Goal: Task Accomplishment & Management: Use online tool/utility

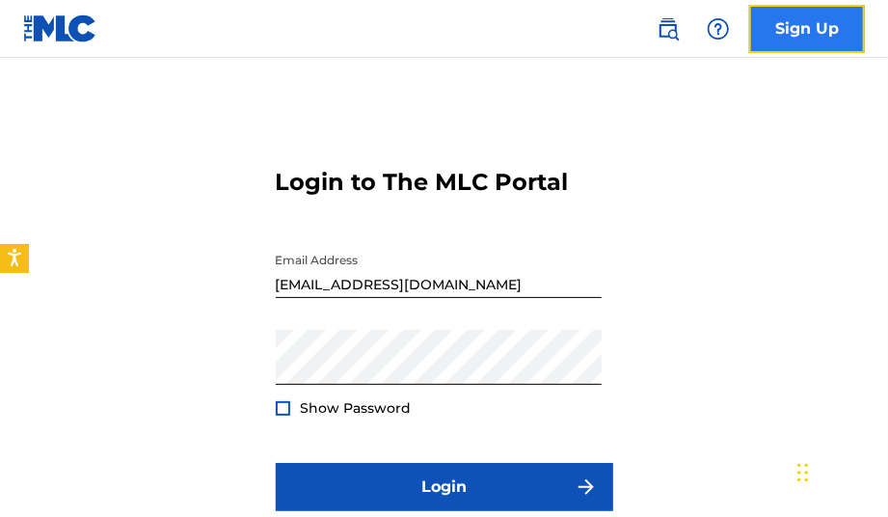
click at [821, 16] on link "Sign Up" at bounding box center [807, 29] width 116 height 48
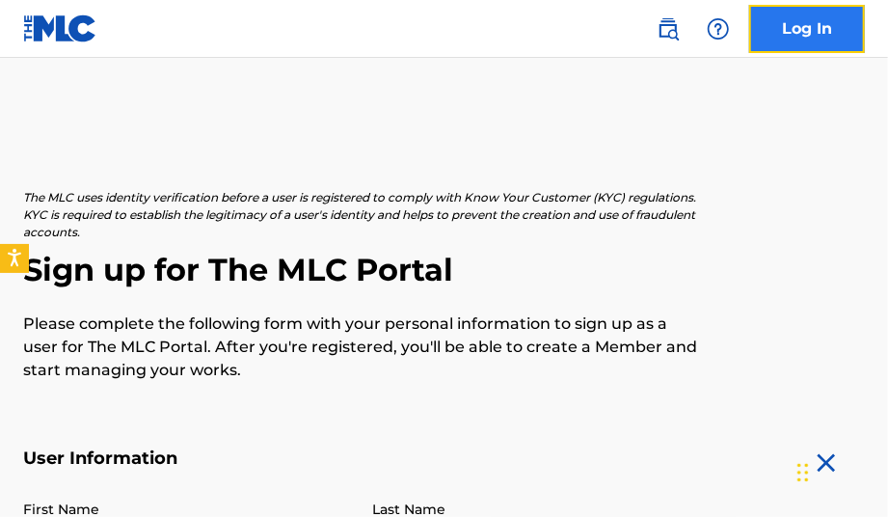
click at [825, 20] on link "Log In" at bounding box center [807, 29] width 116 height 48
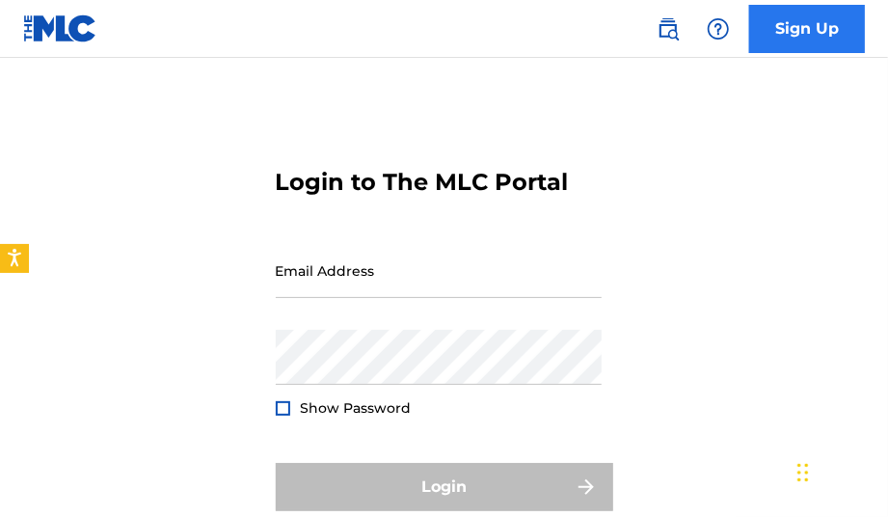
type input "[EMAIL_ADDRESS][DOMAIN_NAME]"
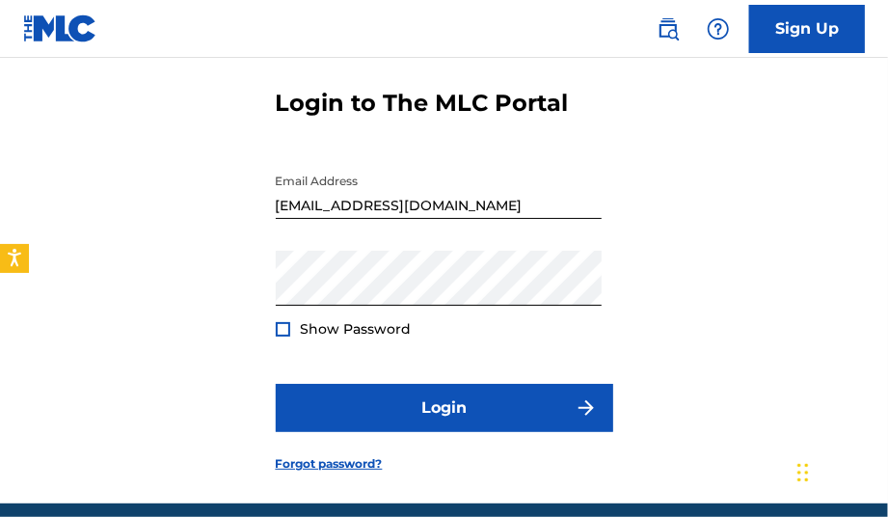
scroll to position [158, 0]
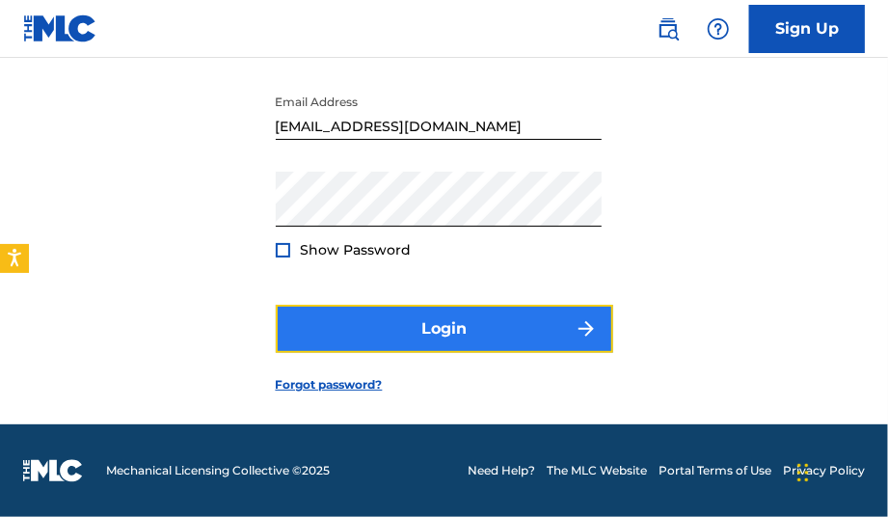
click at [498, 321] on button "Login" at bounding box center [445, 329] width 338 height 48
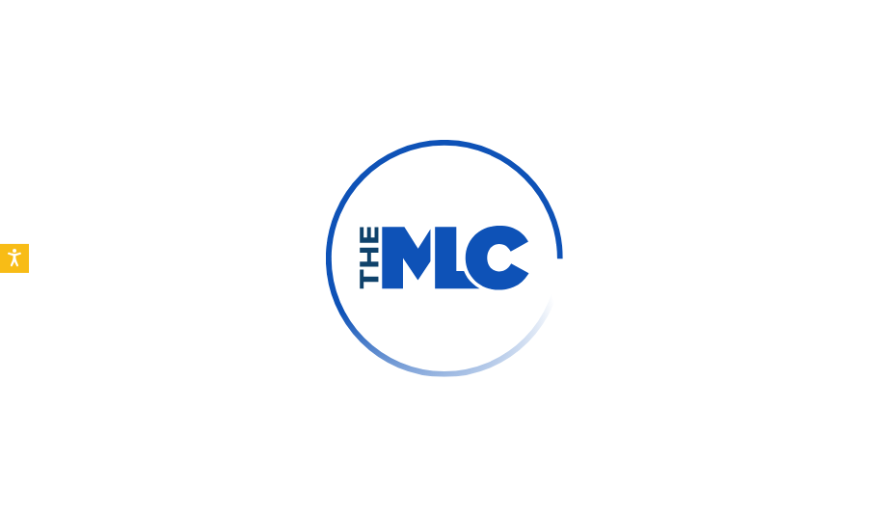
scroll to position [154, 0]
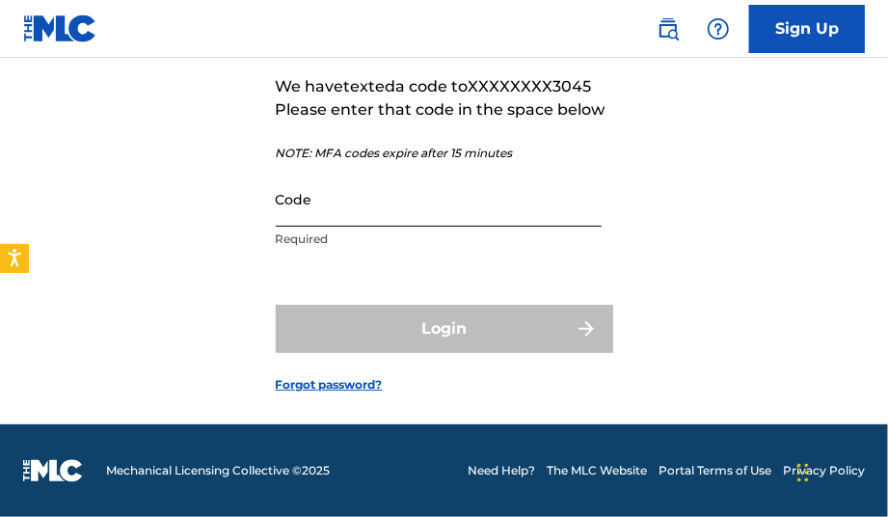
click at [419, 195] on input "Code" at bounding box center [439, 199] width 326 height 55
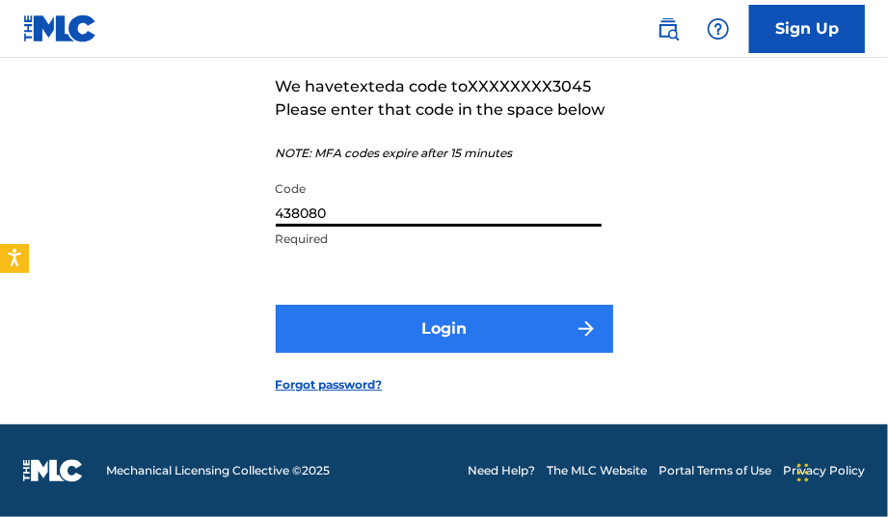
type input "438080"
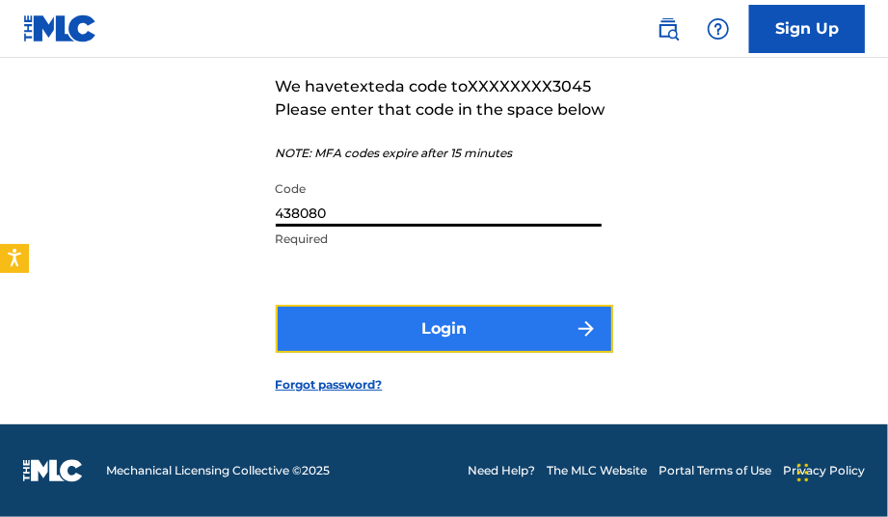
click at [383, 344] on button "Login" at bounding box center [445, 329] width 338 height 48
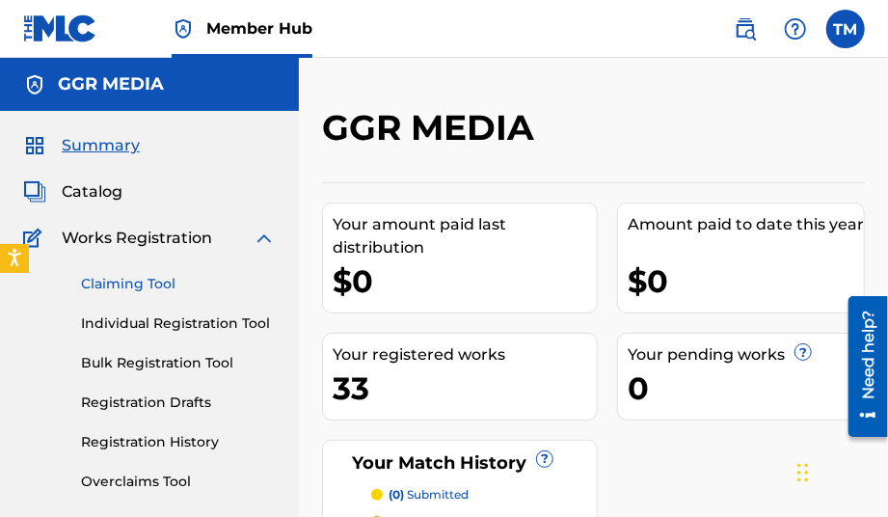
click at [168, 279] on link "Claiming Tool" at bounding box center [178, 284] width 195 height 20
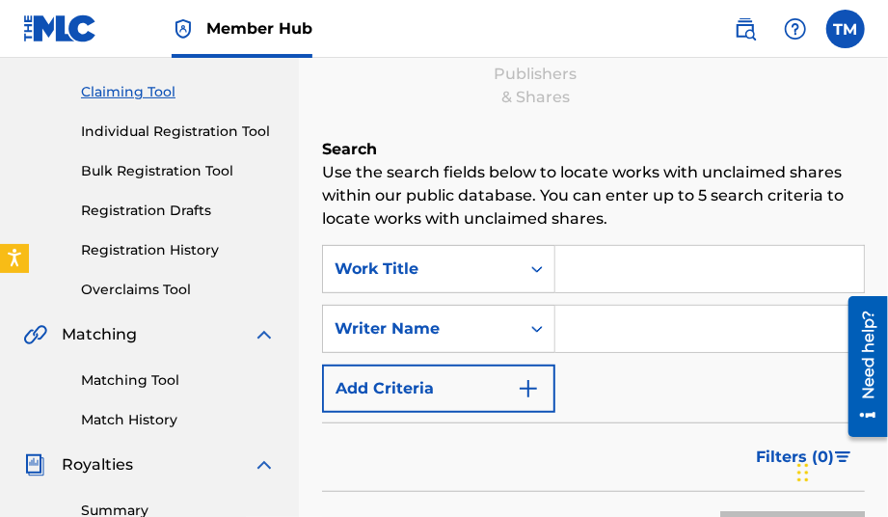
scroll to position [193, 0]
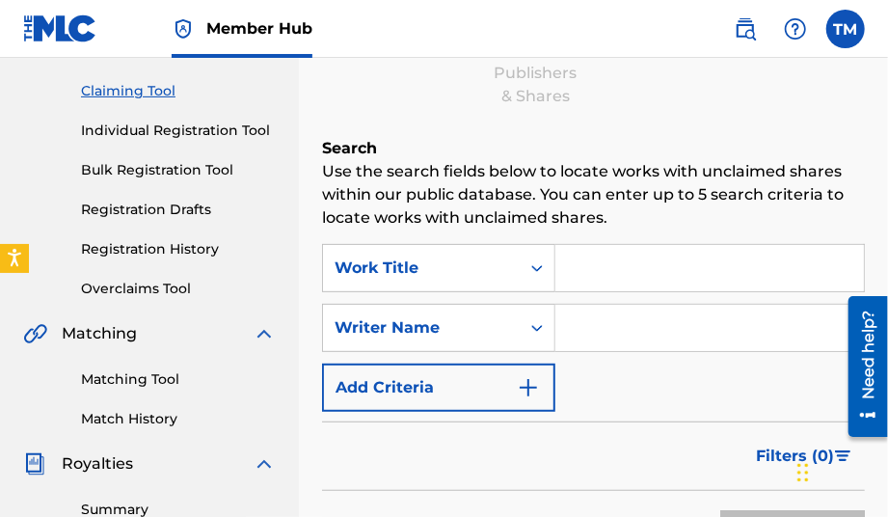
click at [640, 263] on input "Search Form" at bounding box center [710, 268] width 309 height 46
click at [618, 321] on input "Search Form" at bounding box center [710, 328] width 309 height 46
type input "[PERSON_NAME]"
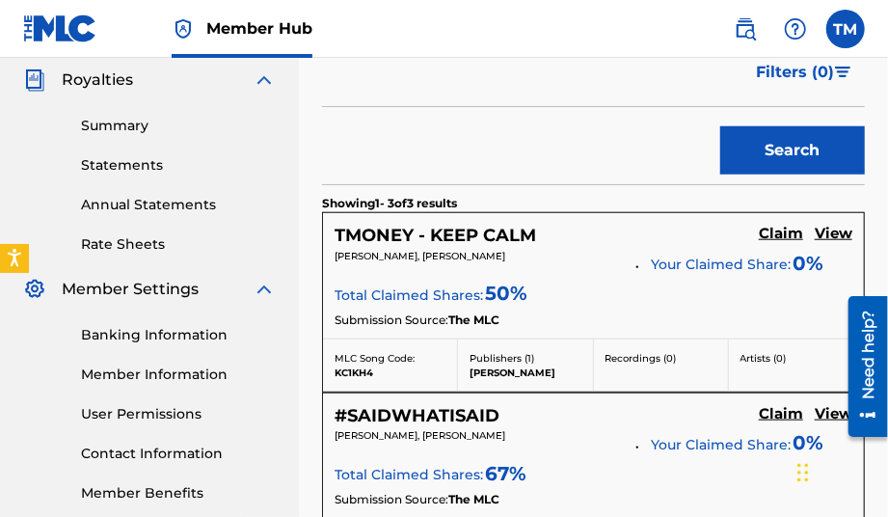
scroll to position [579, 0]
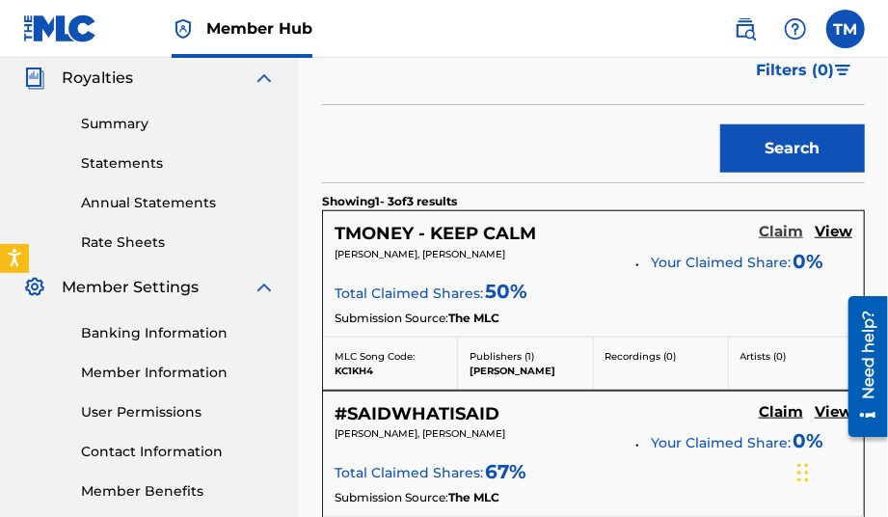
click at [798, 230] on h5 "Claim" at bounding box center [781, 232] width 44 height 18
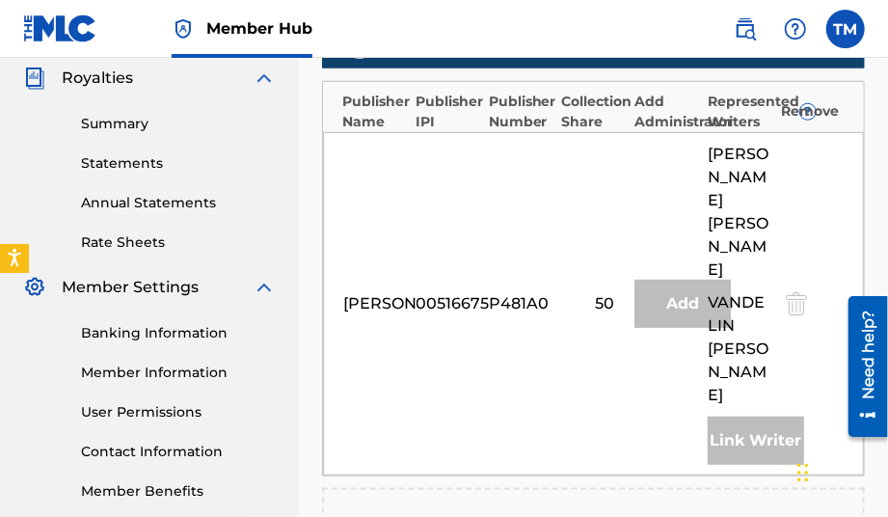
click at [283, 211] on div "Summary Catalog Works Registration Claiming Tool Individual Registration Tool B…" at bounding box center [149, 28] width 299 height 992
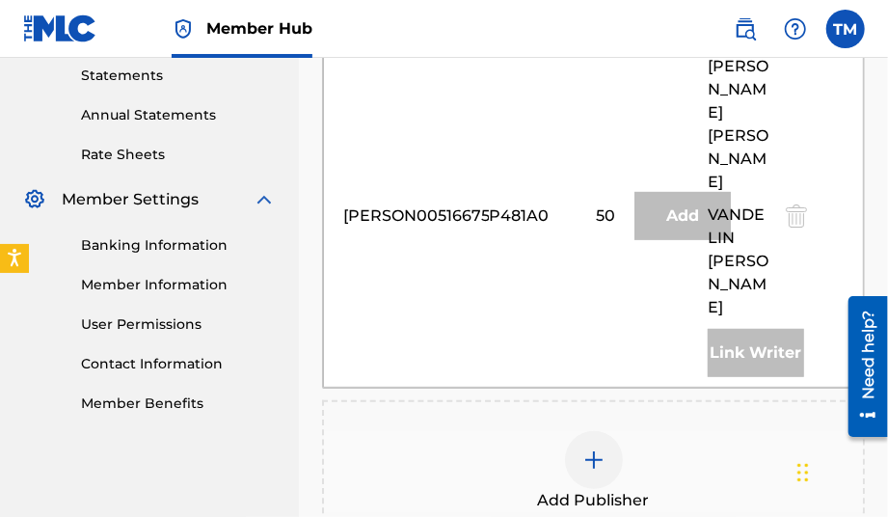
scroll to position [675, 0]
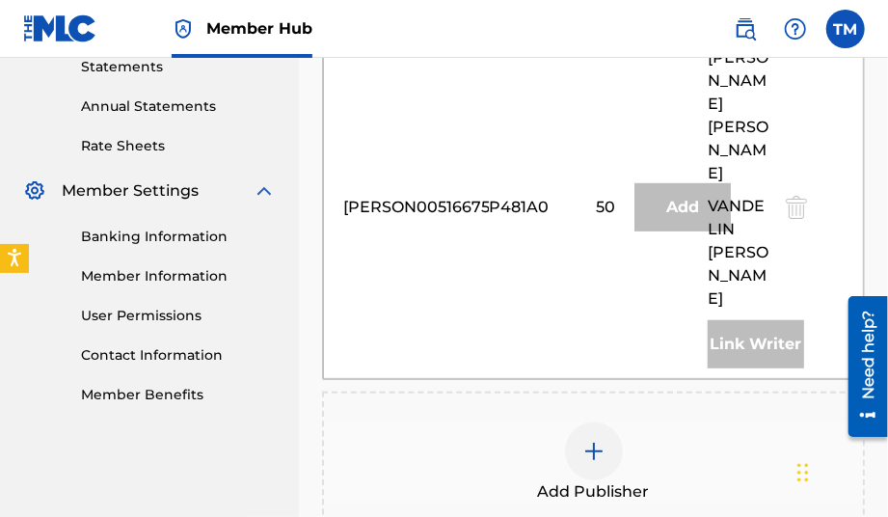
click at [601, 440] on img at bounding box center [594, 451] width 23 height 23
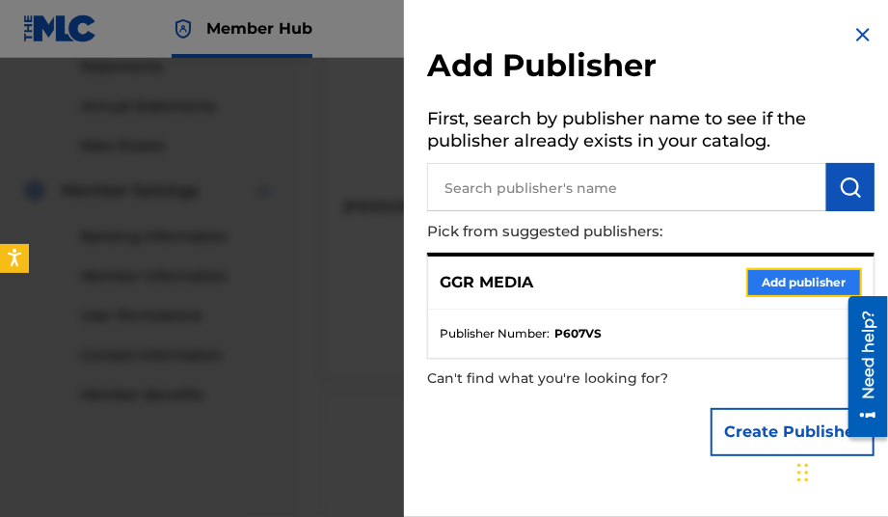
click at [808, 282] on button "Add publisher" at bounding box center [805, 282] width 116 height 29
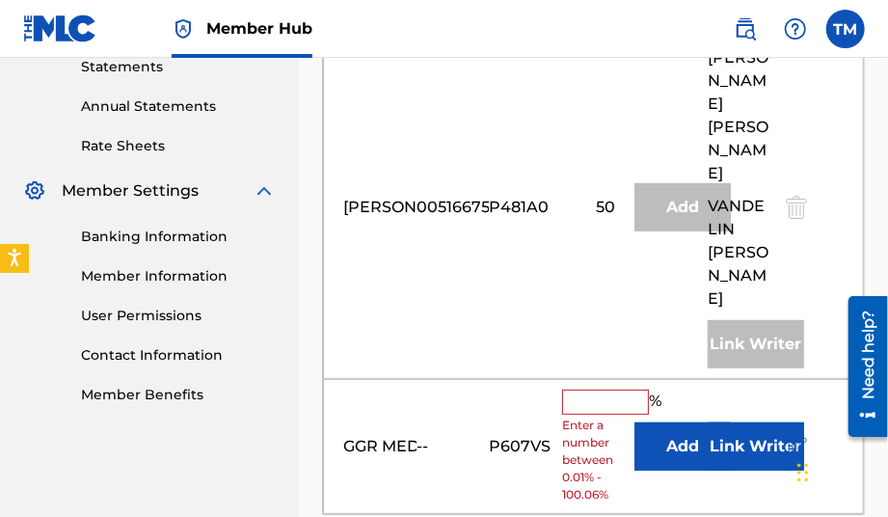
click at [617, 390] on input "text" at bounding box center [605, 402] width 87 height 25
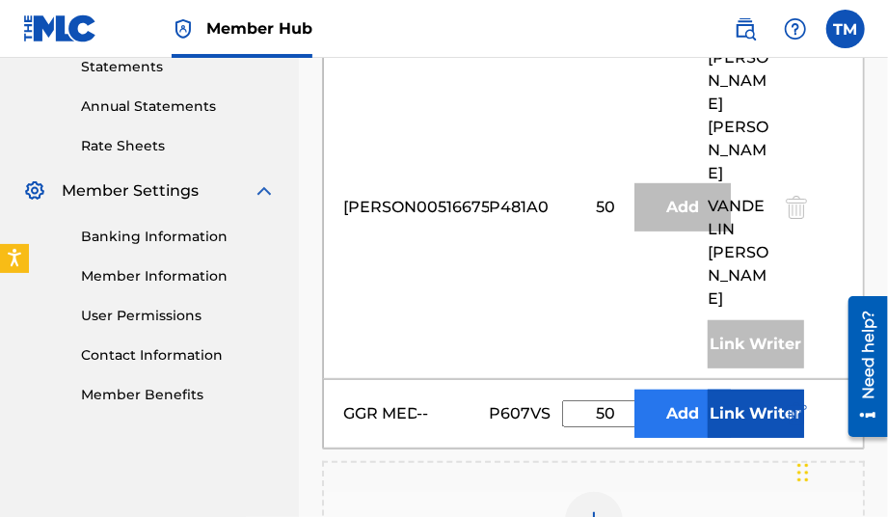
type input "50"
click at [680, 390] on button "Add" at bounding box center [683, 414] width 96 height 48
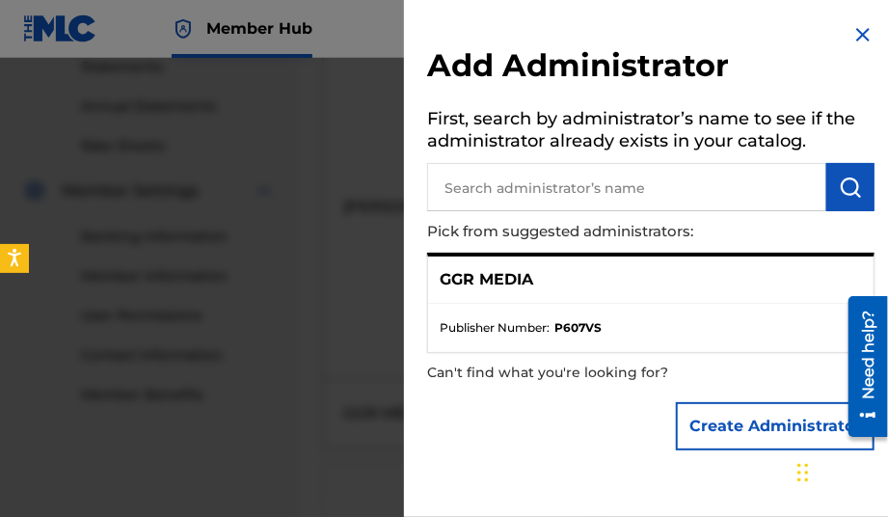
click at [521, 281] on p "GGR MEDIA" at bounding box center [487, 279] width 94 height 23
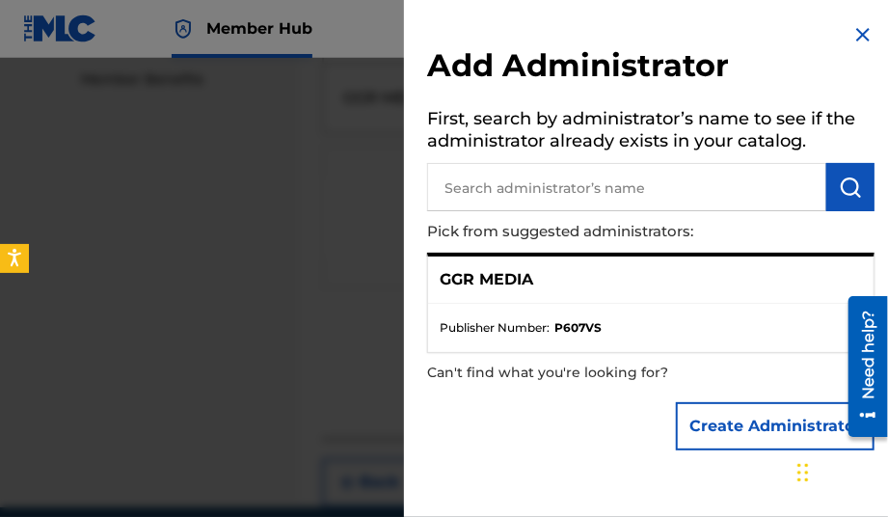
scroll to position [993, 0]
click at [208, 285] on div at bounding box center [444, 316] width 888 height 517
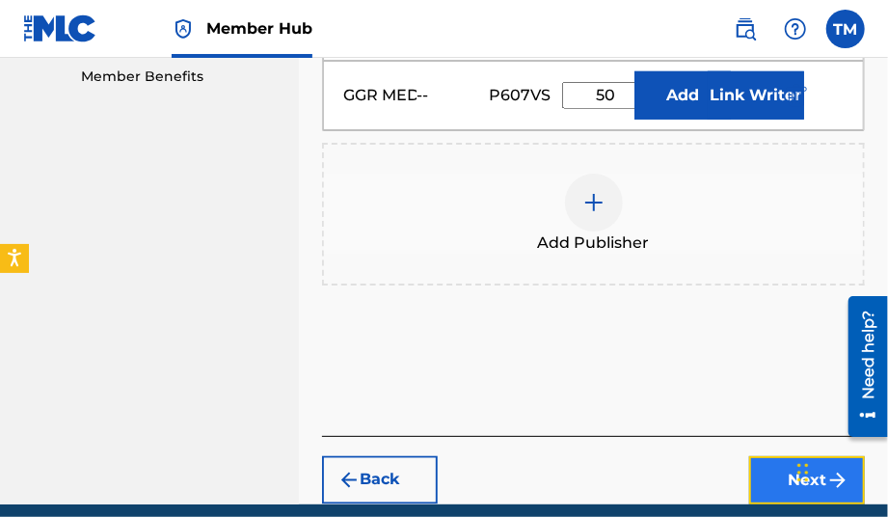
click at [772, 456] on button "Next" at bounding box center [807, 480] width 116 height 48
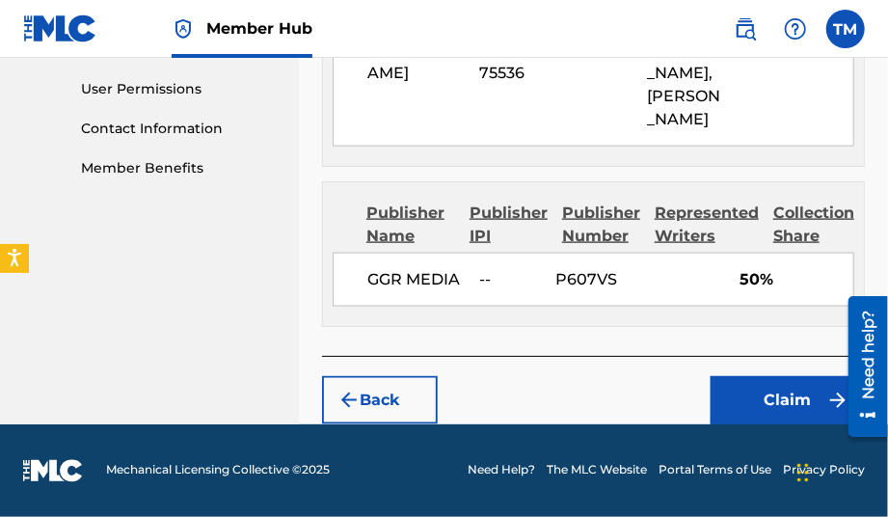
scroll to position [966, 0]
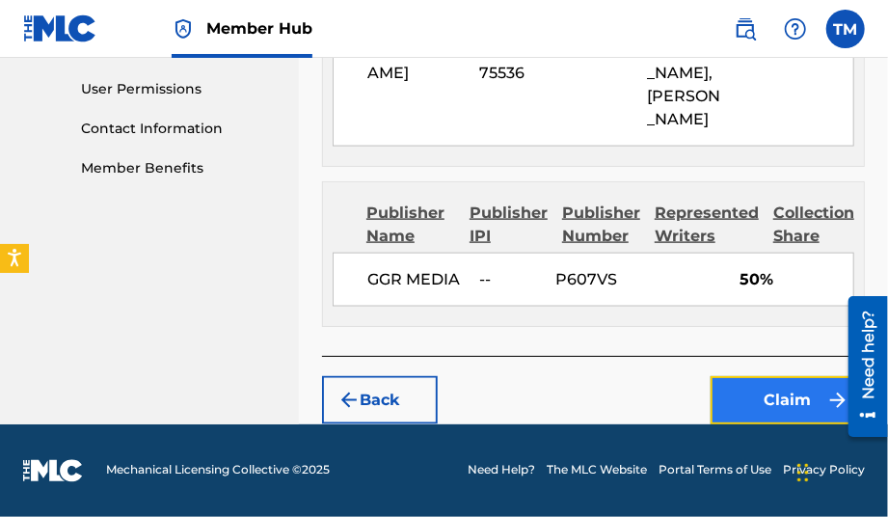
click at [738, 397] on button "Claim" at bounding box center [788, 400] width 154 height 48
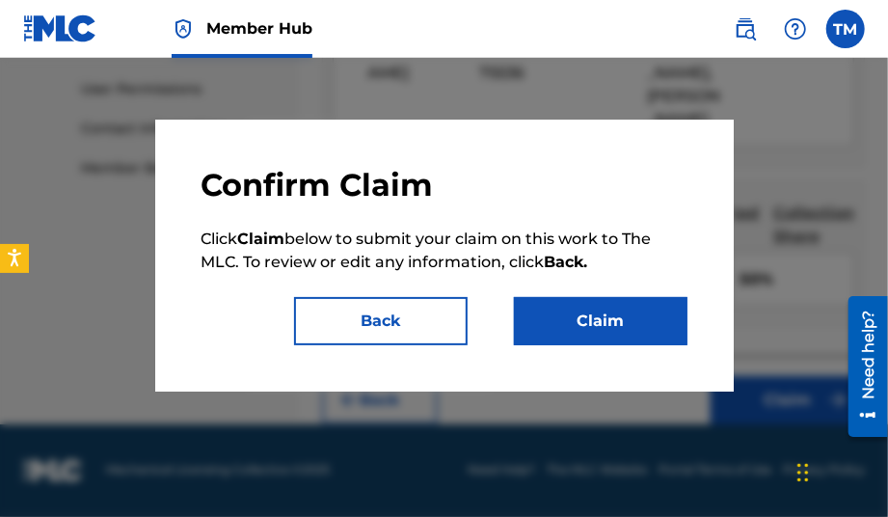
click at [527, 288] on div "Confirm Claim Click Claim below to submit your claim on this work to The MLC. T…" at bounding box center [445, 255] width 486 height 179
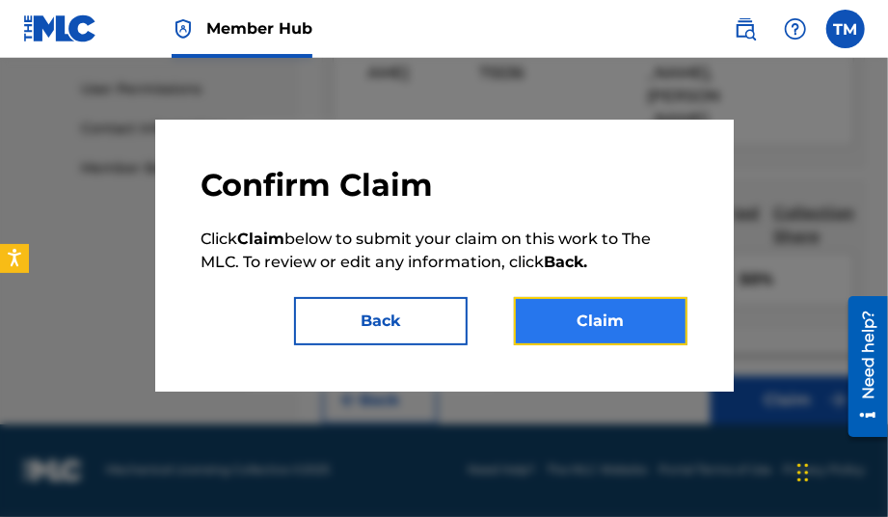
click at [554, 314] on button "Claim" at bounding box center [601, 321] width 174 height 48
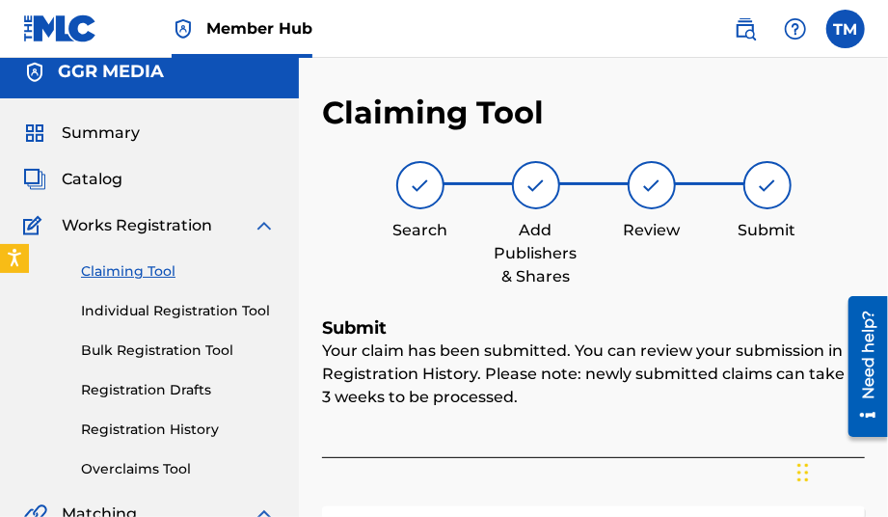
scroll to position [0, 0]
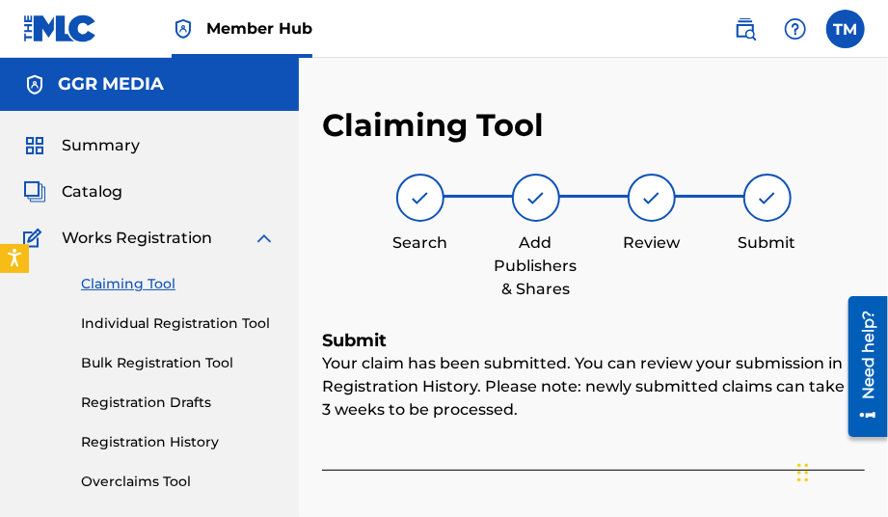
click at [100, 285] on link "Claiming Tool" at bounding box center [178, 284] width 195 height 20
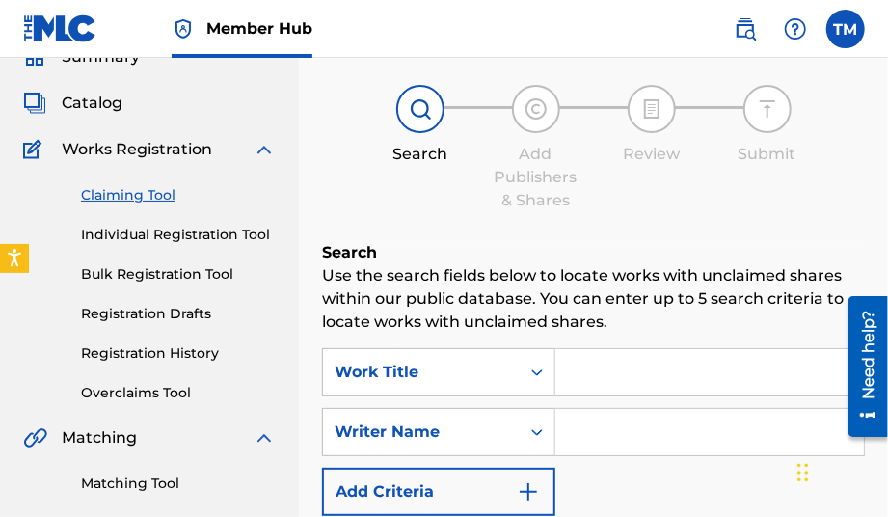
scroll to position [193, 0]
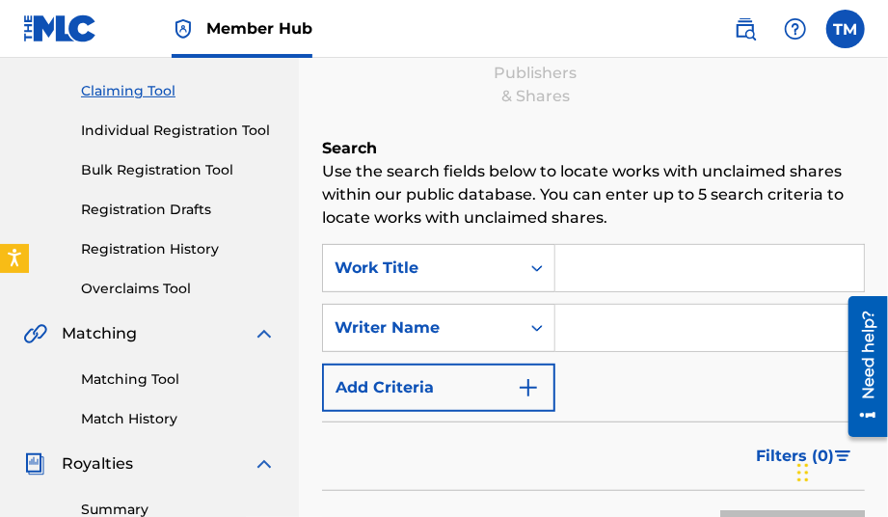
click at [633, 320] on input "Search Form" at bounding box center [710, 328] width 309 height 46
type input "[PERSON_NAME]"
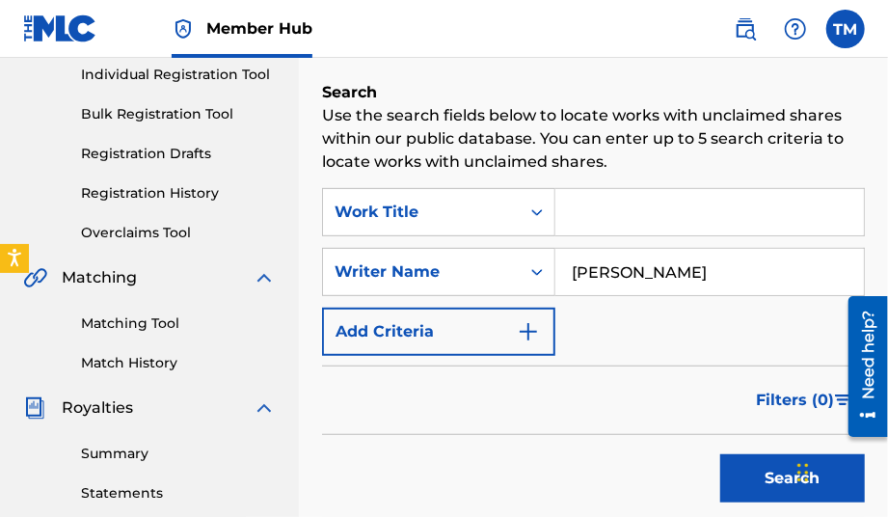
scroll to position [289, 0]
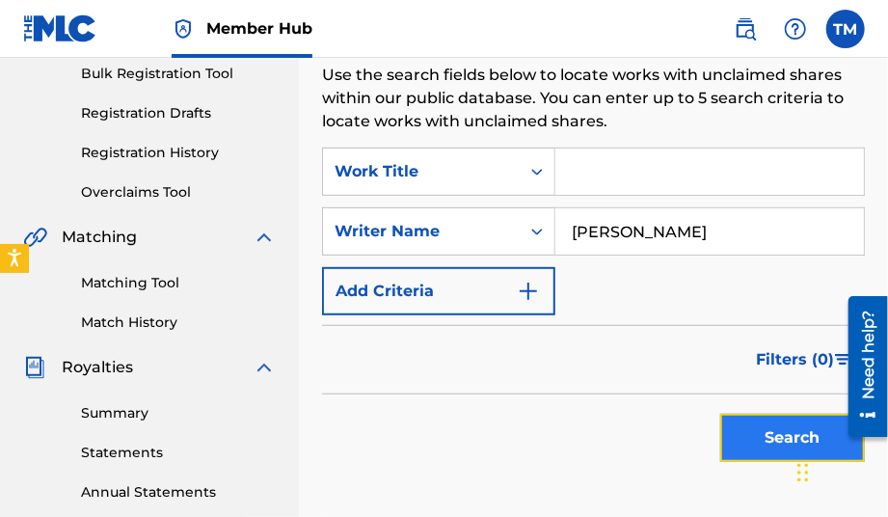
click at [787, 435] on button "Search" at bounding box center [792, 438] width 145 height 48
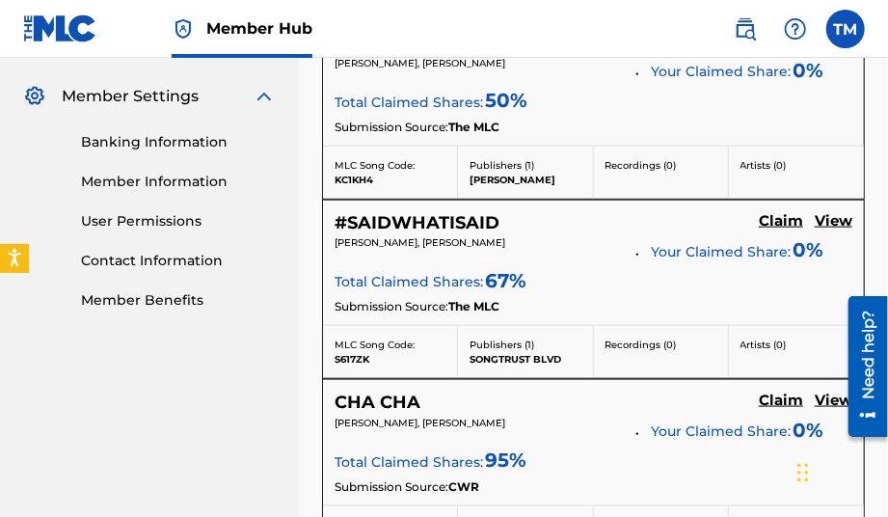
scroll to position [675, 0]
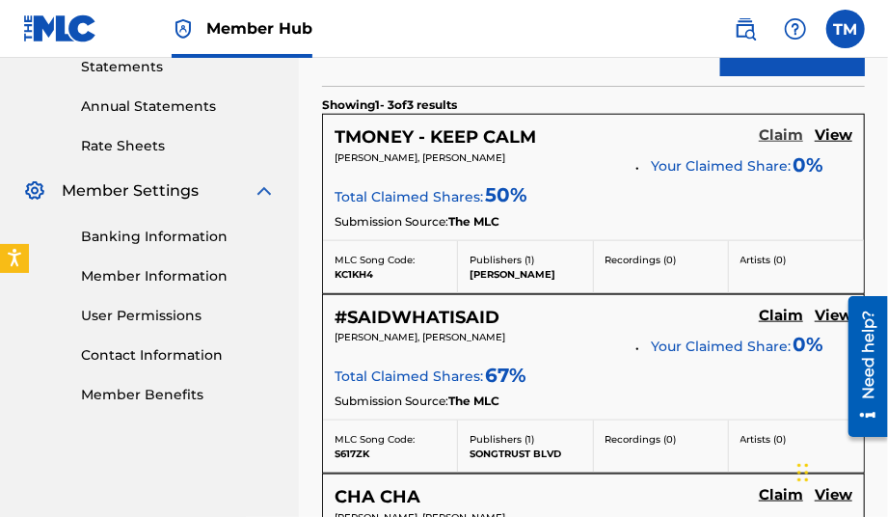
click at [786, 132] on h5 "Claim" at bounding box center [781, 135] width 44 height 18
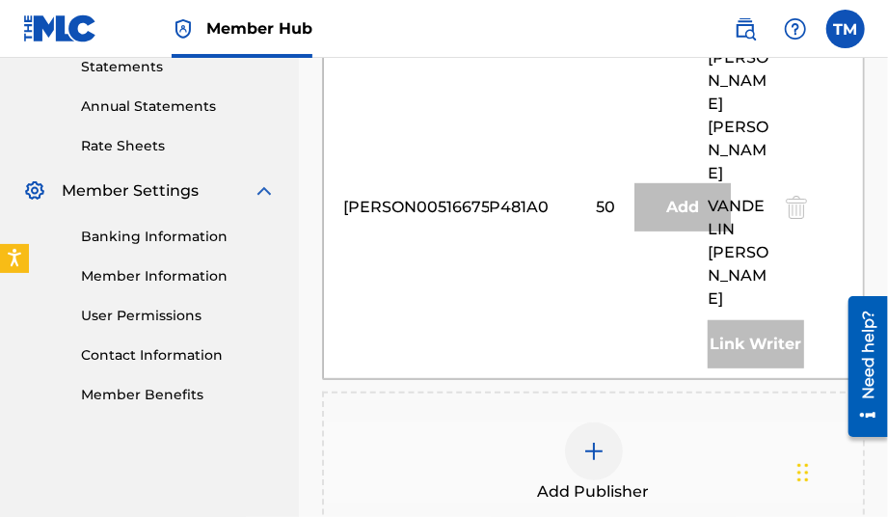
click at [596, 440] on img at bounding box center [594, 451] width 23 height 23
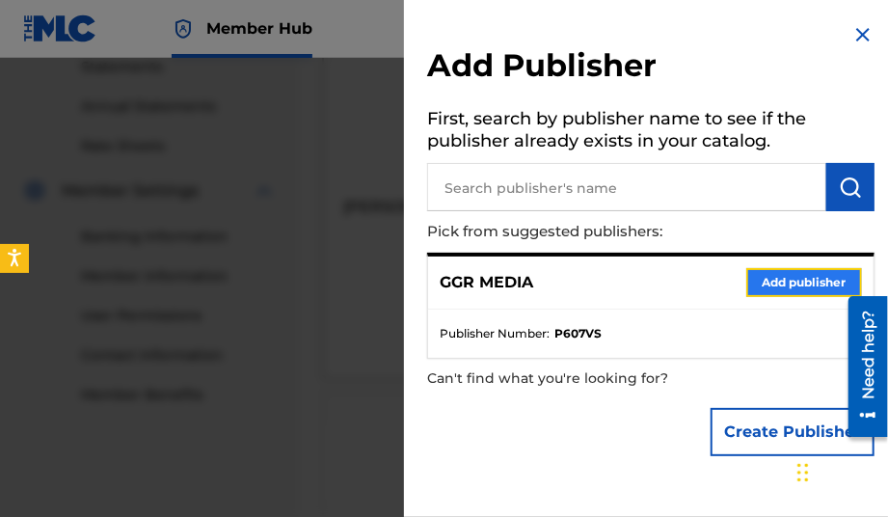
click at [754, 277] on button "Add publisher" at bounding box center [805, 282] width 116 height 29
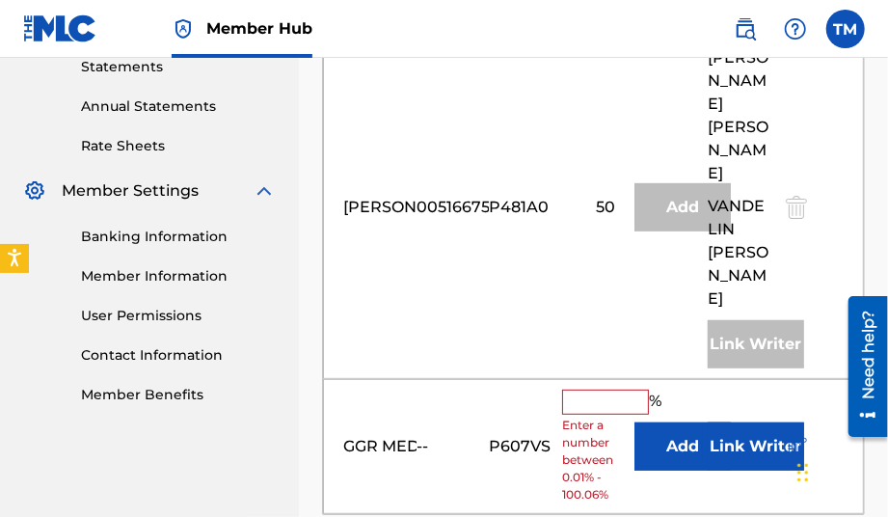
click at [586, 390] on input "text" at bounding box center [605, 402] width 87 height 25
type input "50"
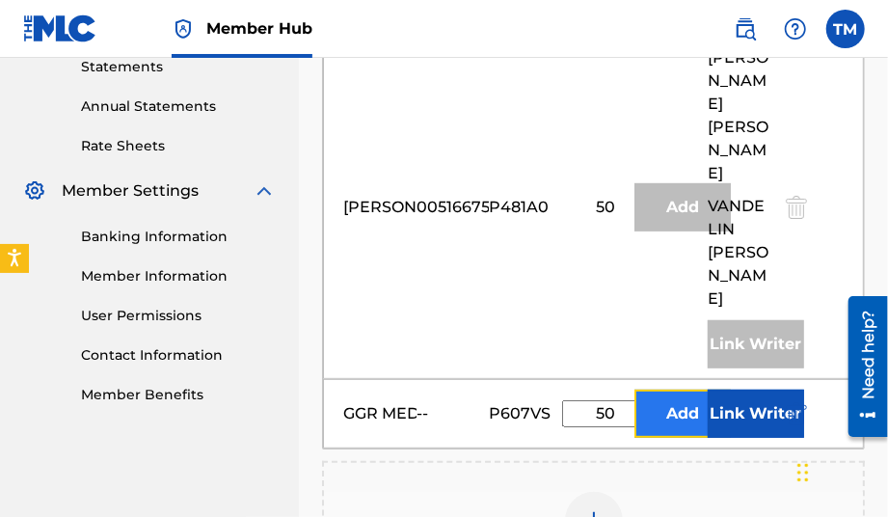
click at [669, 390] on button "Add" at bounding box center [683, 414] width 96 height 48
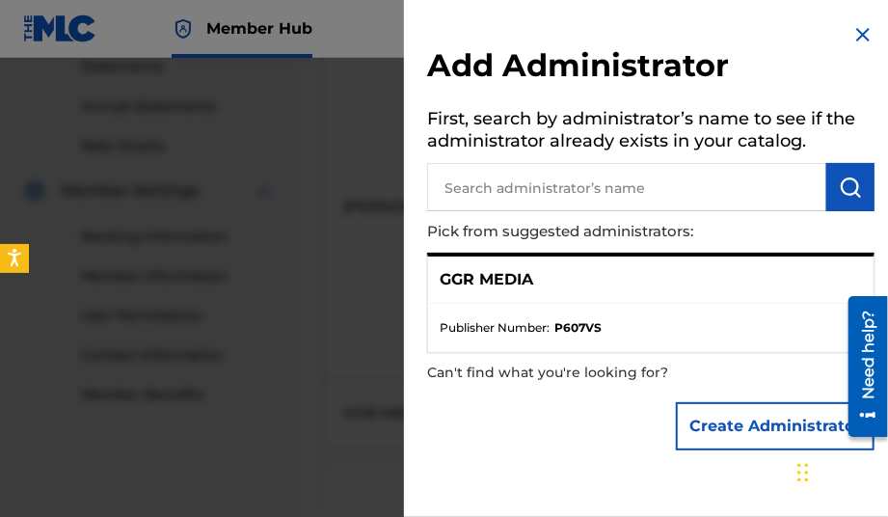
click at [557, 283] on div "GGR MEDIA" at bounding box center [651, 280] width 446 height 47
click at [523, 290] on div "GGR MEDIA" at bounding box center [651, 280] width 446 height 47
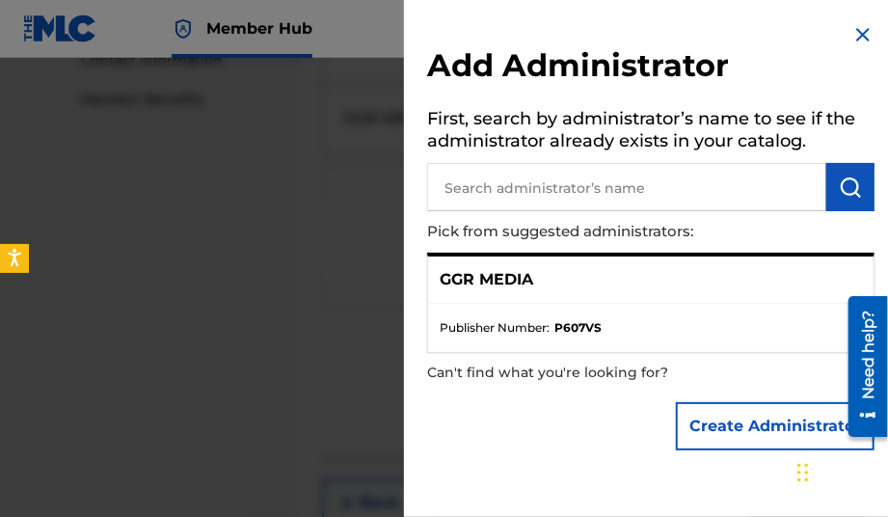
scroll to position [993, 0]
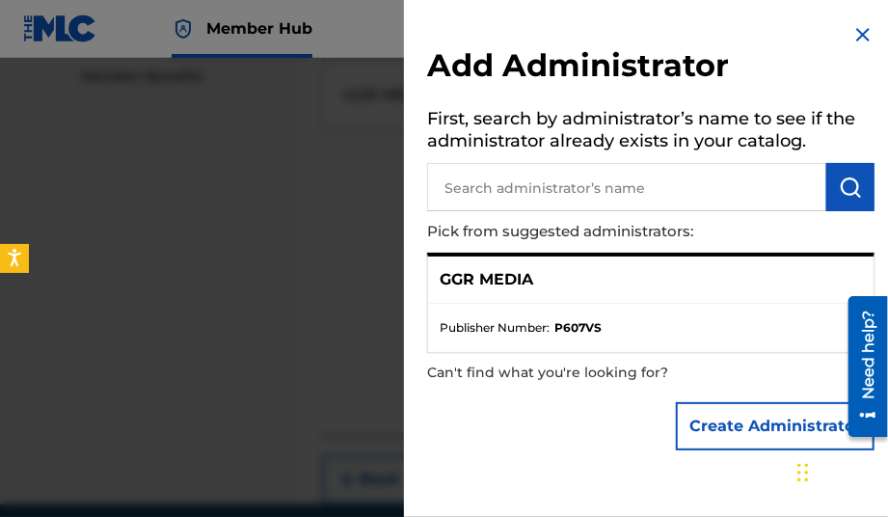
click at [856, 30] on img at bounding box center [863, 34] width 23 height 23
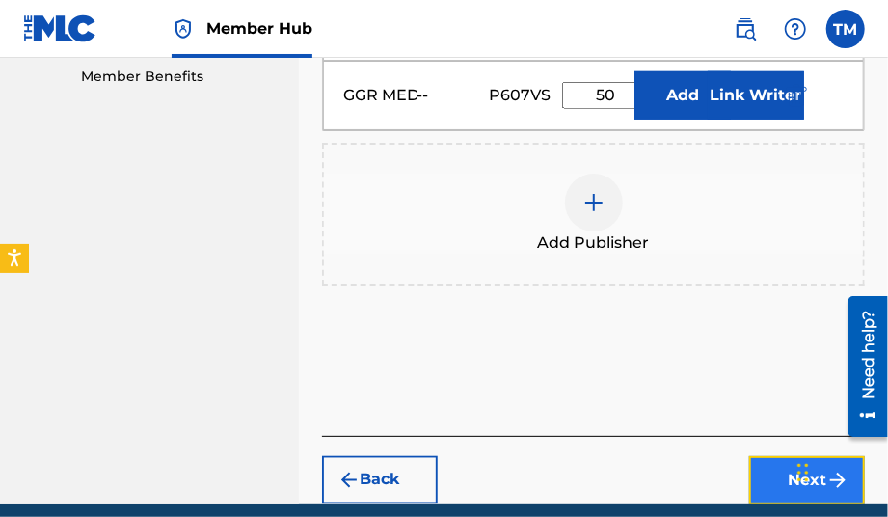
click at [798, 456] on button "Next" at bounding box center [807, 480] width 116 height 48
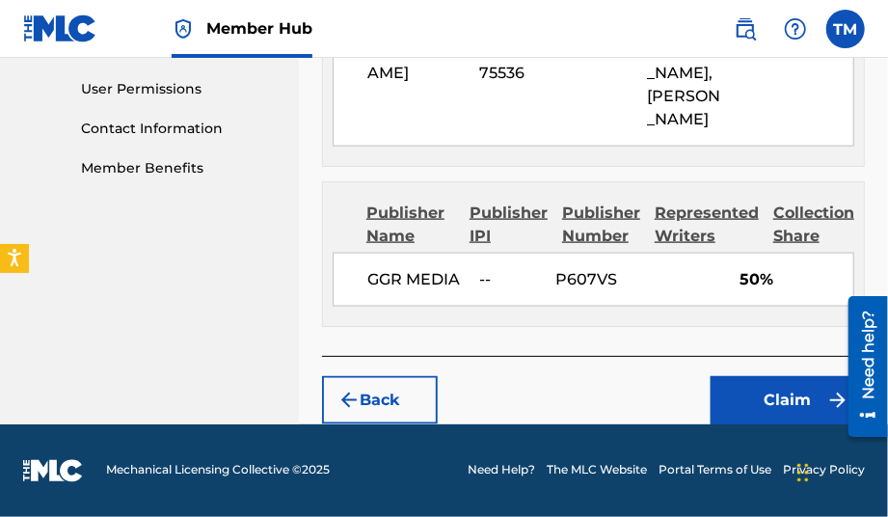
scroll to position [966, 0]
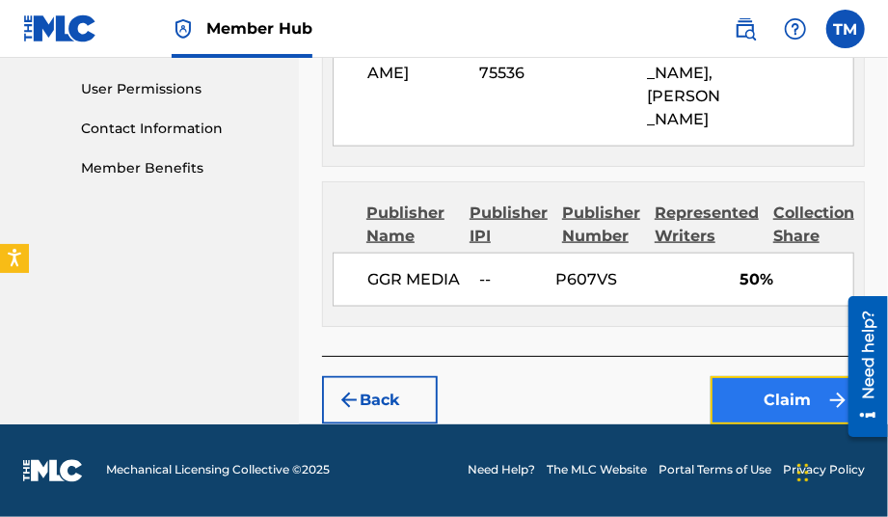
click at [744, 392] on button "Claim" at bounding box center [788, 400] width 154 height 48
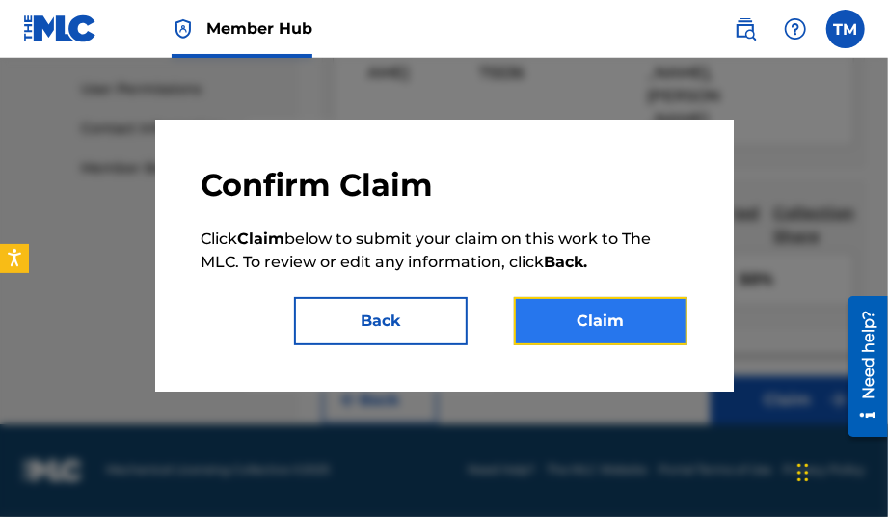
click at [617, 299] on button "Claim" at bounding box center [601, 321] width 174 height 48
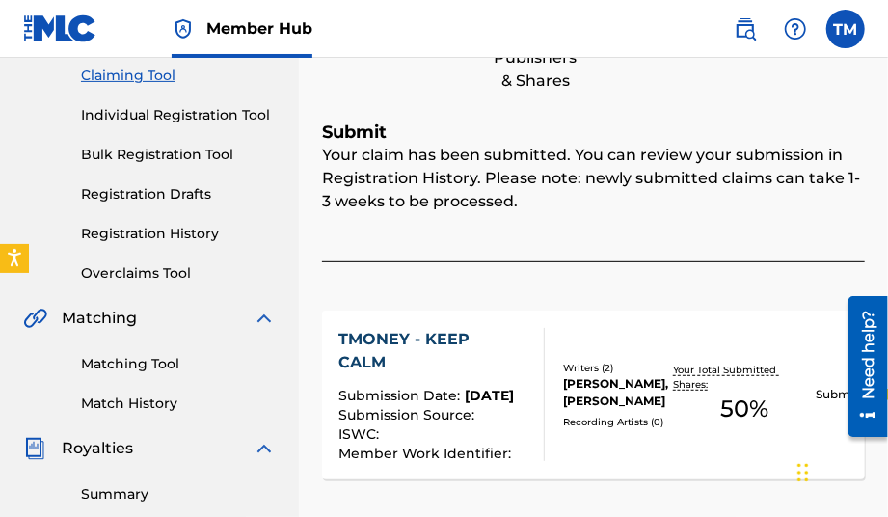
scroll to position [197, 0]
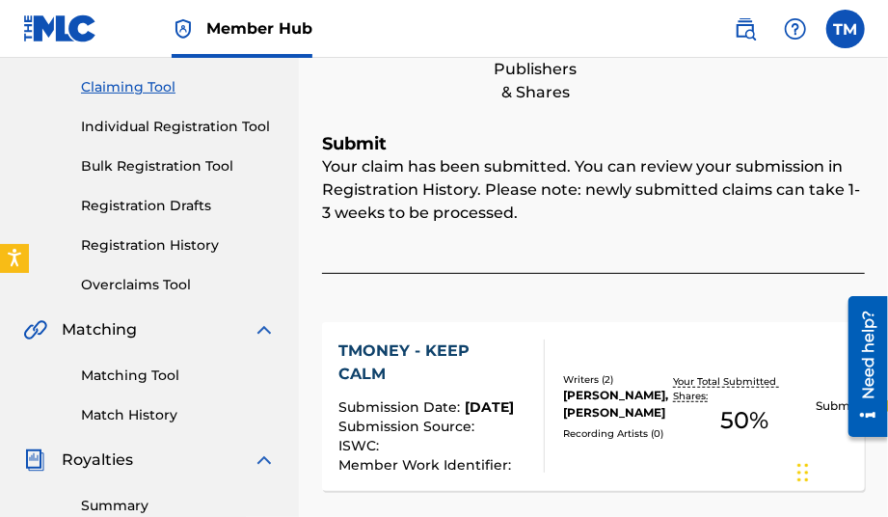
click at [421, 353] on div "TMONEY - KEEP CALM" at bounding box center [434, 363] width 190 height 46
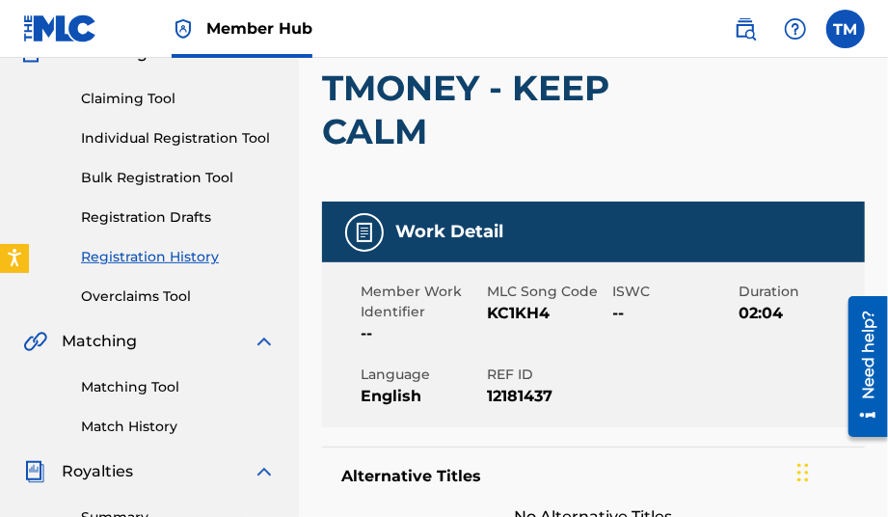
scroll to position [154, 0]
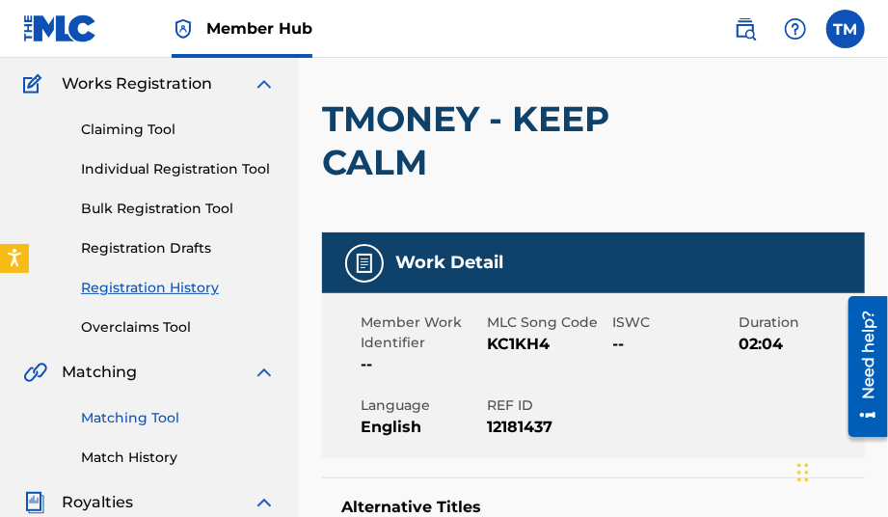
click at [166, 420] on link "Matching Tool" at bounding box center [178, 418] width 195 height 20
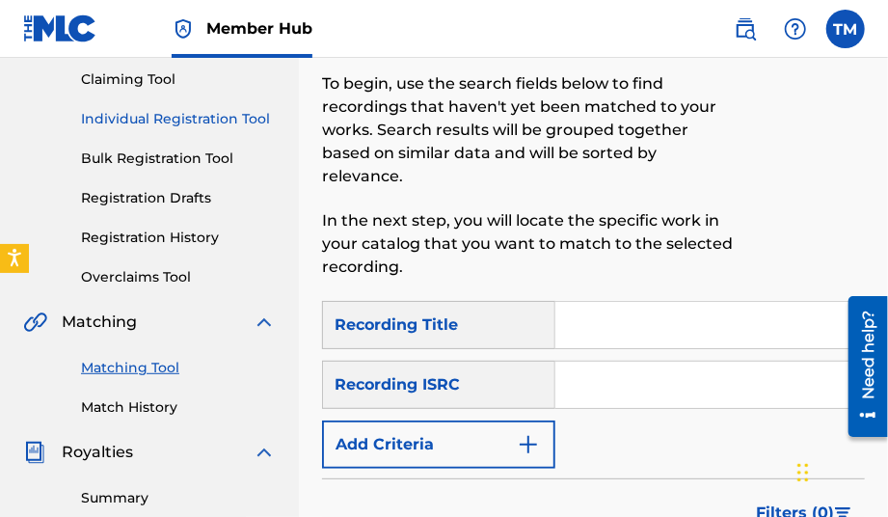
scroll to position [96, 0]
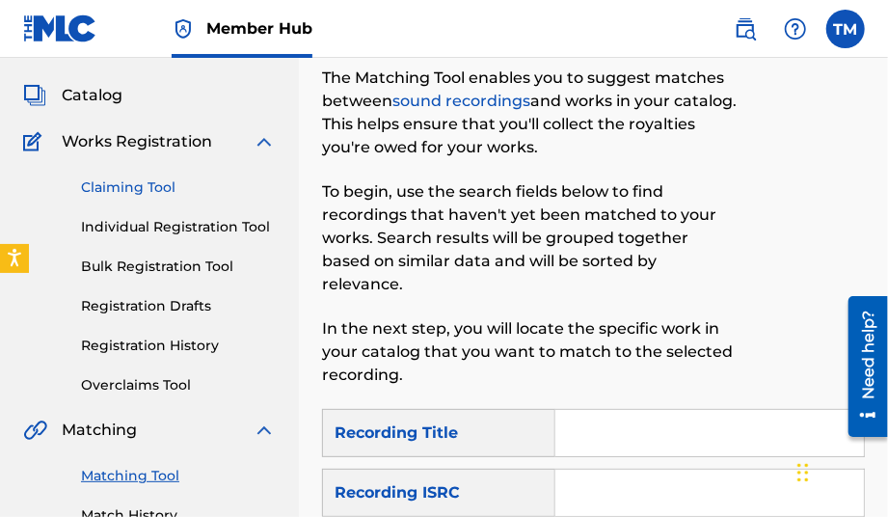
click at [117, 180] on link "Claiming Tool" at bounding box center [178, 187] width 195 height 20
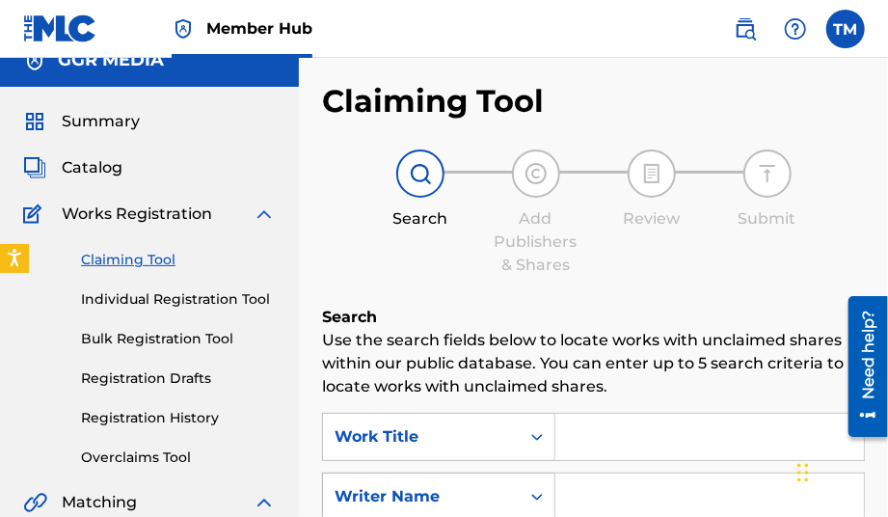
scroll to position [96, 0]
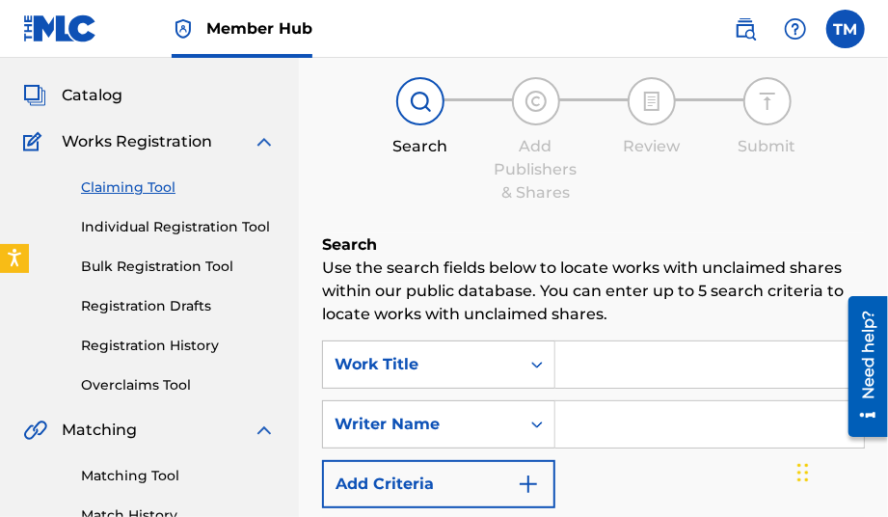
click at [596, 421] on input "Search Form" at bounding box center [710, 424] width 309 height 46
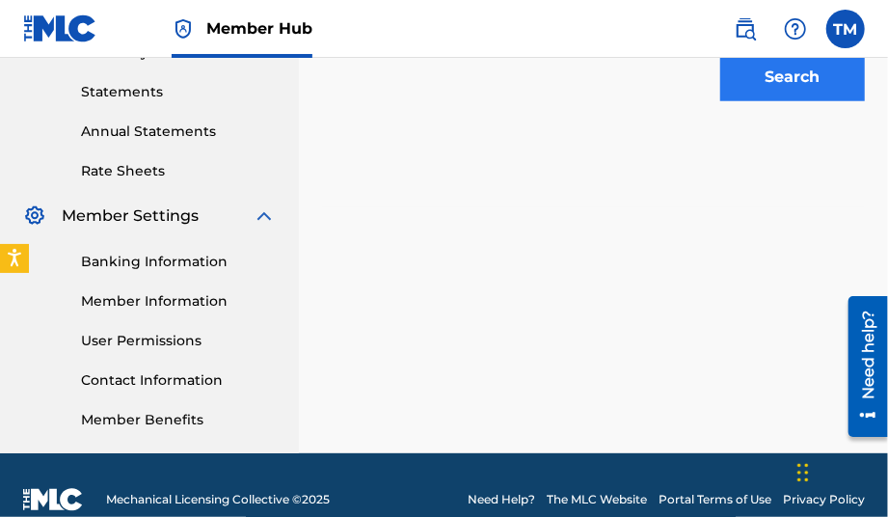
scroll to position [579, 0]
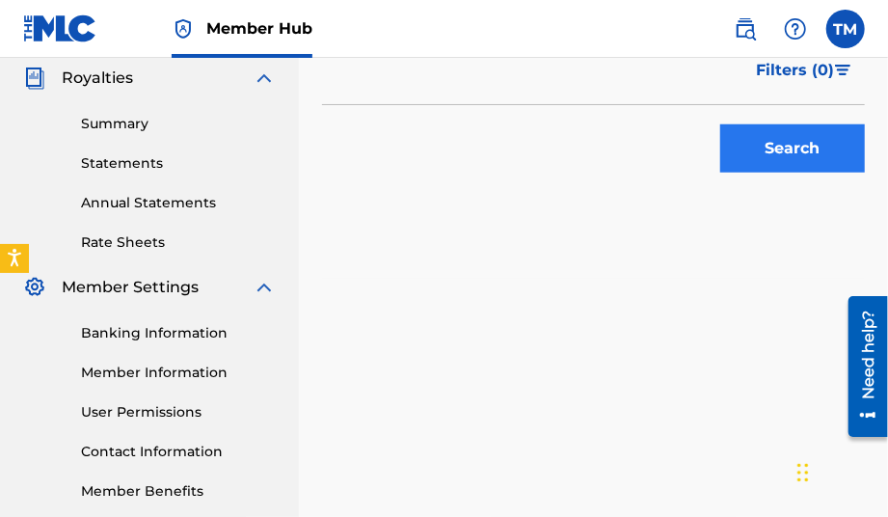
type input "[PERSON_NAME]"
click at [826, 154] on button "Search" at bounding box center [792, 148] width 145 height 48
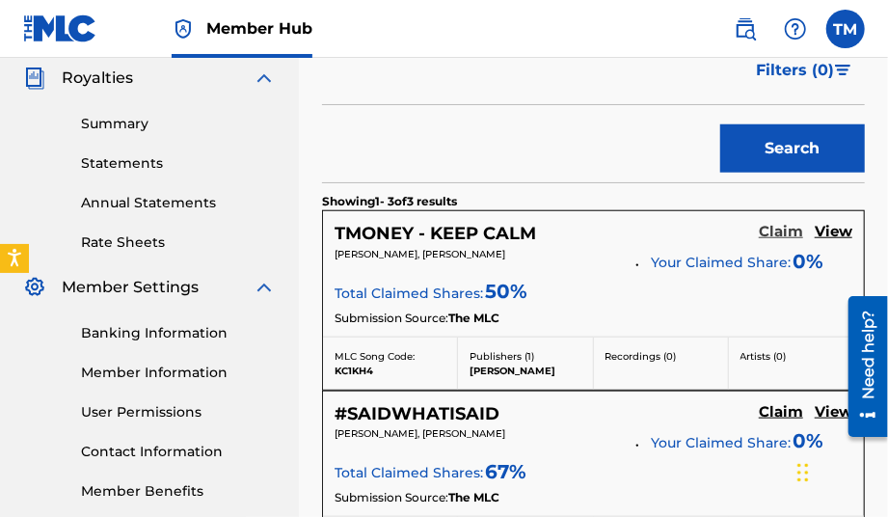
click at [779, 236] on h5 "Claim" at bounding box center [781, 232] width 44 height 18
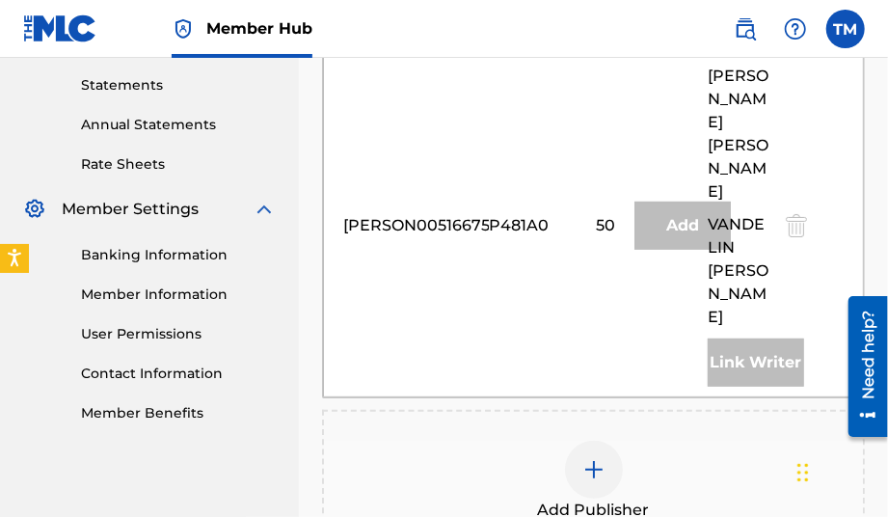
scroll to position [675, 0]
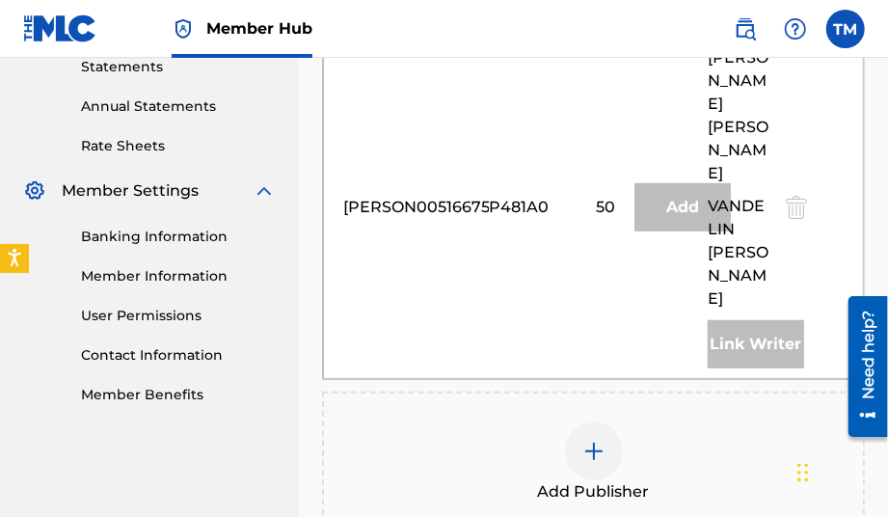
click at [611, 422] on div at bounding box center [594, 451] width 58 height 58
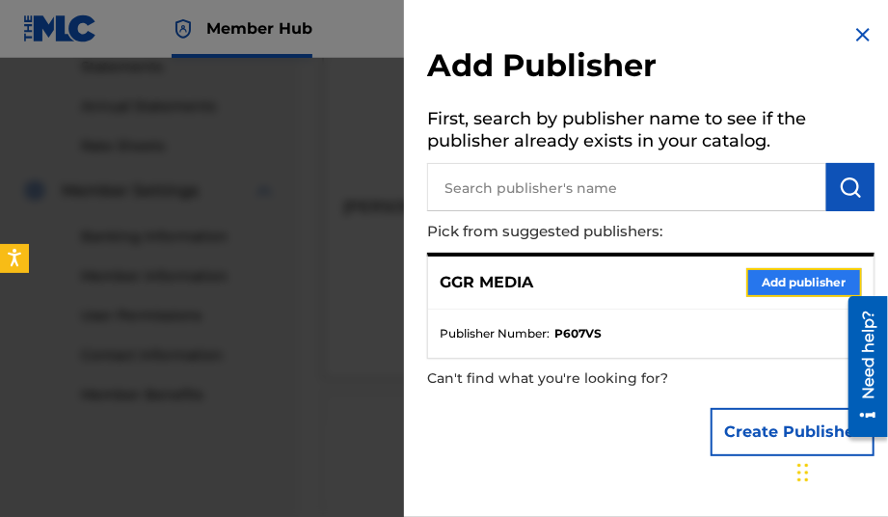
click at [757, 269] on button "Add publisher" at bounding box center [805, 282] width 116 height 29
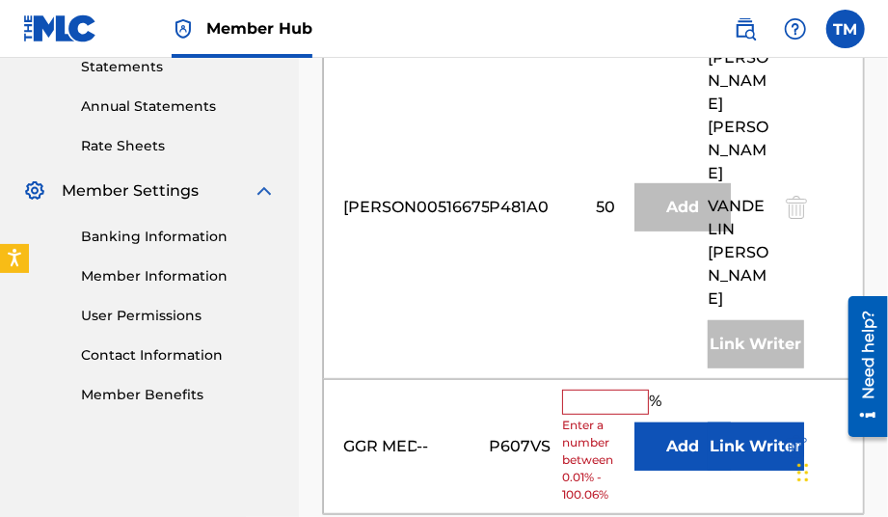
click at [626, 390] on input "text" at bounding box center [605, 402] width 87 height 25
type input "50"
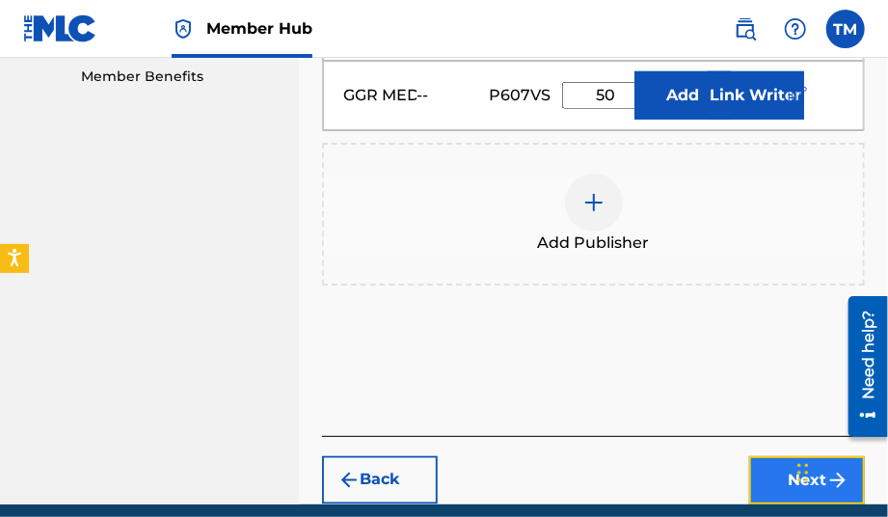
click at [797, 456] on button "Next" at bounding box center [807, 480] width 116 height 48
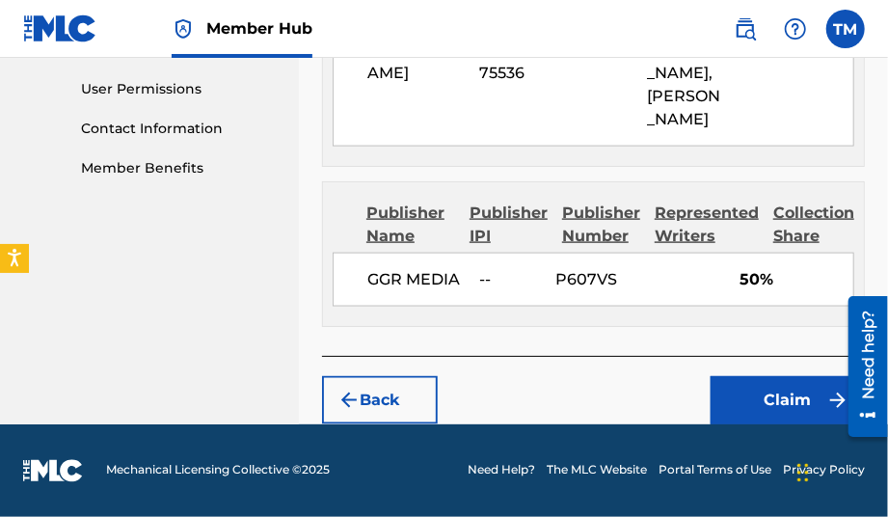
scroll to position [966, 0]
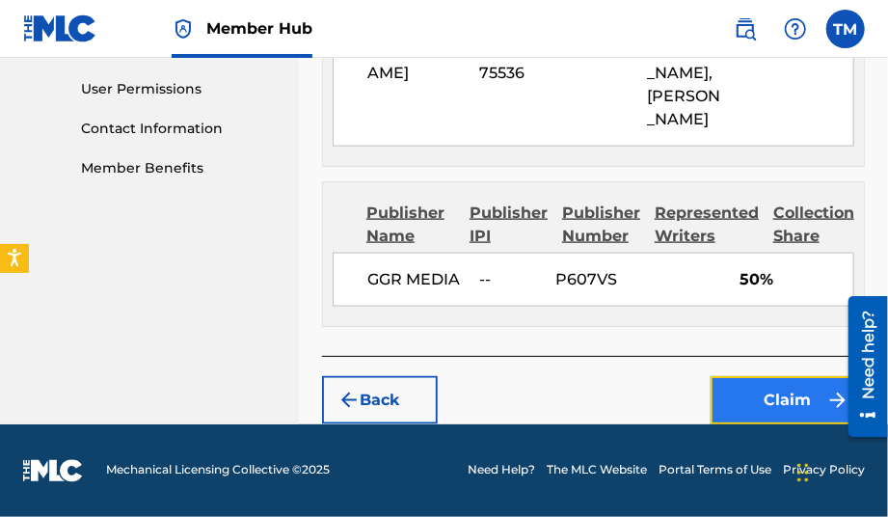
click at [785, 393] on button "Claim" at bounding box center [788, 400] width 154 height 48
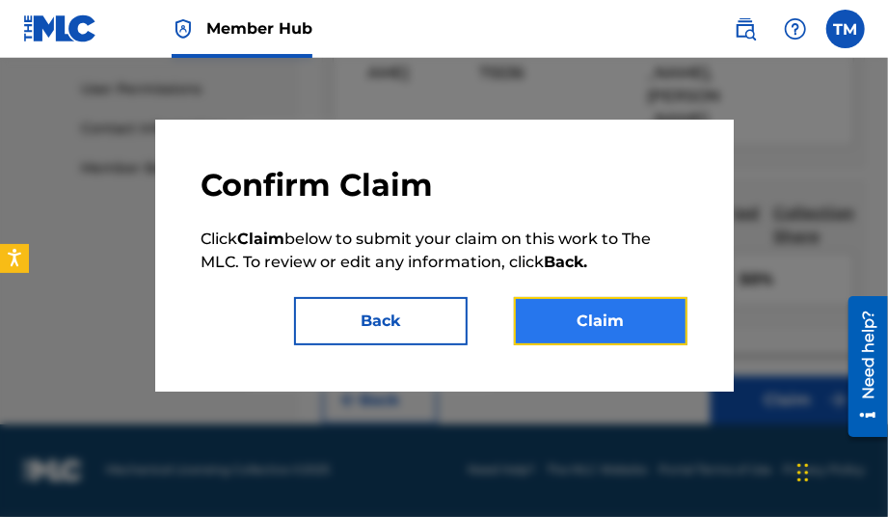
click at [625, 324] on button "Claim" at bounding box center [601, 321] width 174 height 48
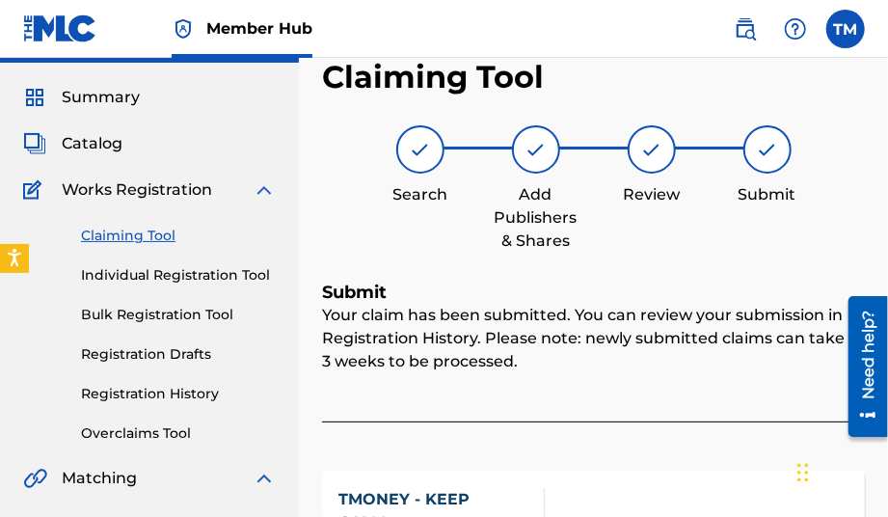
scroll to position [4, 0]
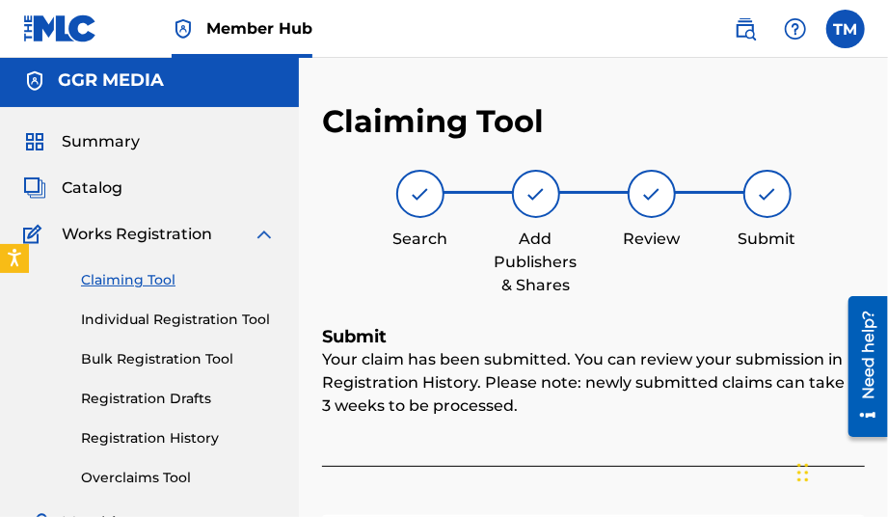
click at [137, 280] on link "Claiming Tool" at bounding box center [178, 280] width 195 height 20
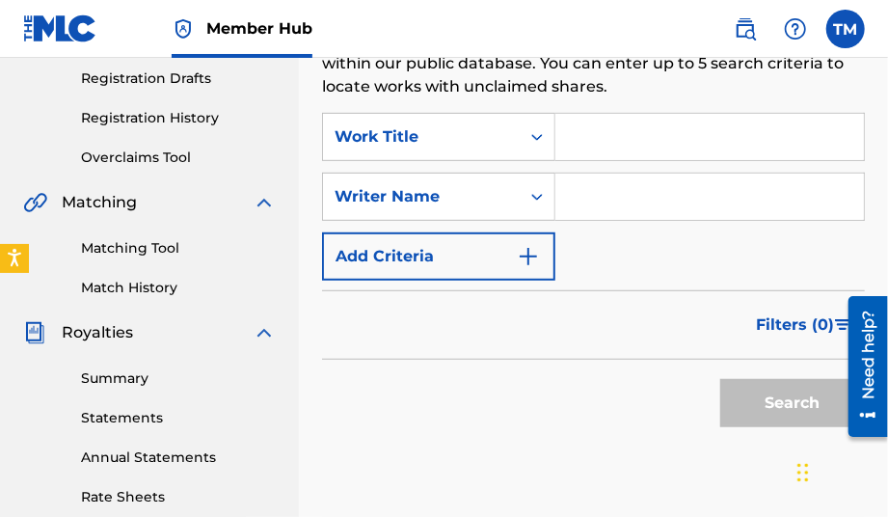
scroll to position [96, 0]
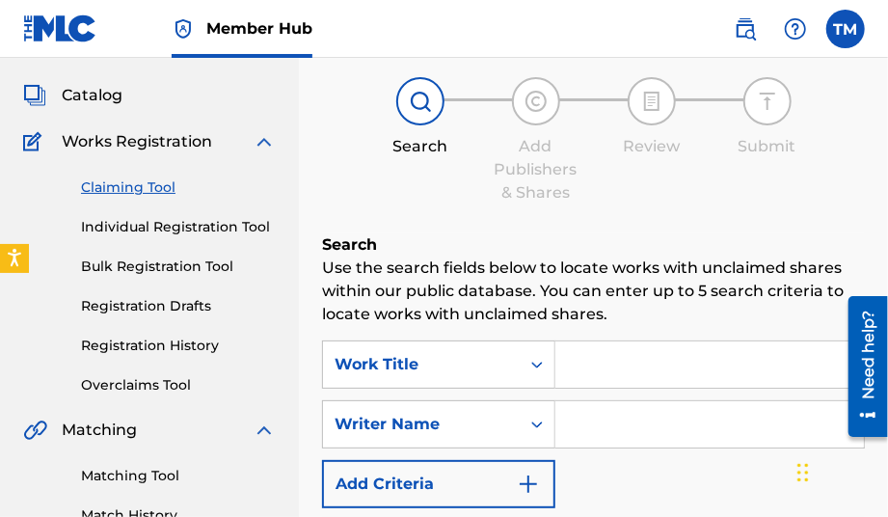
click at [645, 427] on input "Search Form" at bounding box center [710, 424] width 309 height 46
type input "[PERSON_NAME]"
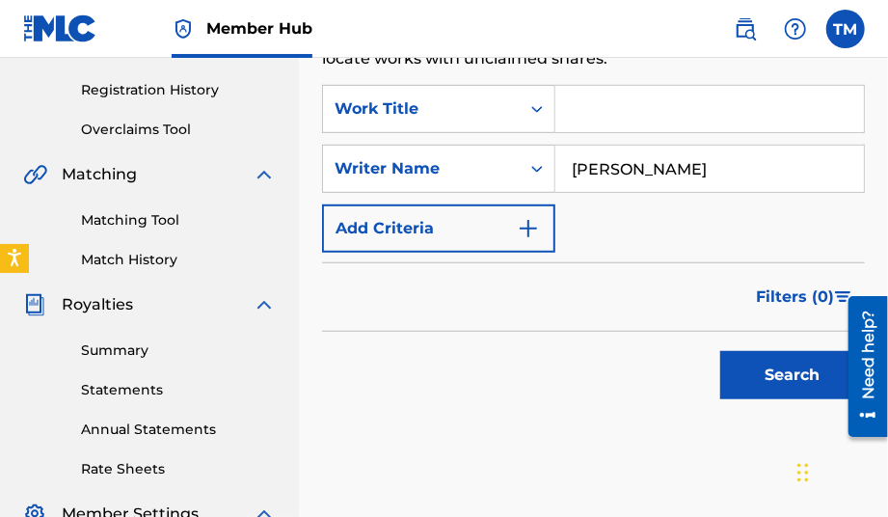
scroll to position [386, 0]
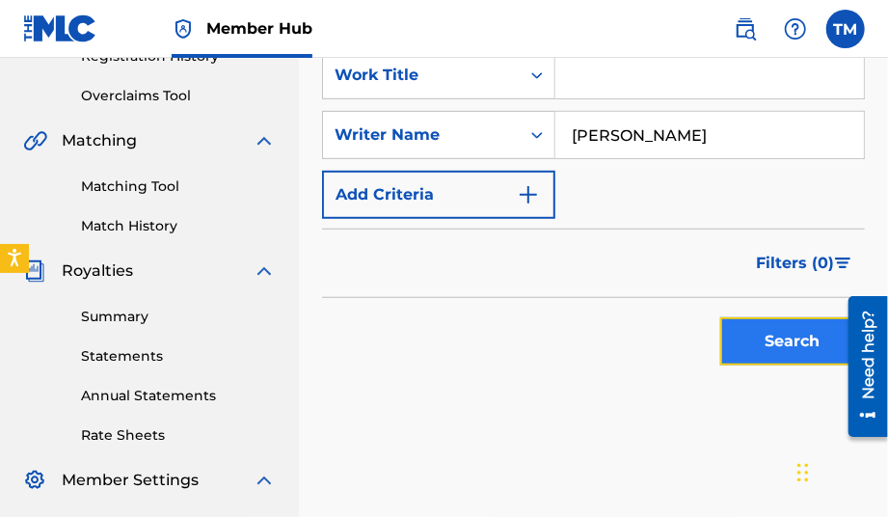
click at [744, 340] on button "Search" at bounding box center [792, 341] width 145 height 48
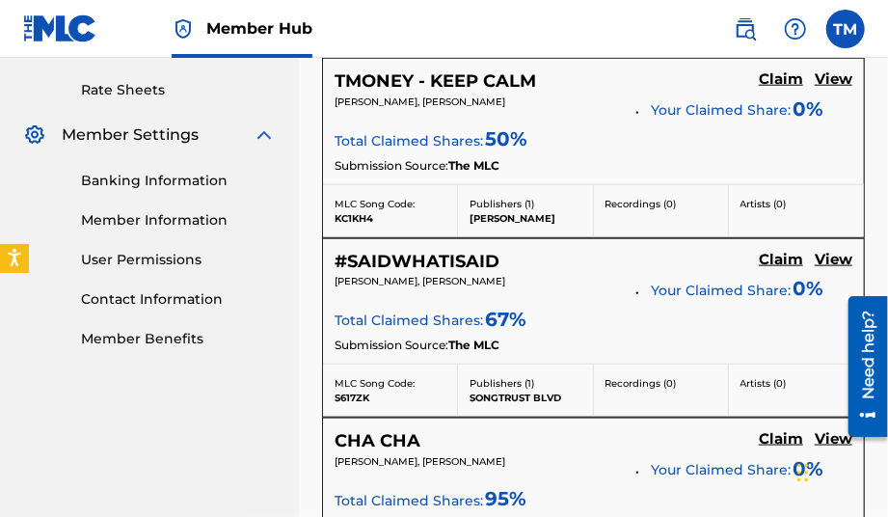
scroll to position [772, 0]
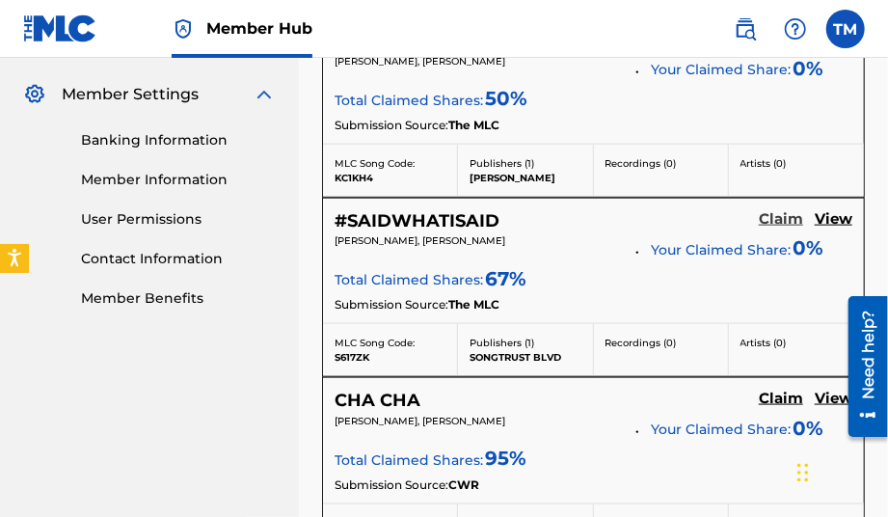
click at [779, 219] on h5 "Claim" at bounding box center [781, 219] width 44 height 18
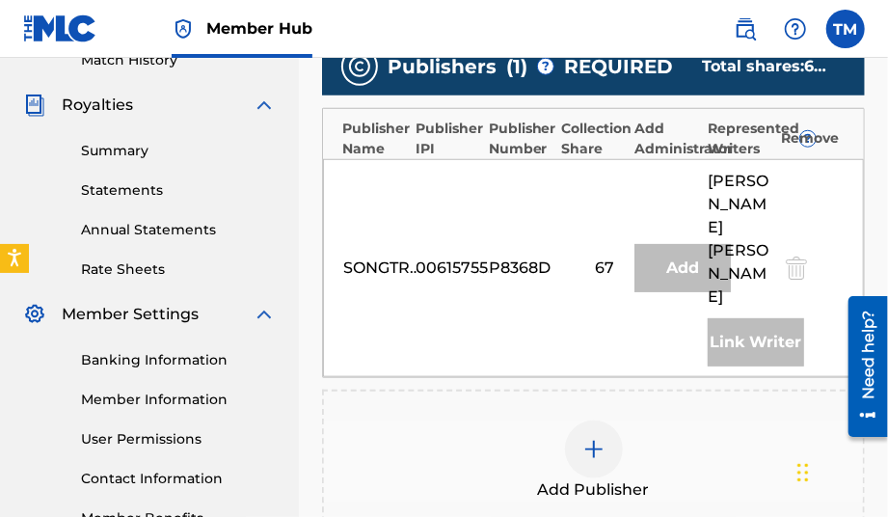
scroll to position [579, 0]
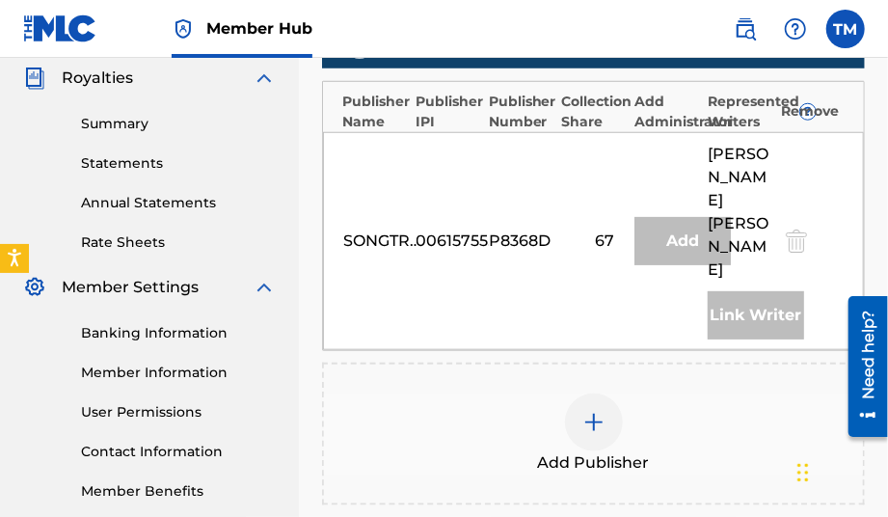
click at [593, 410] on div at bounding box center [594, 423] width 58 height 58
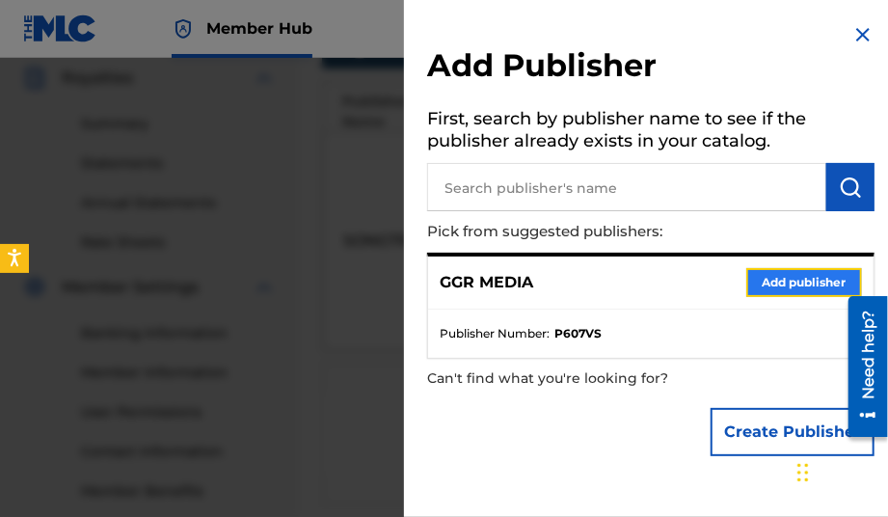
click at [756, 280] on button "Add publisher" at bounding box center [805, 282] width 116 height 29
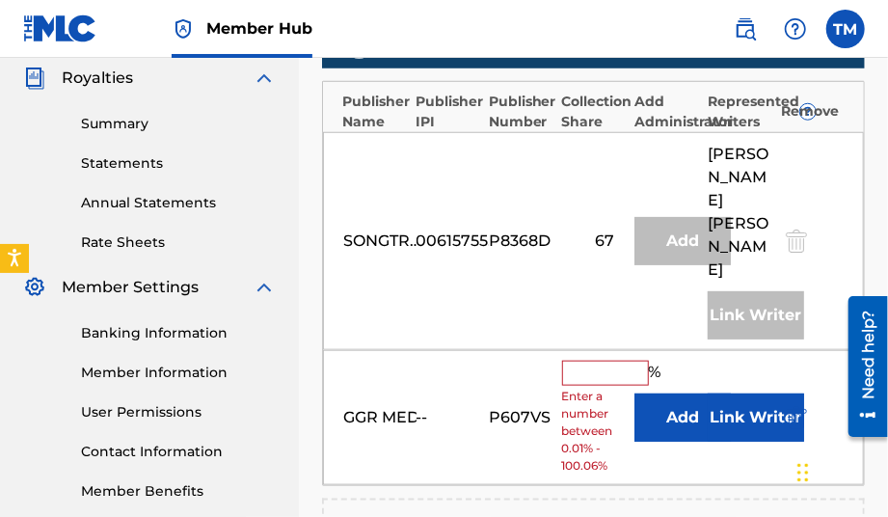
click at [620, 361] on input "text" at bounding box center [605, 373] width 87 height 25
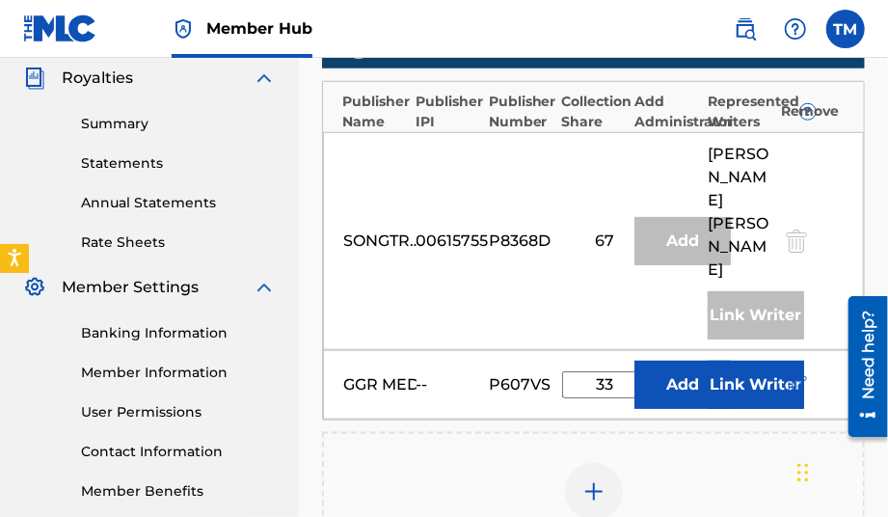
scroll to position [675, 0]
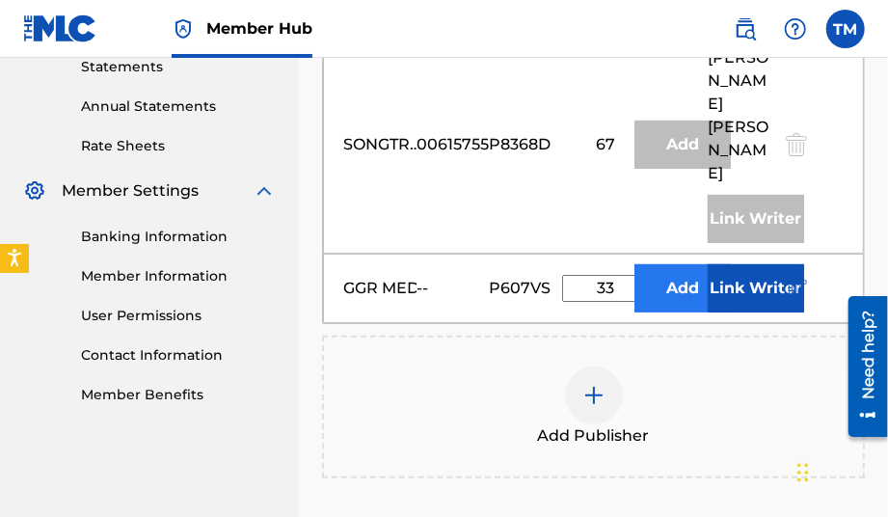
type input "33"
click at [687, 269] on button "Add" at bounding box center [683, 288] width 96 height 48
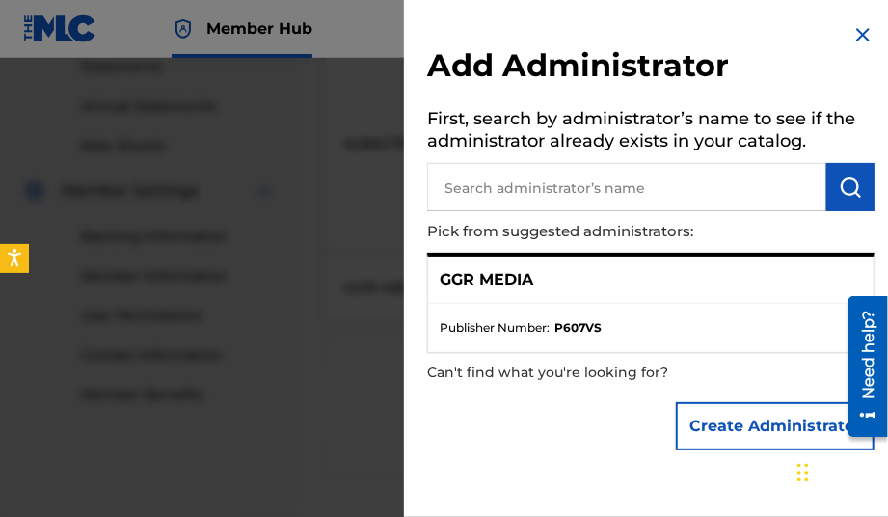
click at [720, 295] on div "GGR MEDIA" at bounding box center [651, 280] width 446 height 47
click at [860, 37] on img at bounding box center [863, 34] width 23 height 23
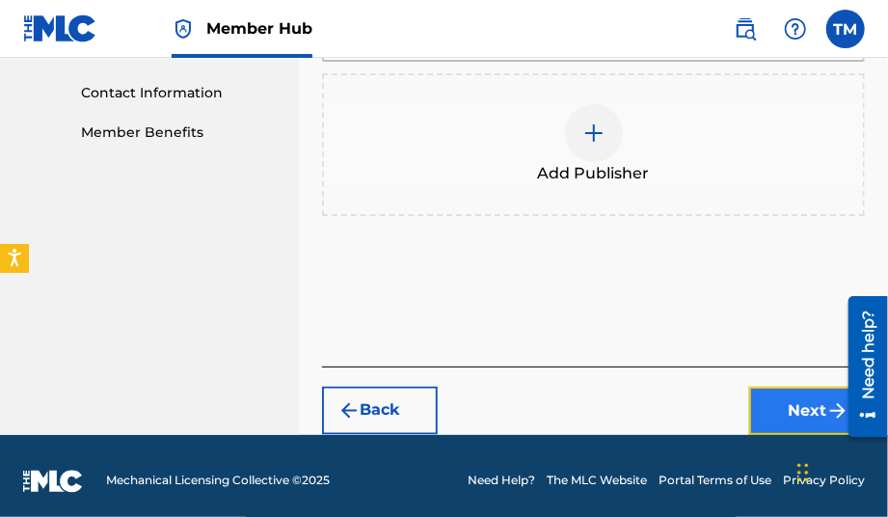
click at [761, 393] on button "Next" at bounding box center [807, 411] width 116 height 48
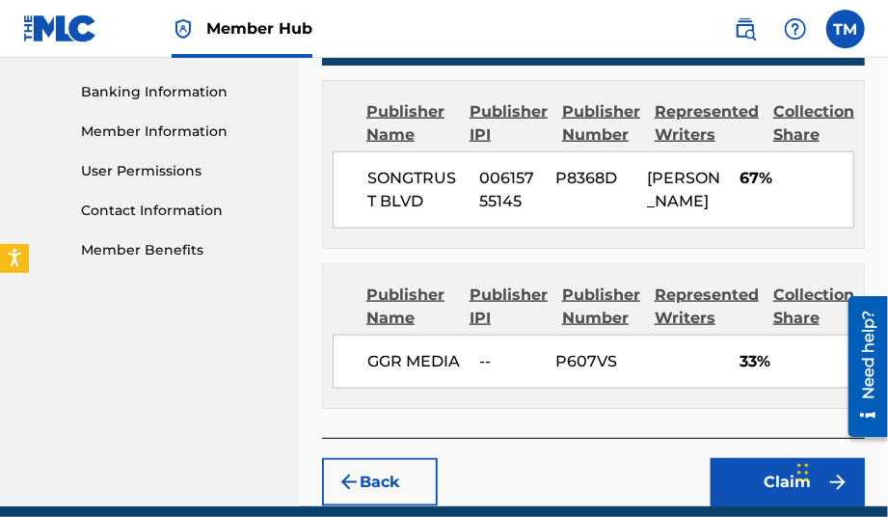
scroll to position [858, 0]
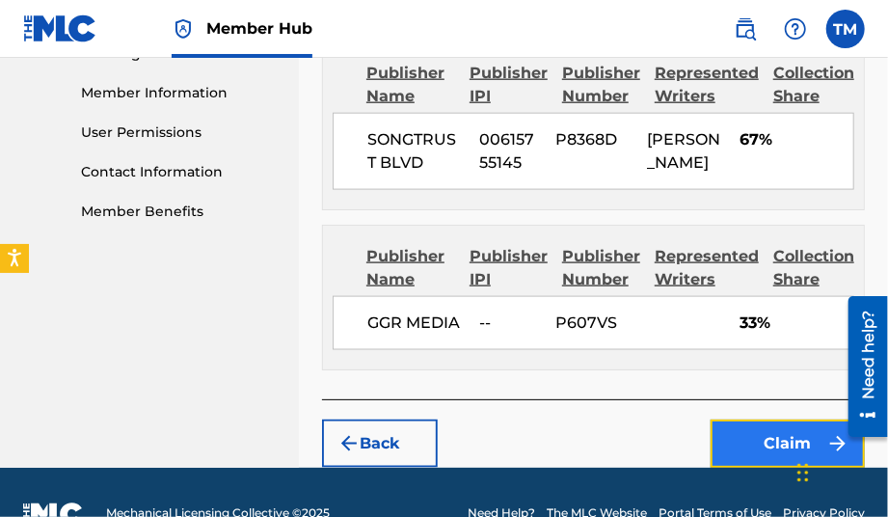
click at [783, 468] on button "Claim" at bounding box center [788, 444] width 154 height 48
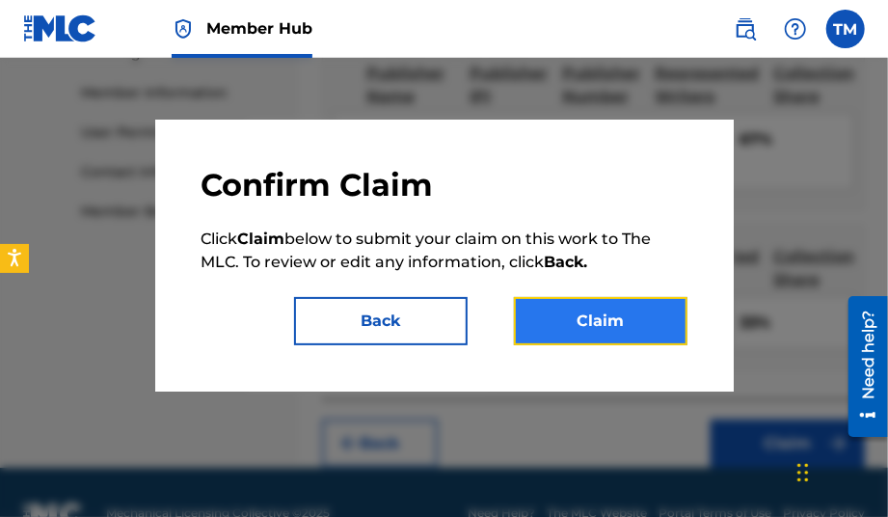
click at [639, 321] on button "Claim" at bounding box center [601, 321] width 174 height 48
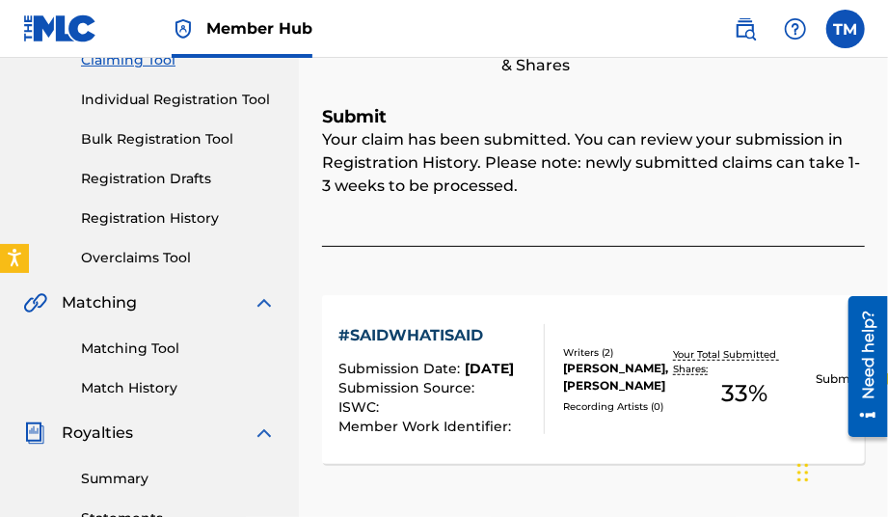
scroll to position [100, 0]
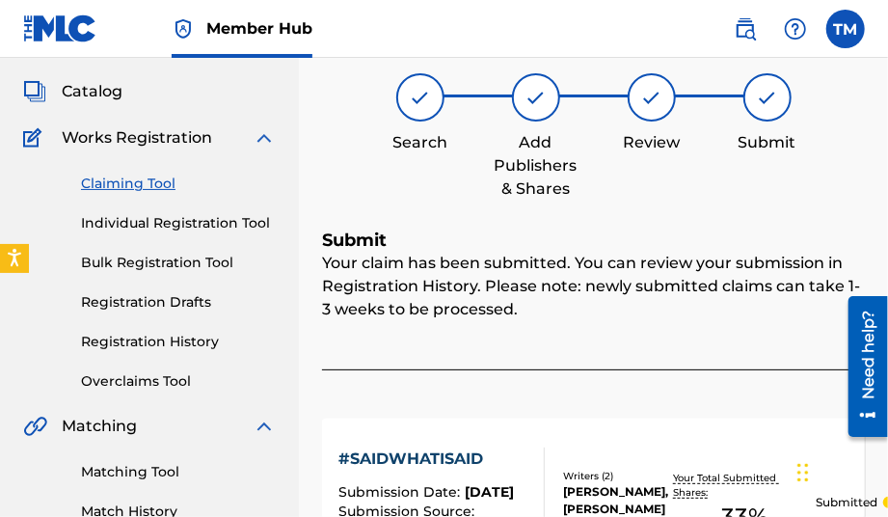
click at [150, 170] on div "Claiming Tool Individual Registration Tool Bulk Registration Tool Registration …" at bounding box center [149, 271] width 253 height 242
click at [138, 183] on link "Claiming Tool" at bounding box center [178, 184] width 195 height 20
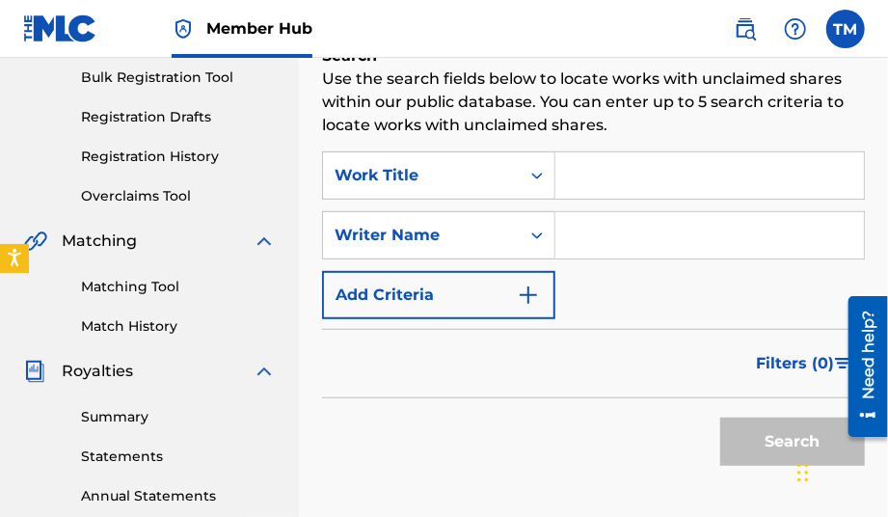
scroll to position [289, 0]
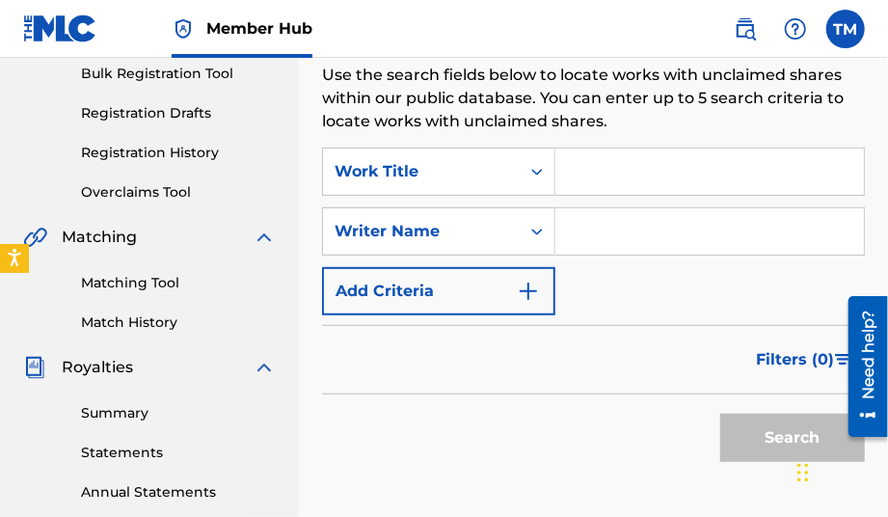
click at [597, 227] on input "Search Form" at bounding box center [710, 231] width 309 height 46
type input "[PERSON_NAME]"
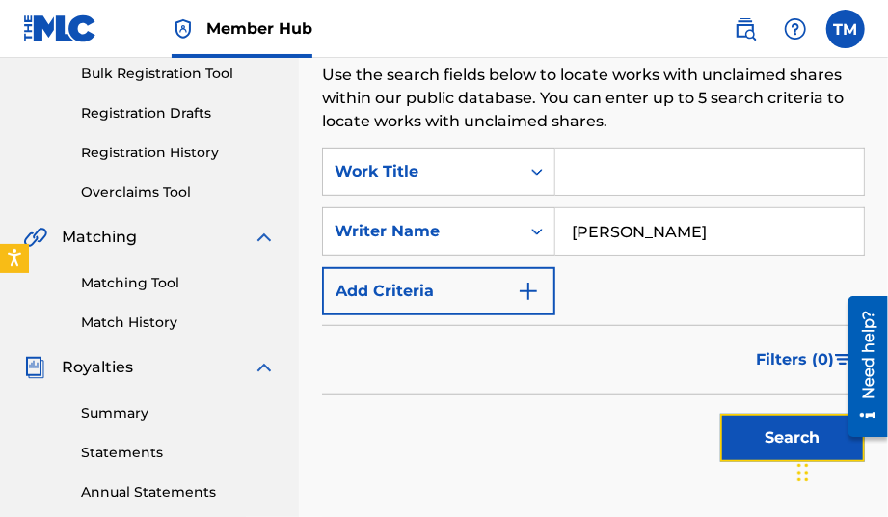
click at [756, 435] on button "Search" at bounding box center [792, 438] width 145 height 48
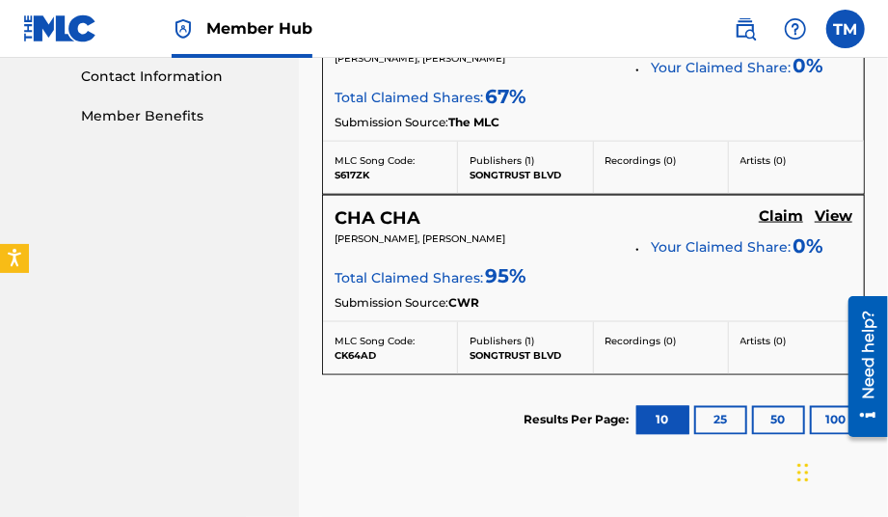
scroll to position [868, 0]
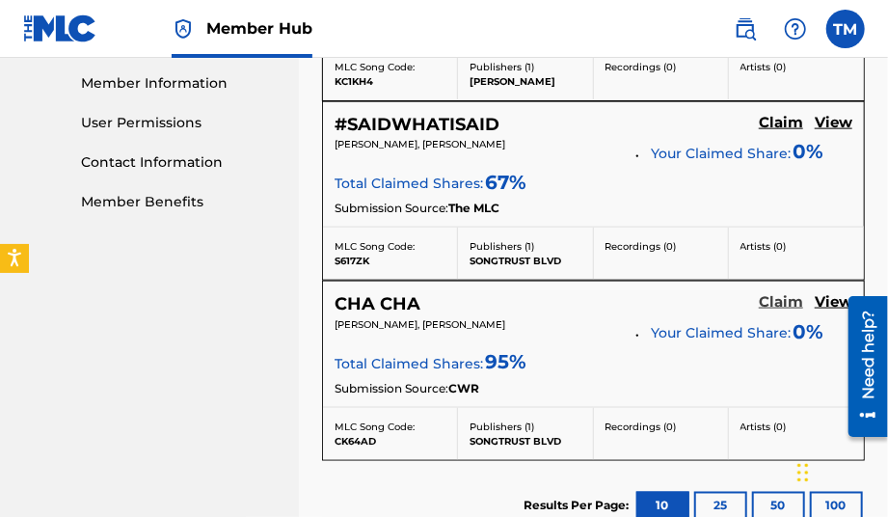
click at [795, 303] on h5 "Claim" at bounding box center [781, 302] width 44 height 18
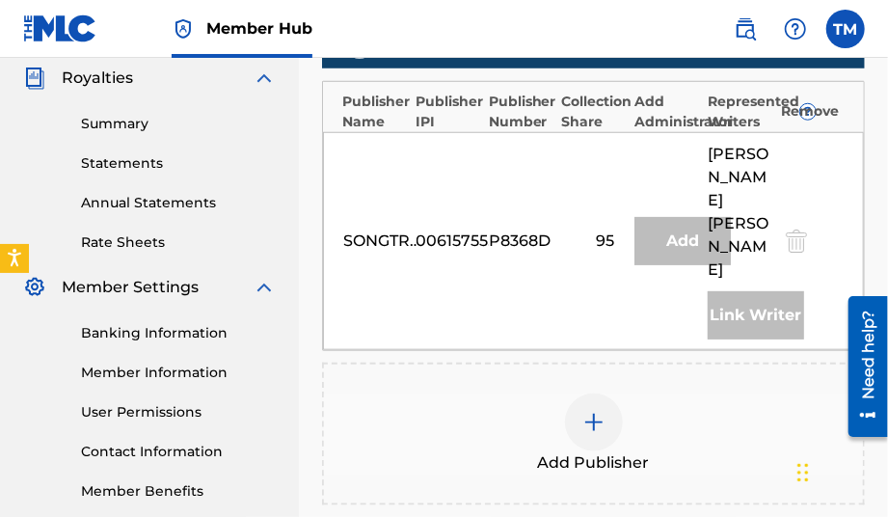
scroll to position [579, 0]
click at [567, 402] on div at bounding box center [594, 423] width 58 height 58
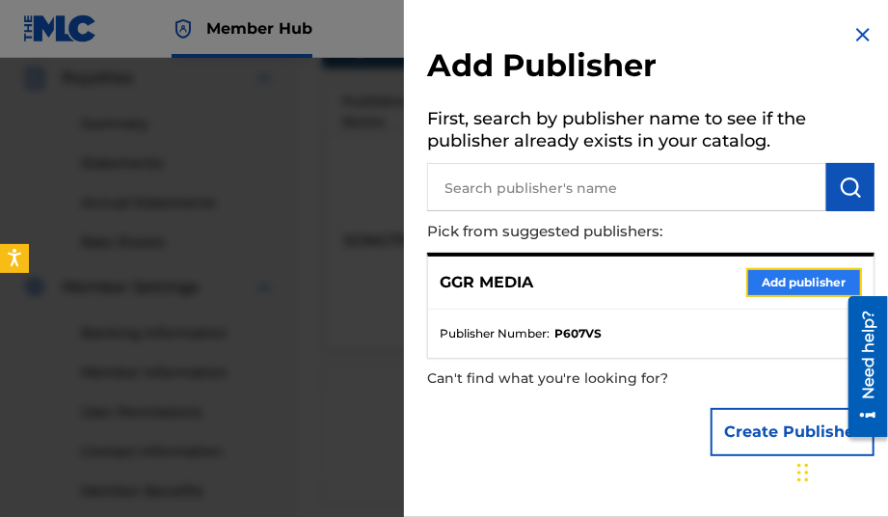
click at [812, 286] on button "Add publisher" at bounding box center [805, 282] width 116 height 29
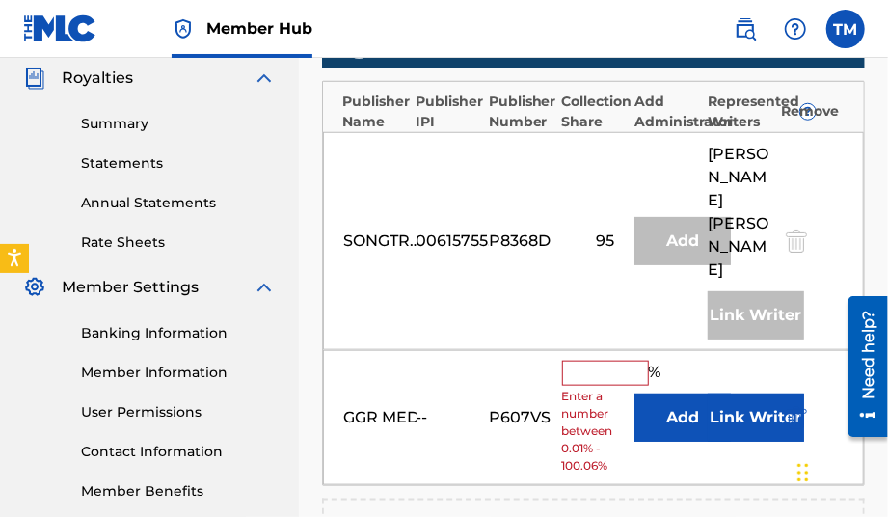
click at [594, 361] on input "text" at bounding box center [605, 373] width 87 height 25
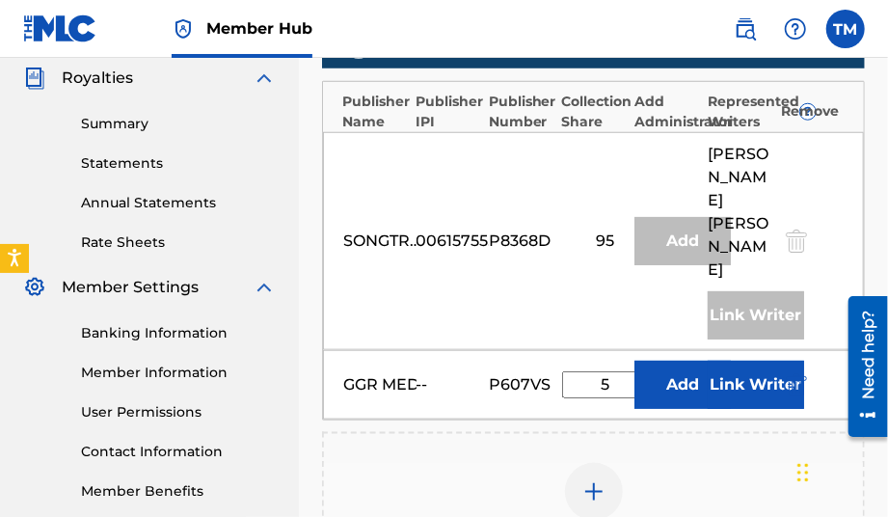
type input "5"
click at [482, 463] on div "Add Publisher" at bounding box center [593, 503] width 539 height 81
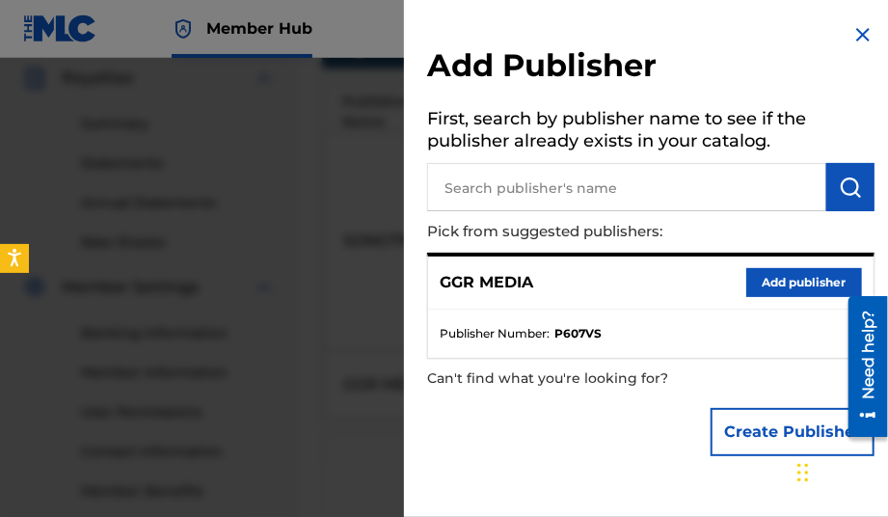
click at [860, 41] on img at bounding box center [863, 34] width 23 height 23
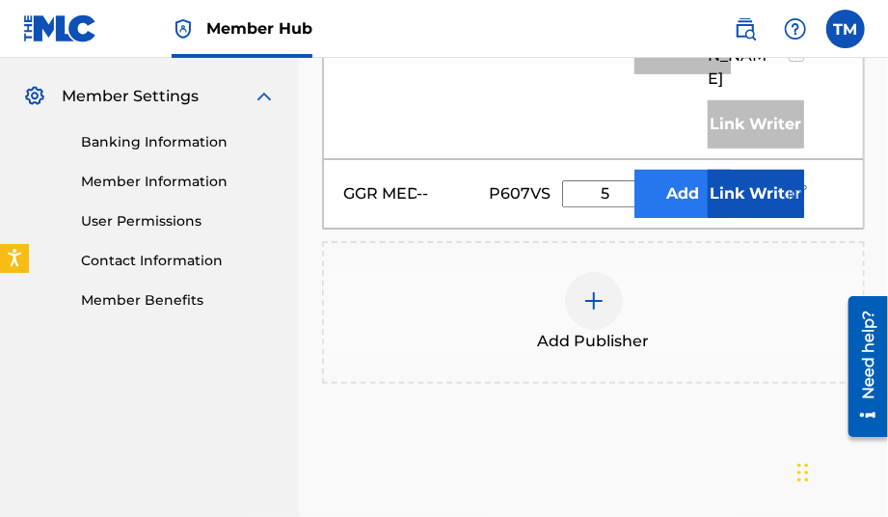
scroll to position [675, 0]
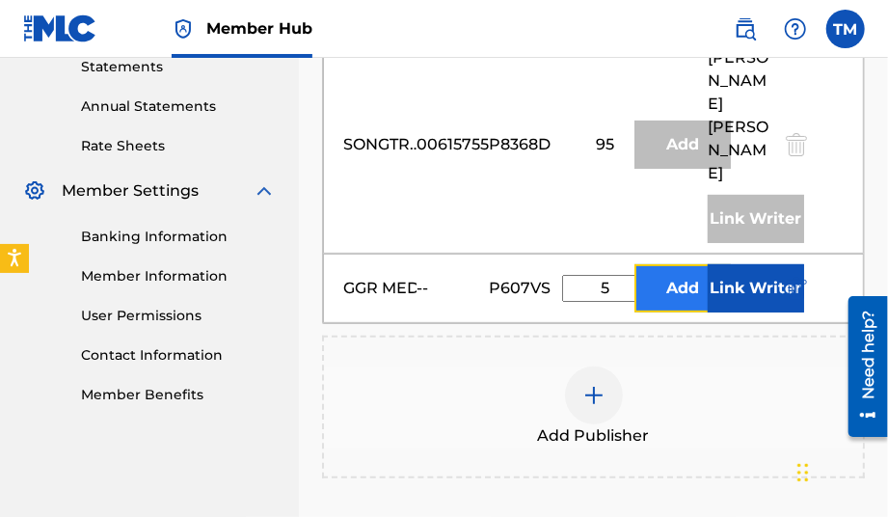
click at [685, 270] on button "Add" at bounding box center [683, 288] width 96 height 48
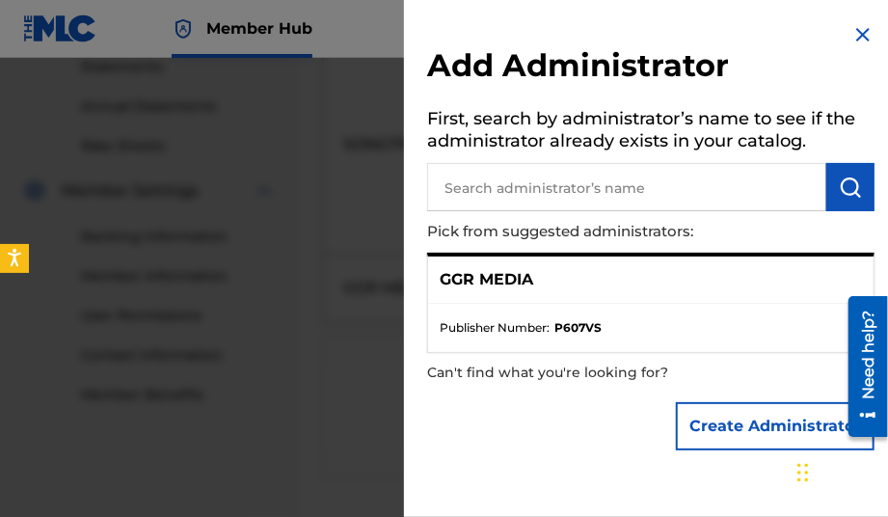
click at [857, 32] on img at bounding box center [863, 34] width 23 height 23
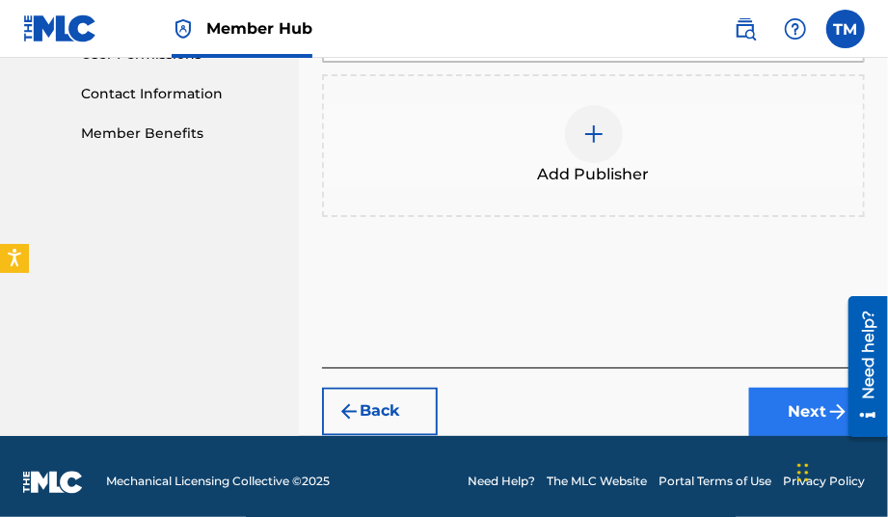
scroll to position [938, 0]
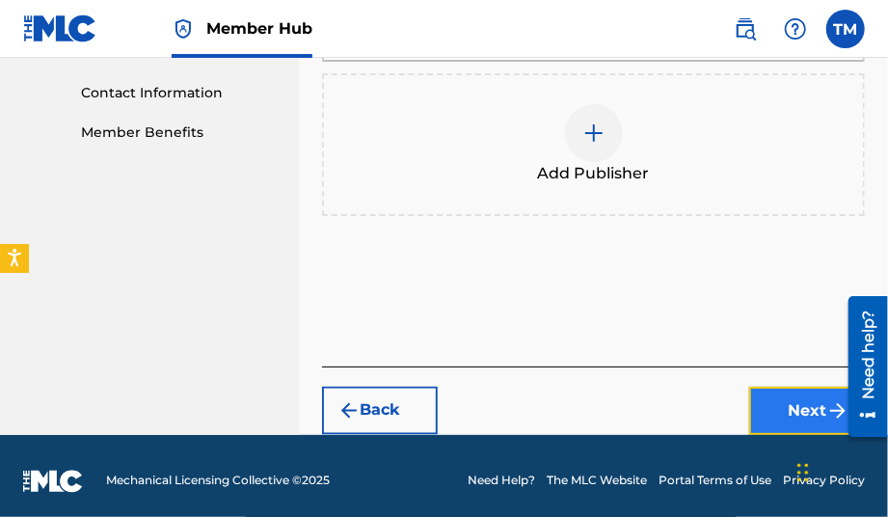
click at [789, 413] on button "Next" at bounding box center [807, 411] width 116 height 48
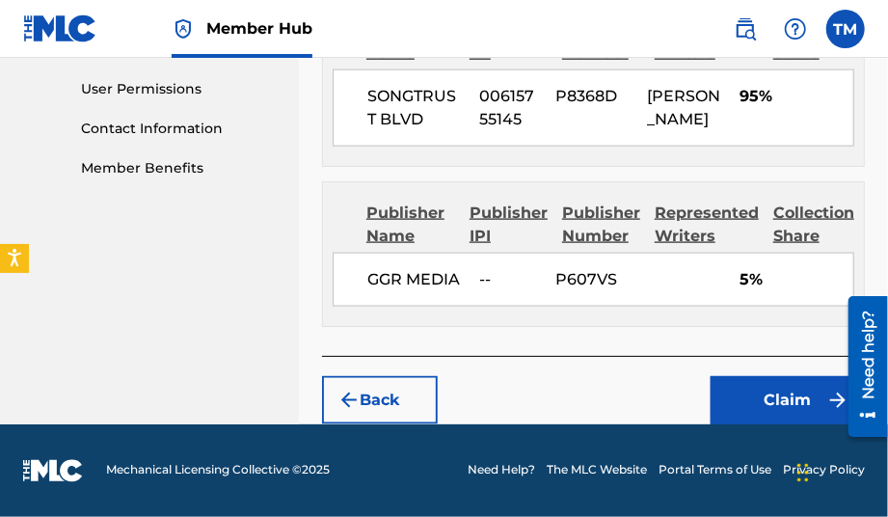
scroll to position [943, 0]
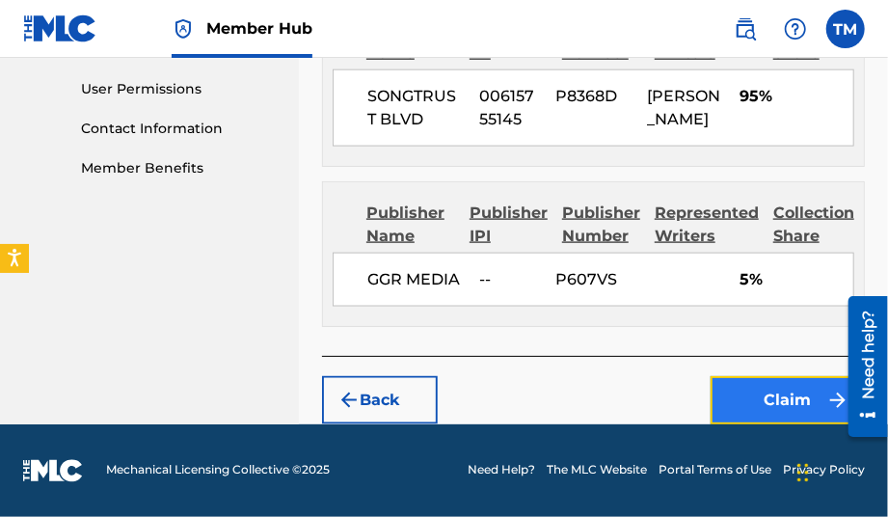
click at [762, 409] on button "Claim" at bounding box center [788, 400] width 154 height 48
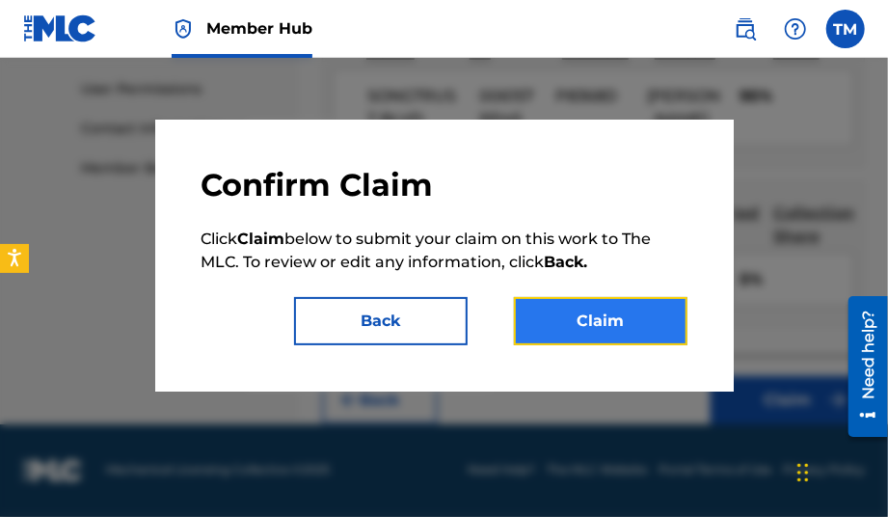
click at [572, 297] on button "Claim" at bounding box center [601, 321] width 174 height 48
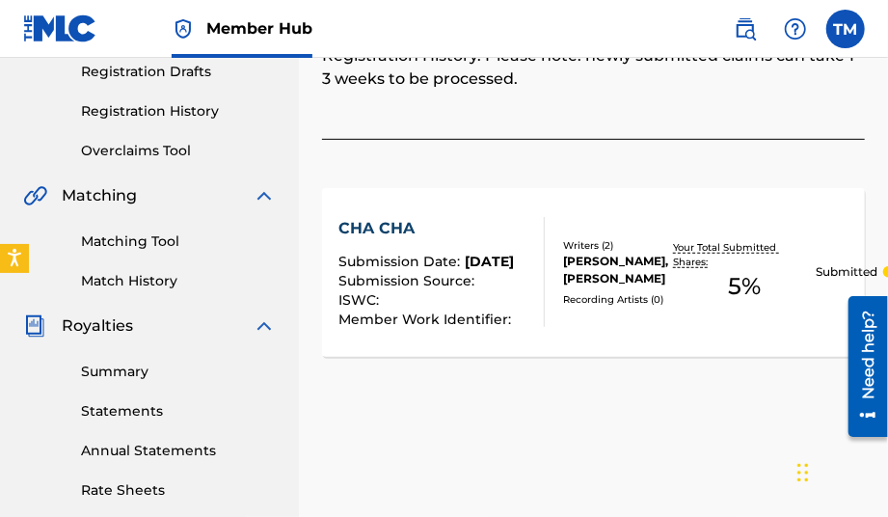
scroll to position [193, 0]
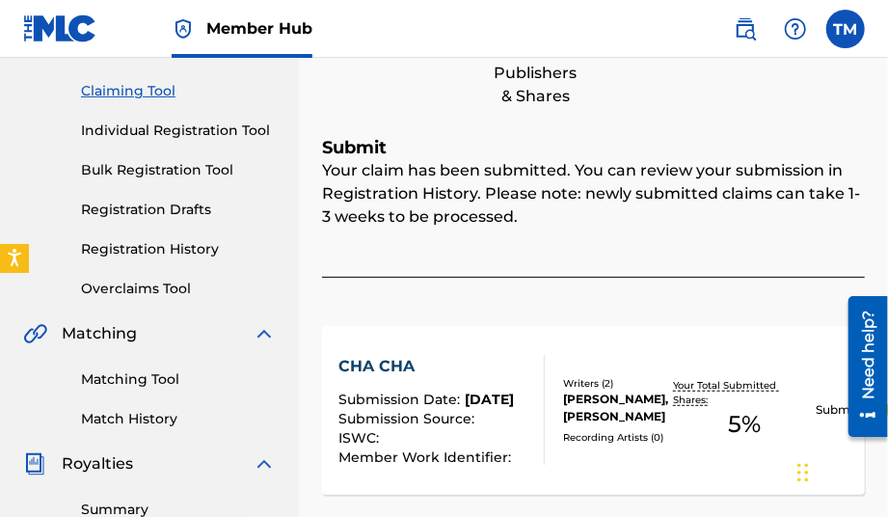
click at [135, 381] on link "Matching Tool" at bounding box center [178, 379] width 195 height 20
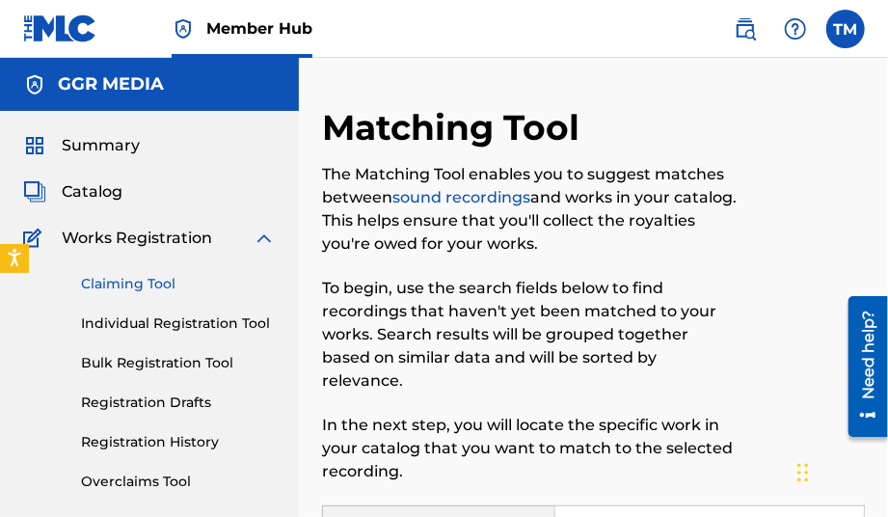
click at [179, 278] on link "Claiming Tool" at bounding box center [178, 284] width 195 height 20
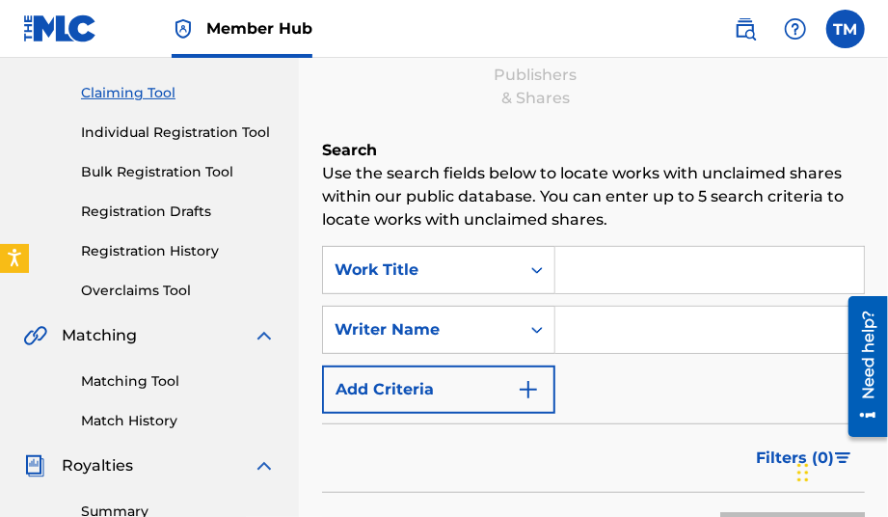
scroll to position [193, 0]
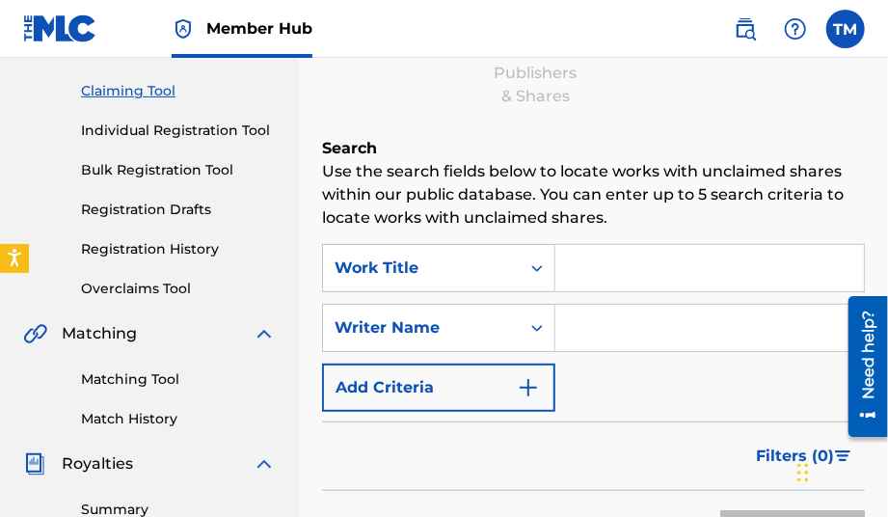
click at [624, 325] on input "Search Form" at bounding box center [710, 328] width 309 height 46
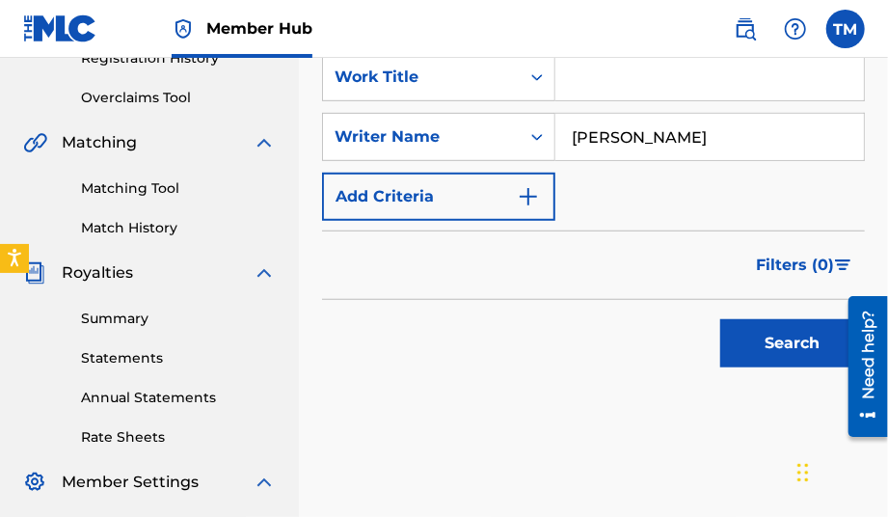
scroll to position [386, 0]
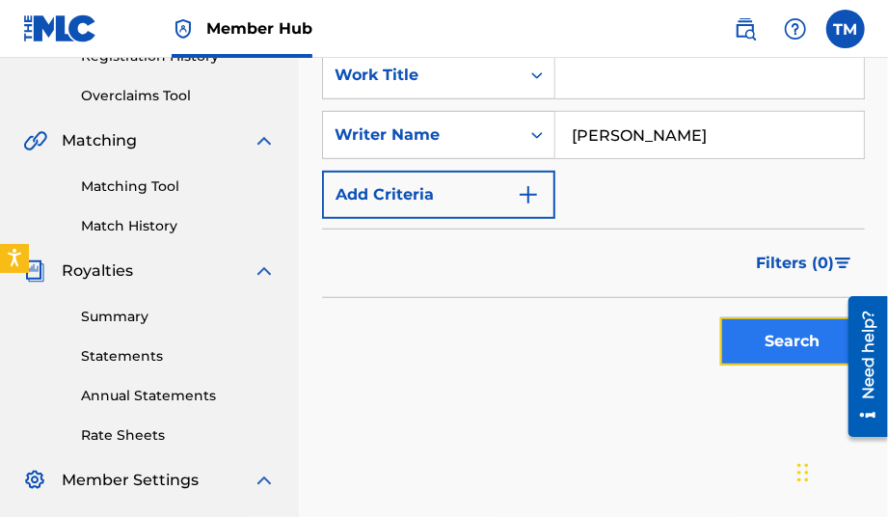
click at [770, 337] on button "Search" at bounding box center [792, 341] width 145 height 48
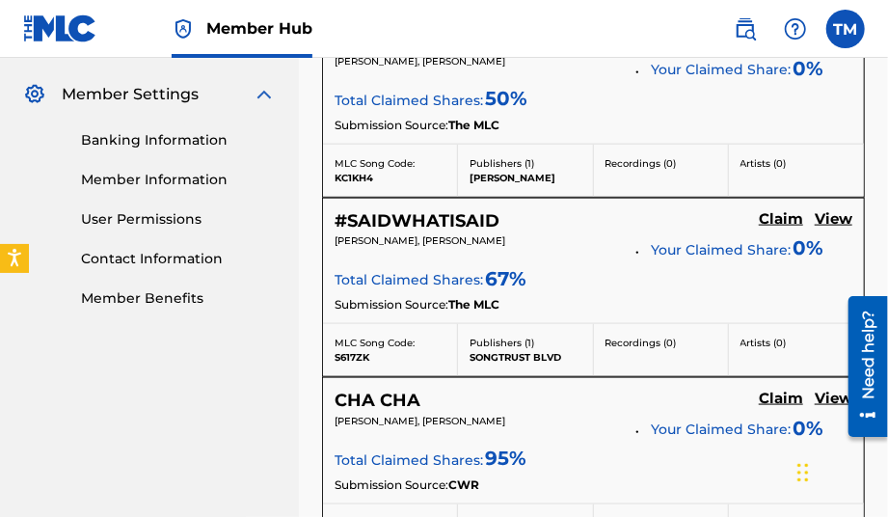
scroll to position [868, 0]
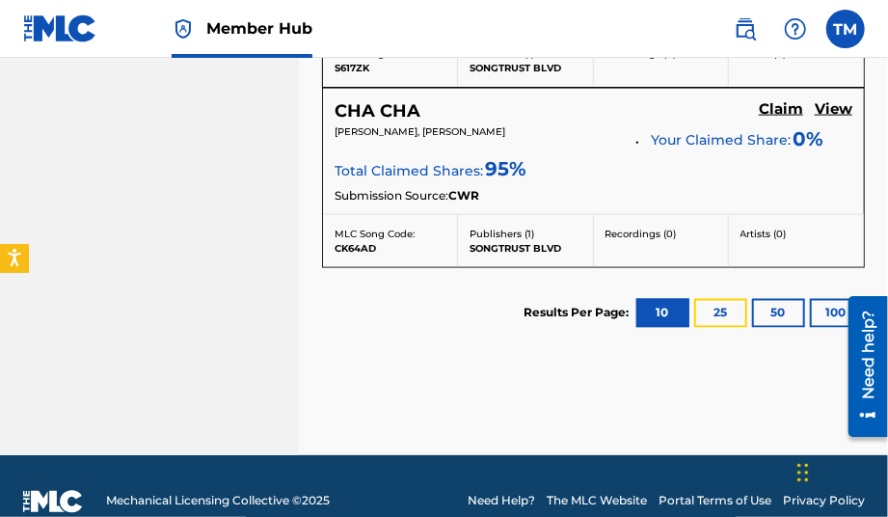
click at [718, 304] on button "25" at bounding box center [720, 313] width 53 height 29
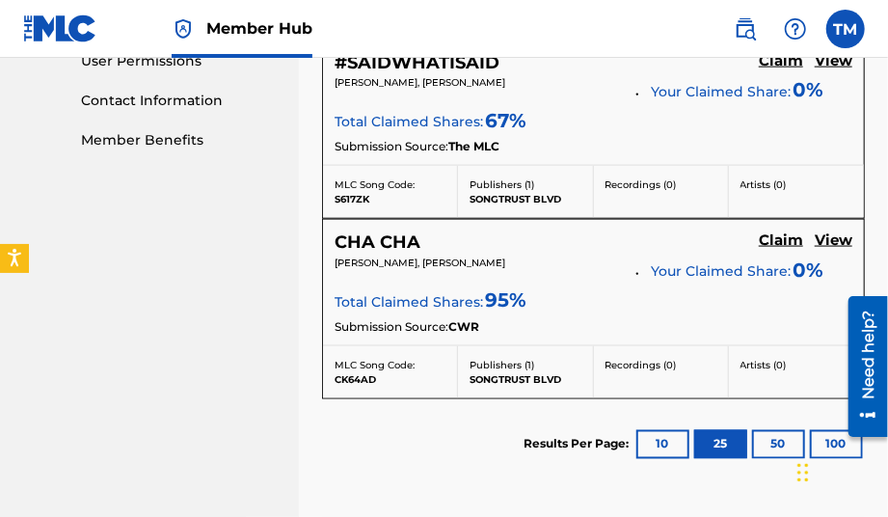
scroll to position [991, 0]
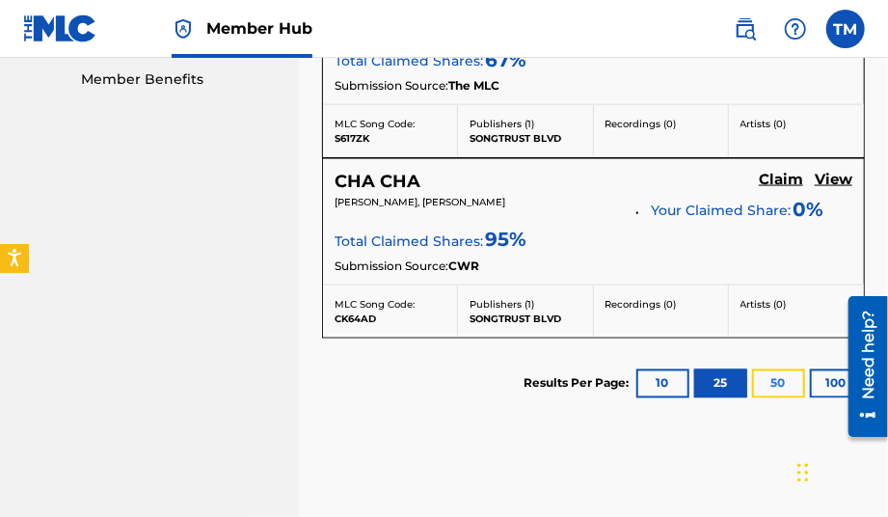
click at [772, 376] on button "50" at bounding box center [778, 383] width 53 height 29
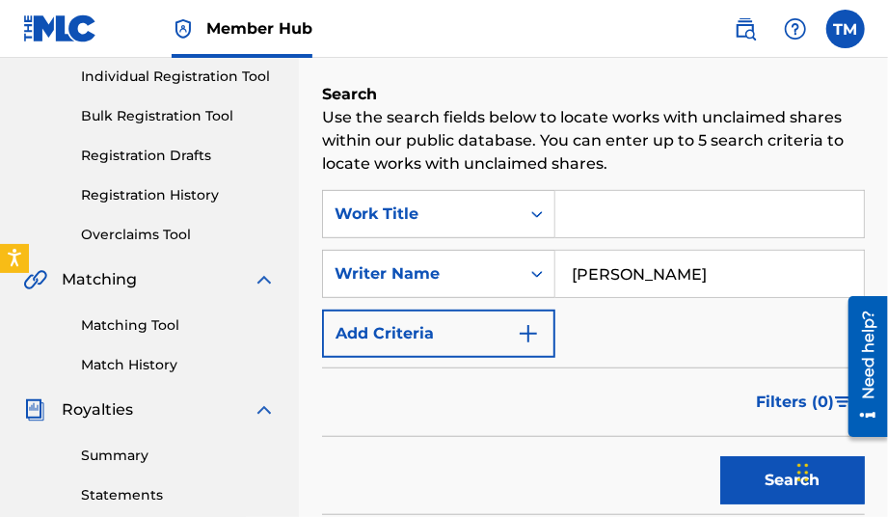
scroll to position [315, 0]
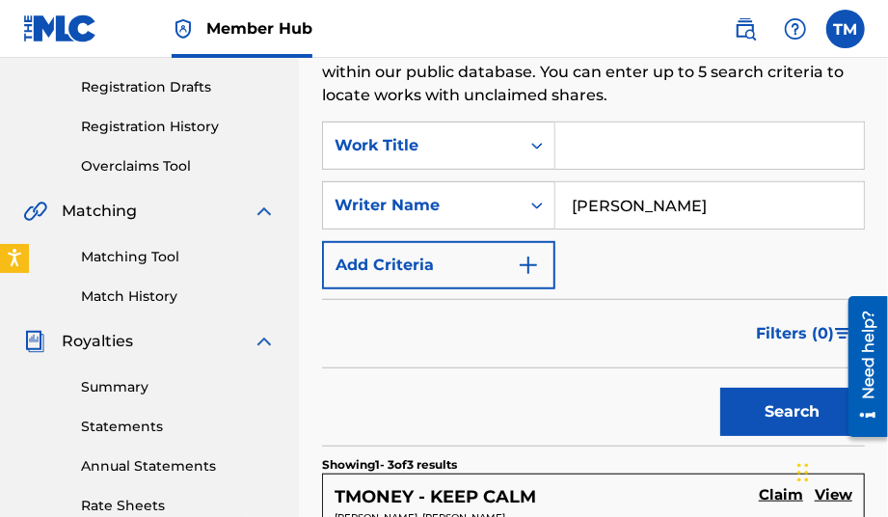
click at [695, 207] on input "[PERSON_NAME]" at bounding box center [710, 205] width 309 height 46
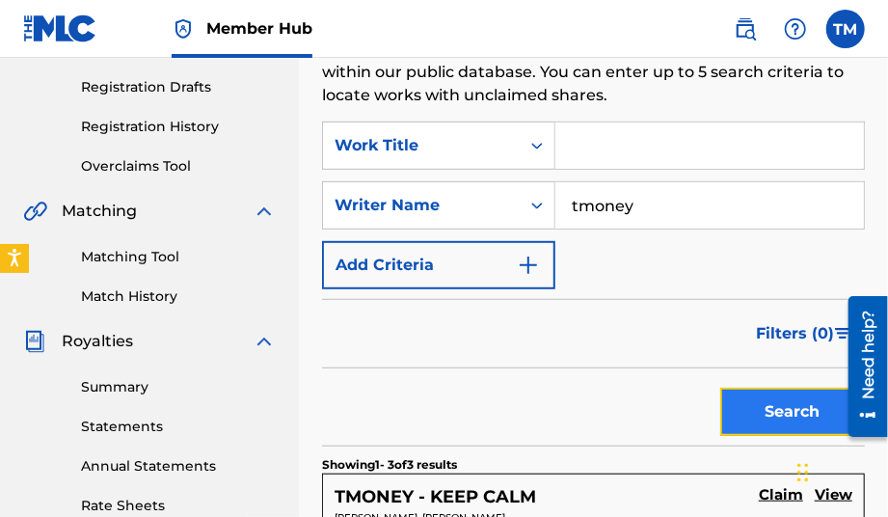
click at [744, 406] on button "Search" at bounding box center [792, 412] width 145 height 48
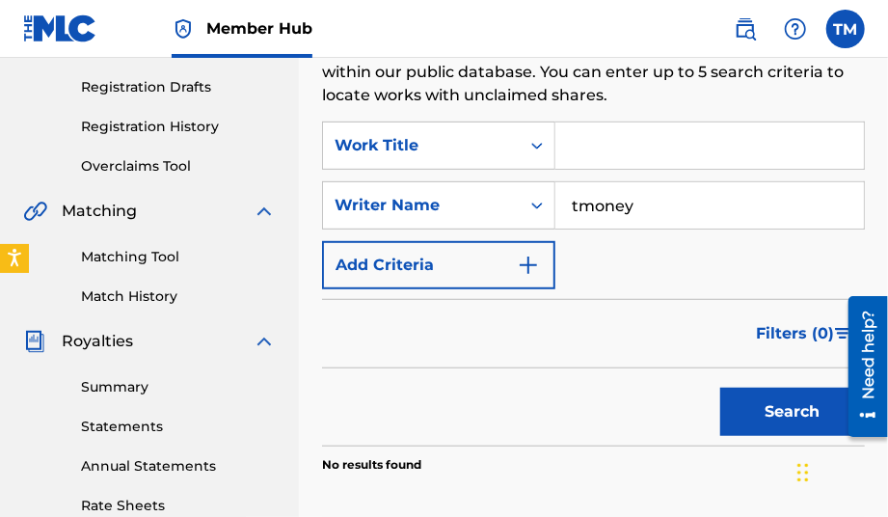
click at [580, 205] on input "tmoney" at bounding box center [710, 205] width 309 height 46
click at [787, 414] on button "Search" at bounding box center [792, 412] width 145 height 48
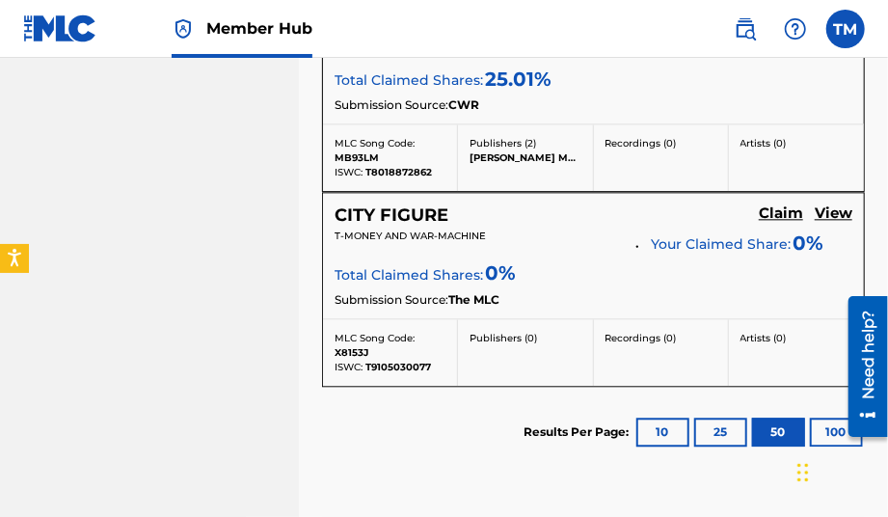
scroll to position [1666, 0]
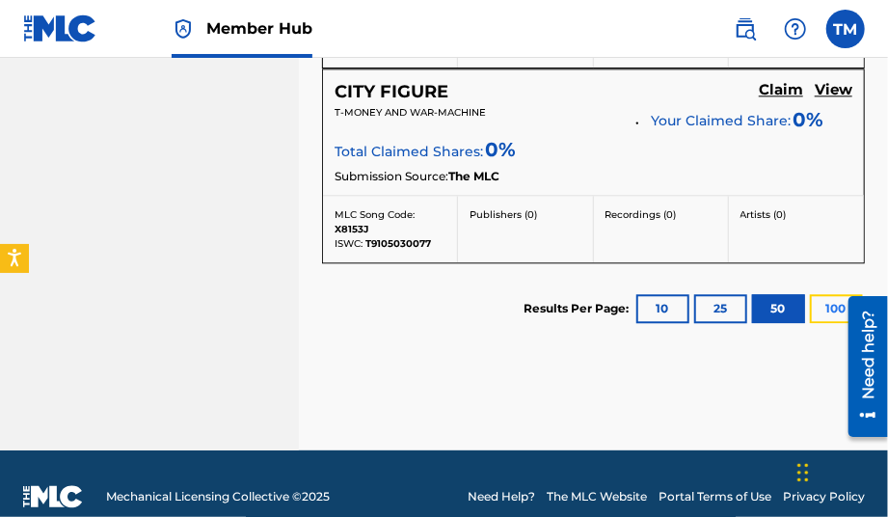
click at [826, 305] on button "100" at bounding box center [836, 308] width 53 height 29
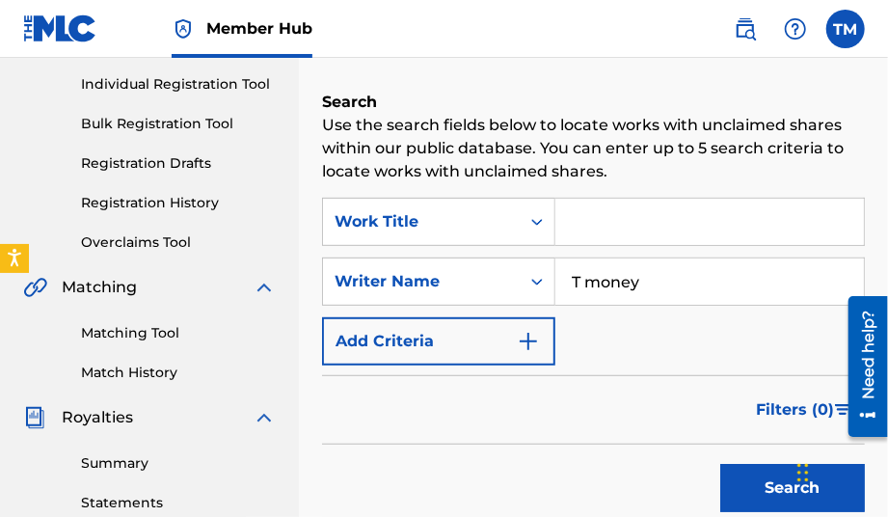
scroll to position [219, 0]
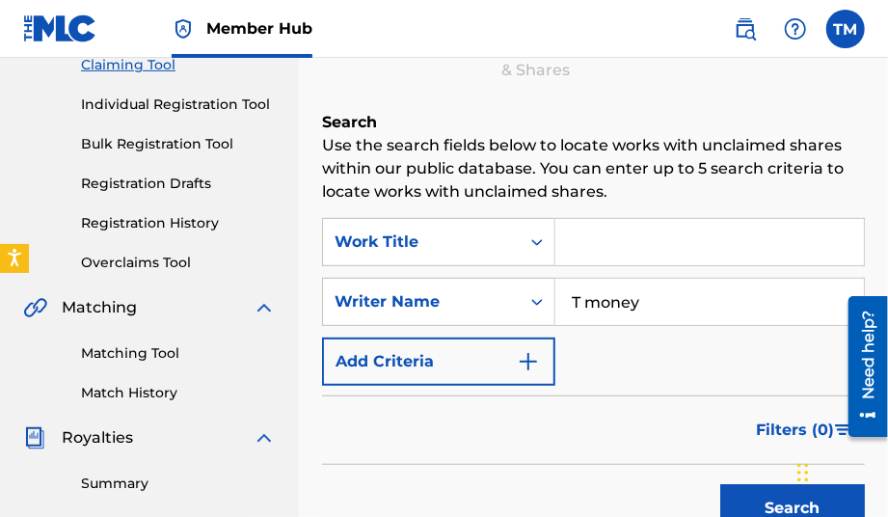
click at [662, 302] on input "T money" at bounding box center [710, 302] width 309 height 46
type input "T"
click at [720, 484] on button "Search" at bounding box center [792, 508] width 145 height 48
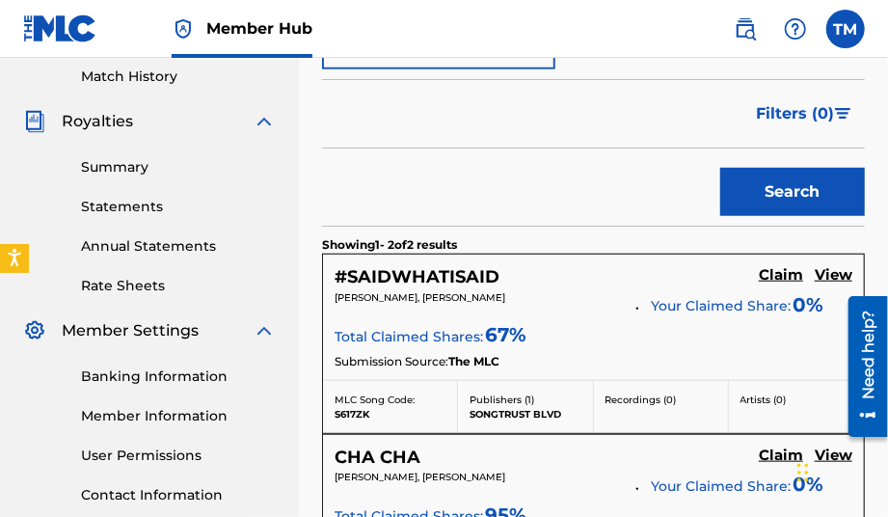
scroll to position [412, 0]
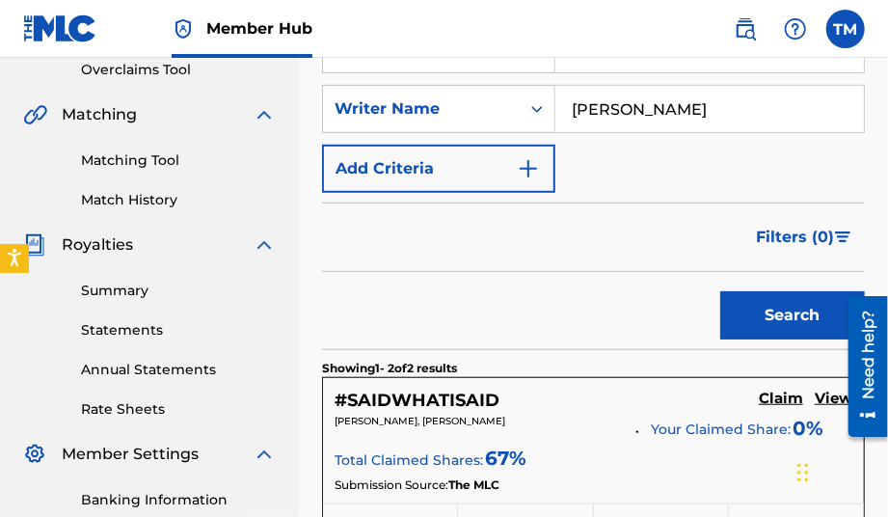
click at [686, 113] on input "[PERSON_NAME]" at bounding box center [710, 109] width 309 height 46
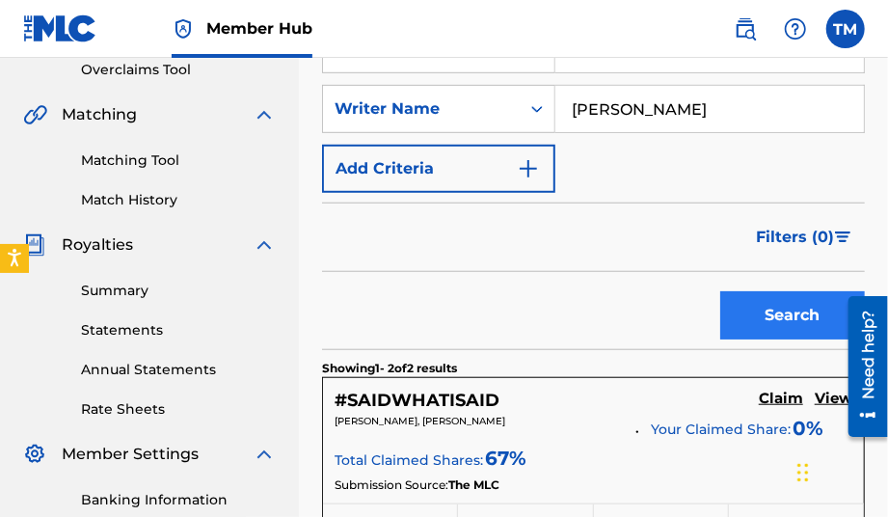
type input "[PERSON_NAME]"
click at [733, 297] on button "Search" at bounding box center [792, 315] width 145 height 48
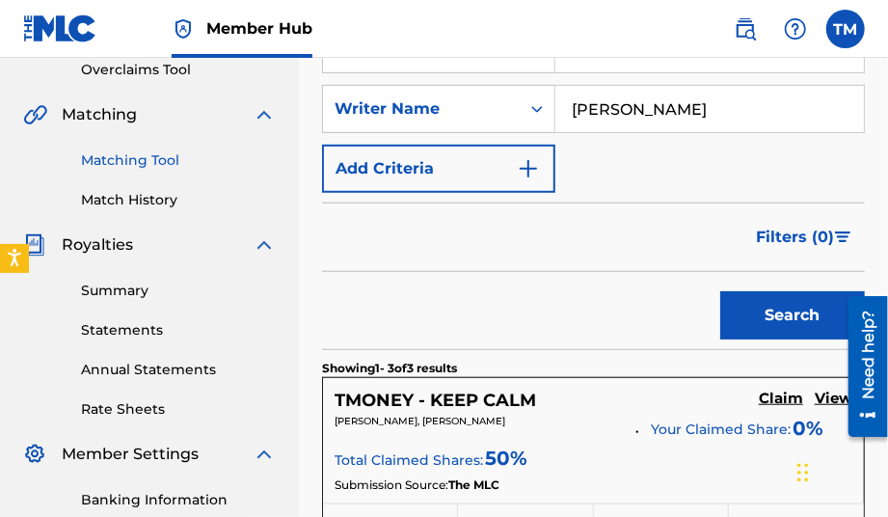
click at [123, 163] on link "Matching Tool" at bounding box center [178, 160] width 195 height 20
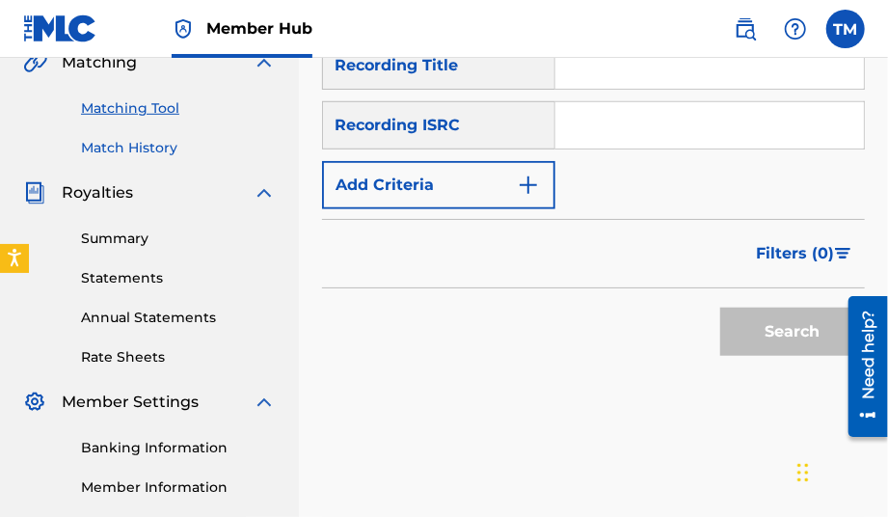
scroll to position [482, 0]
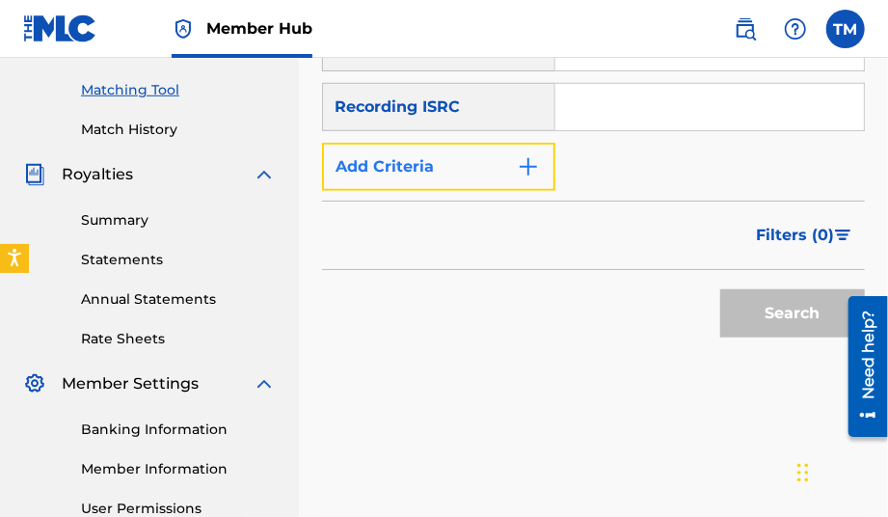
click at [510, 143] on button "Add Criteria" at bounding box center [438, 167] width 233 height 48
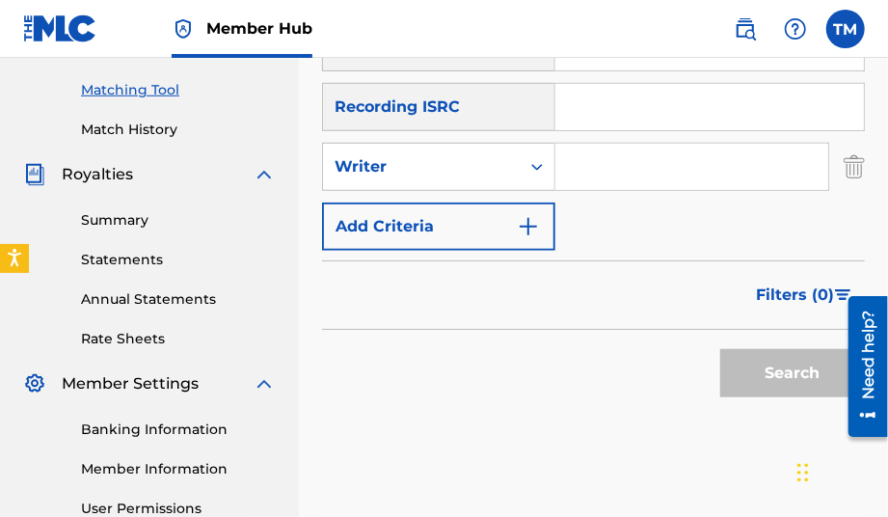
click at [602, 144] on input "Search Form" at bounding box center [692, 167] width 273 height 46
type input "[PERSON_NAME]"
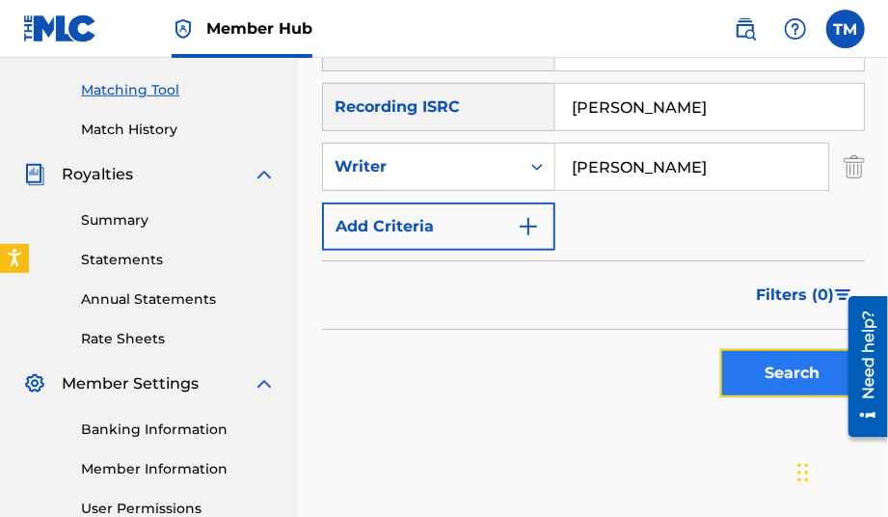
click at [823, 350] on button "Search" at bounding box center [792, 373] width 145 height 48
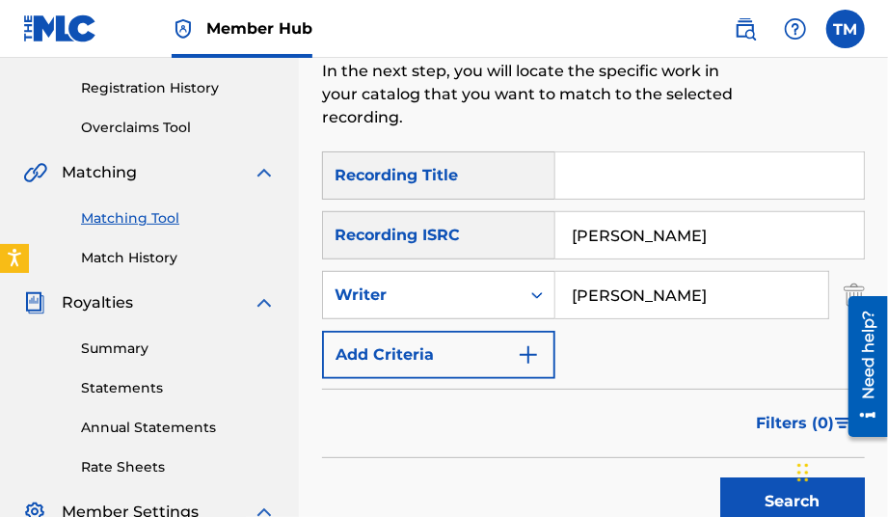
scroll to position [321, 0]
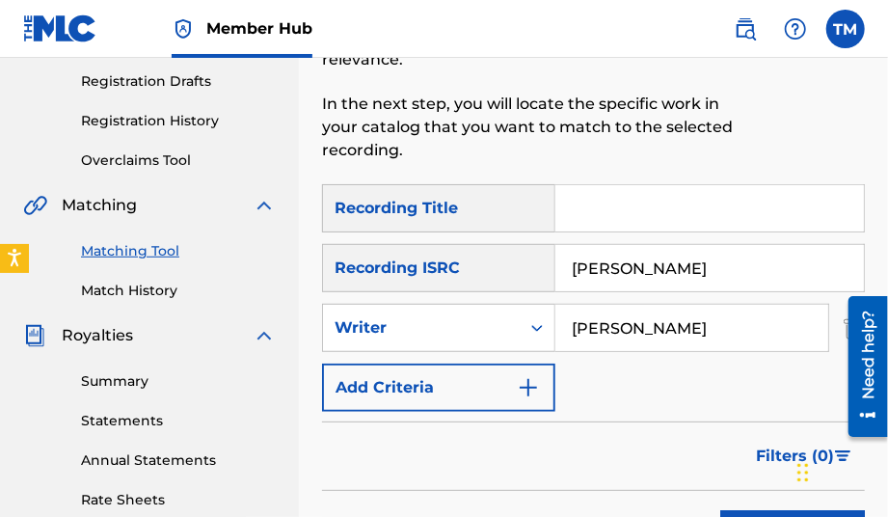
drag, startPoint x: 693, startPoint y: 239, endPoint x: 559, endPoint y: 239, distance: 133.1
click at [559, 245] on input "[PERSON_NAME]" at bounding box center [710, 268] width 309 height 46
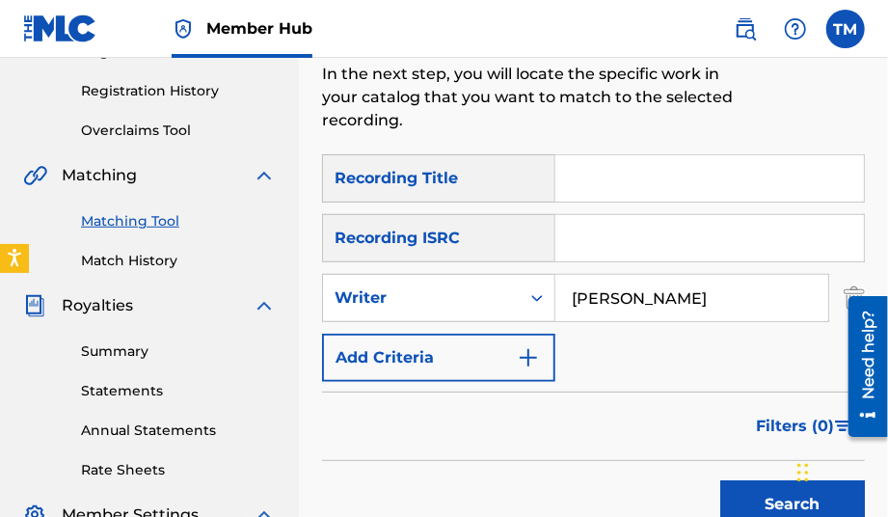
scroll to position [225, 0]
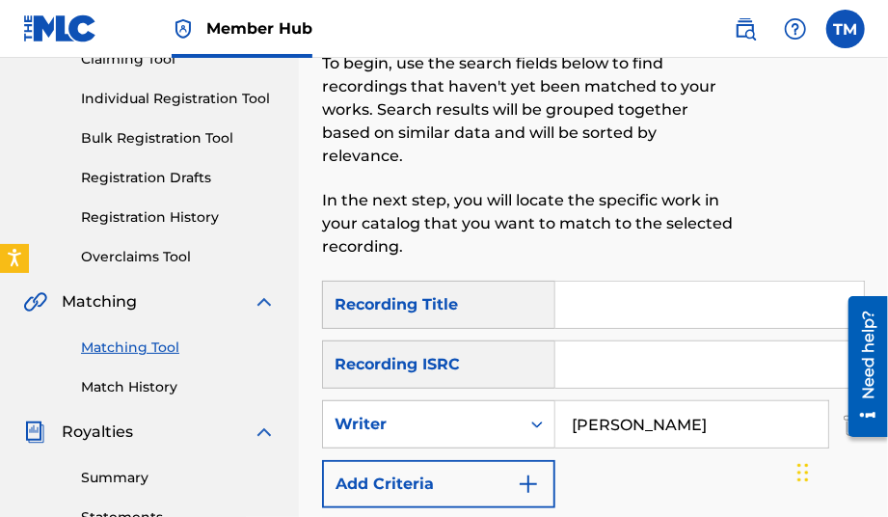
click at [640, 285] on input "Search Form" at bounding box center [710, 305] width 309 height 46
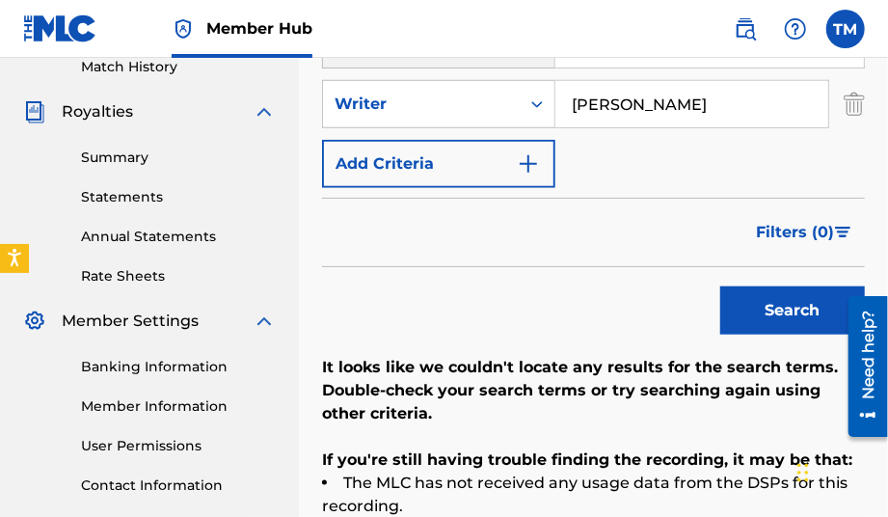
scroll to position [611, 0]
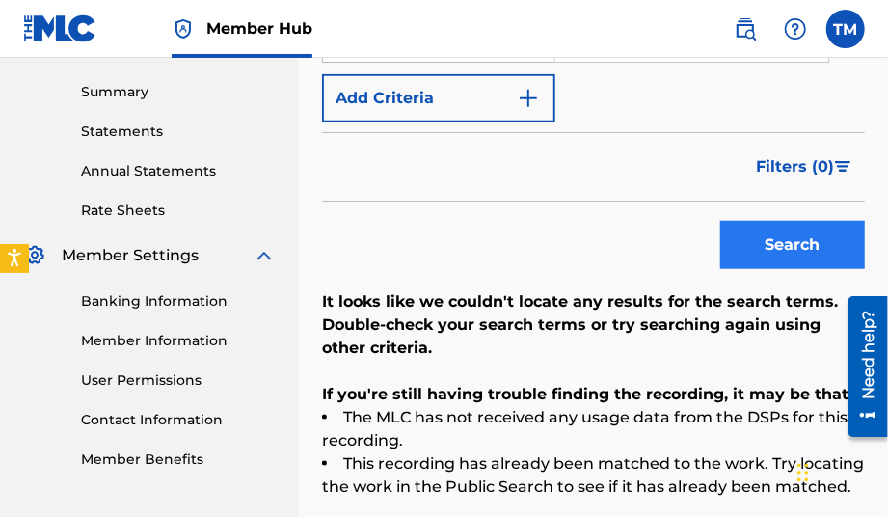
type input "Greed"
click at [823, 221] on button "Search" at bounding box center [792, 245] width 145 height 48
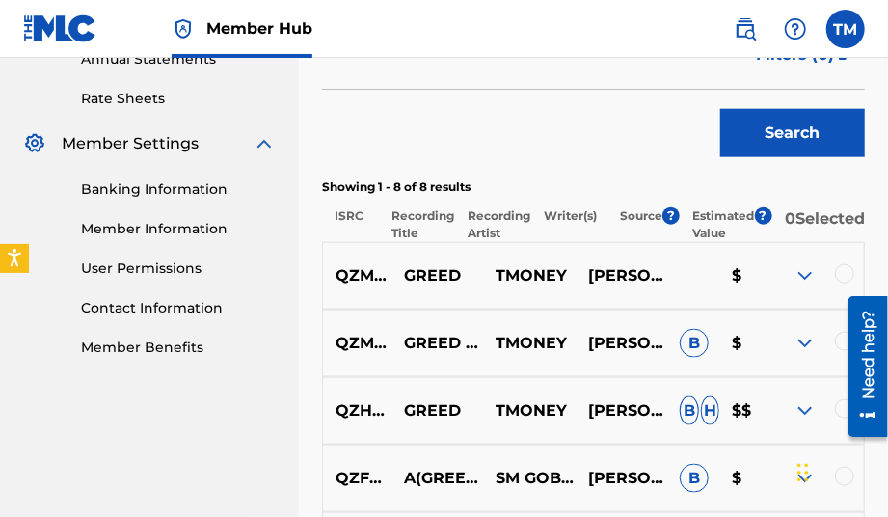
scroll to position [707, 0]
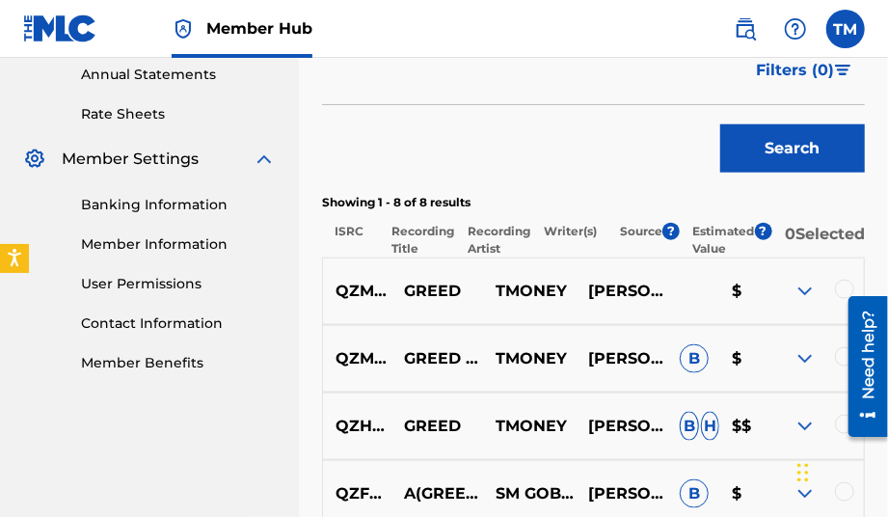
click at [850, 280] on div at bounding box center [844, 289] width 19 height 19
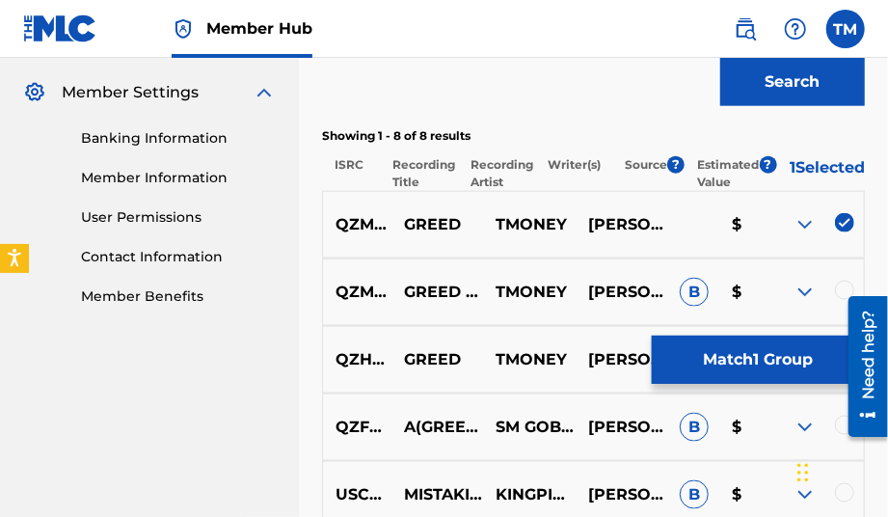
scroll to position [803, 0]
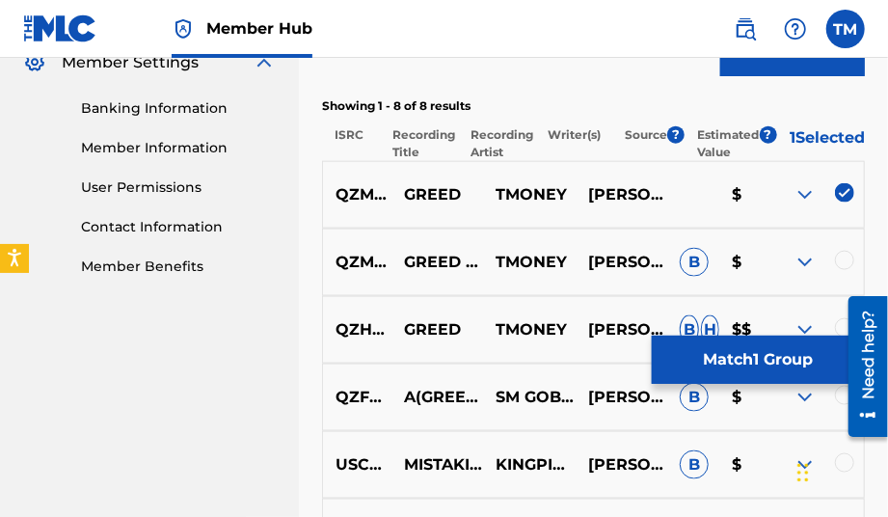
click at [849, 251] on div at bounding box center [844, 260] width 19 height 19
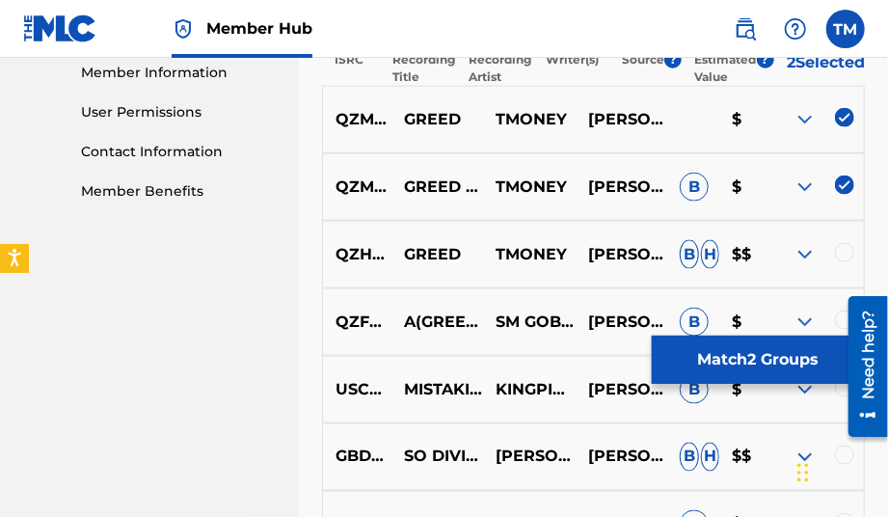
scroll to position [996, 0]
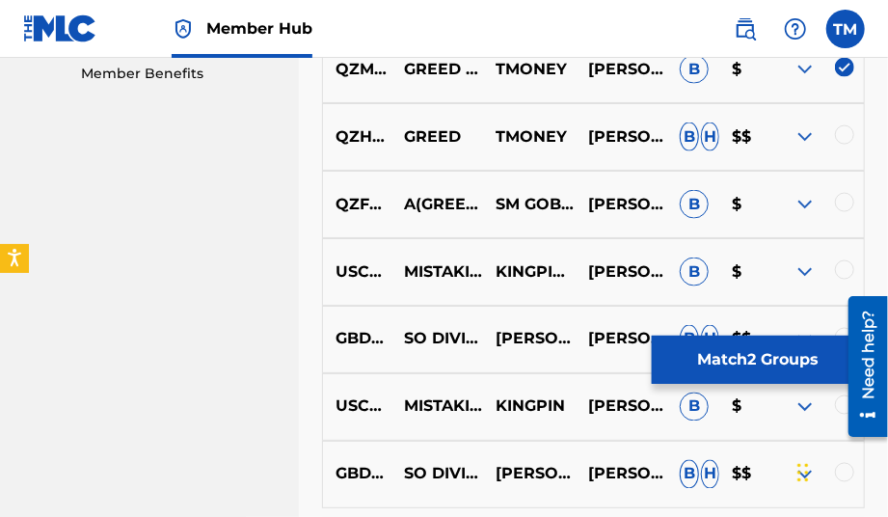
click at [843, 193] on div at bounding box center [844, 202] width 19 height 19
click at [839, 125] on div at bounding box center [844, 134] width 19 height 19
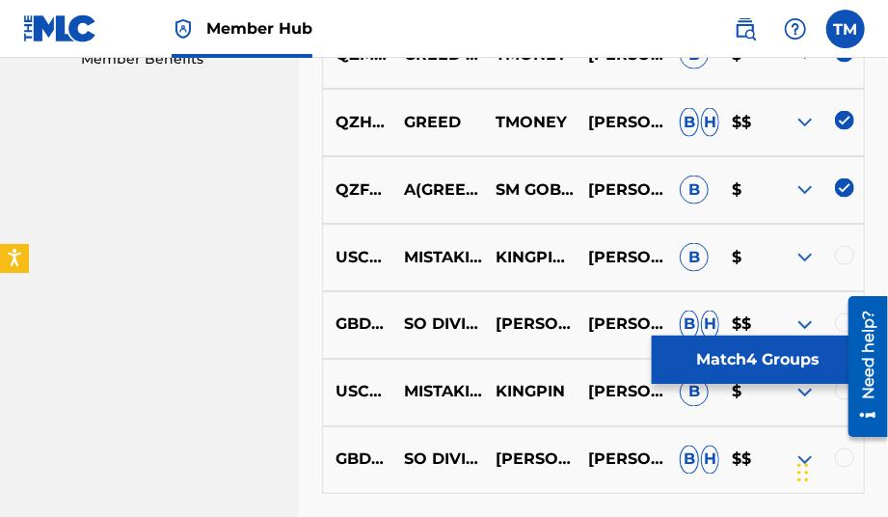
scroll to position [971, 0]
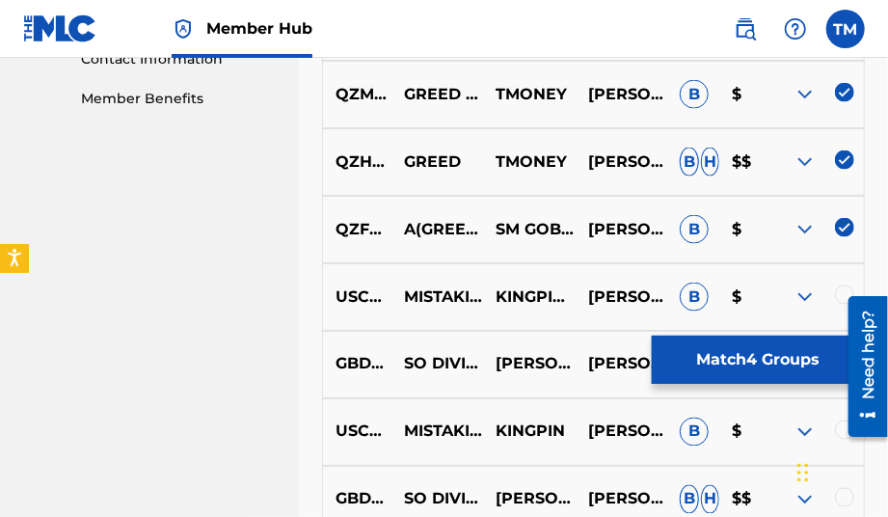
click at [801, 218] on img at bounding box center [805, 229] width 23 height 23
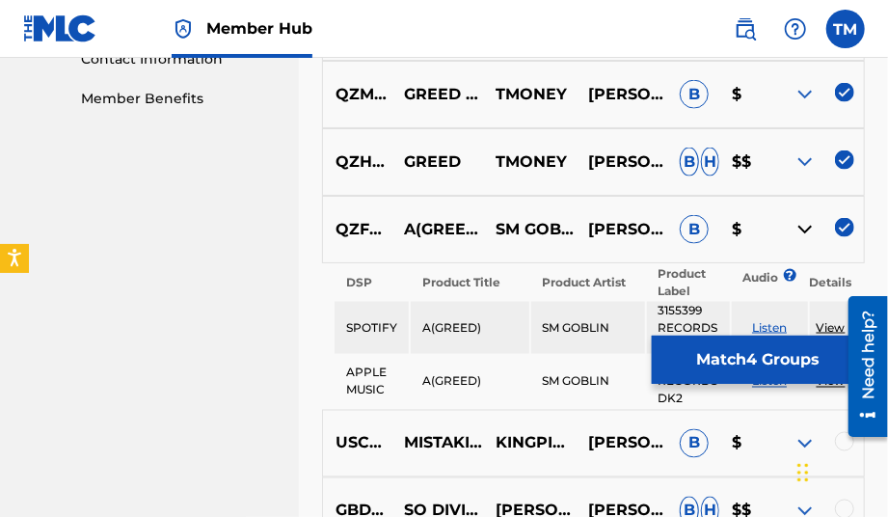
click at [855, 219] on img at bounding box center [844, 227] width 19 height 19
click at [806, 150] on img at bounding box center [805, 161] width 23 height 23
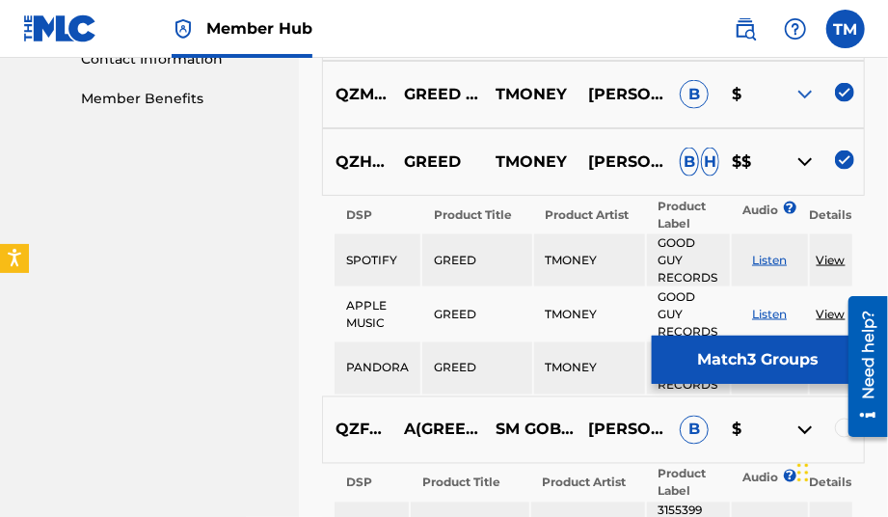
click at [807, 150] on img at bounding box center [805, 161] width 23 height 23
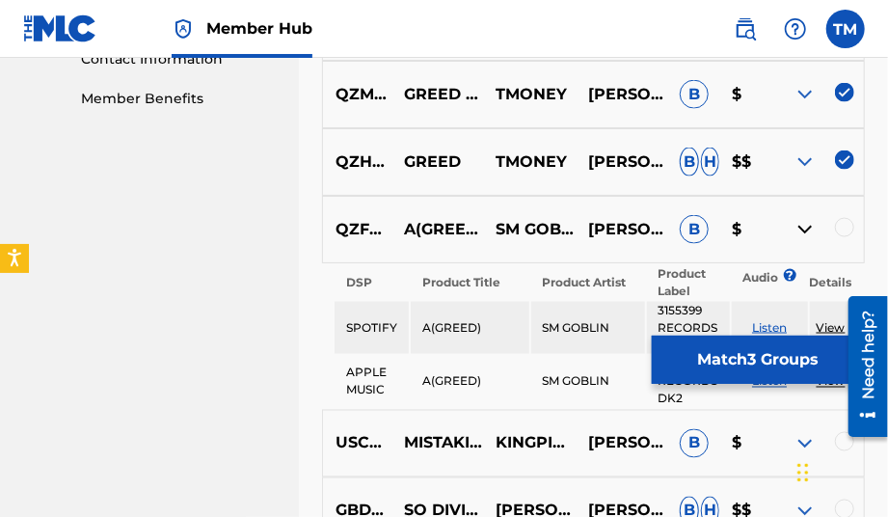
click at [810, 83] on img at bounding box center [805, 94] width 23 height 23
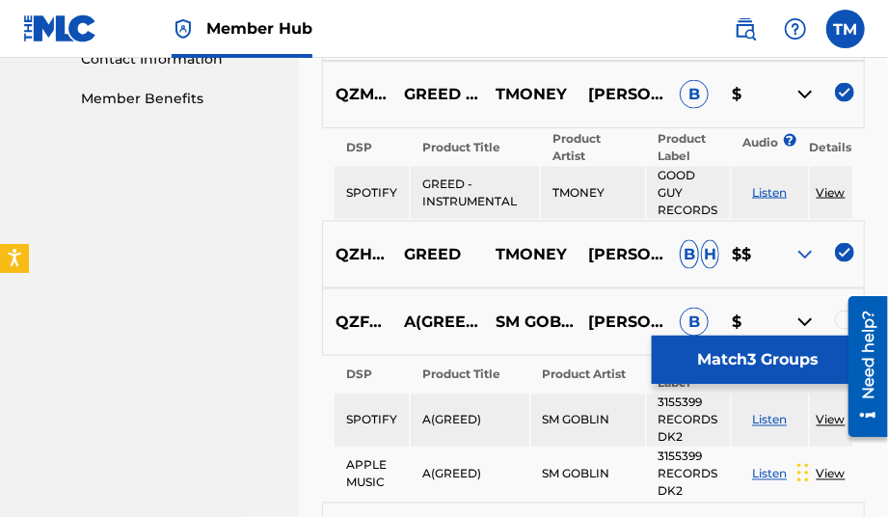
click at [810, 83] on img at bounding box center [805, 94] width 23 height 23
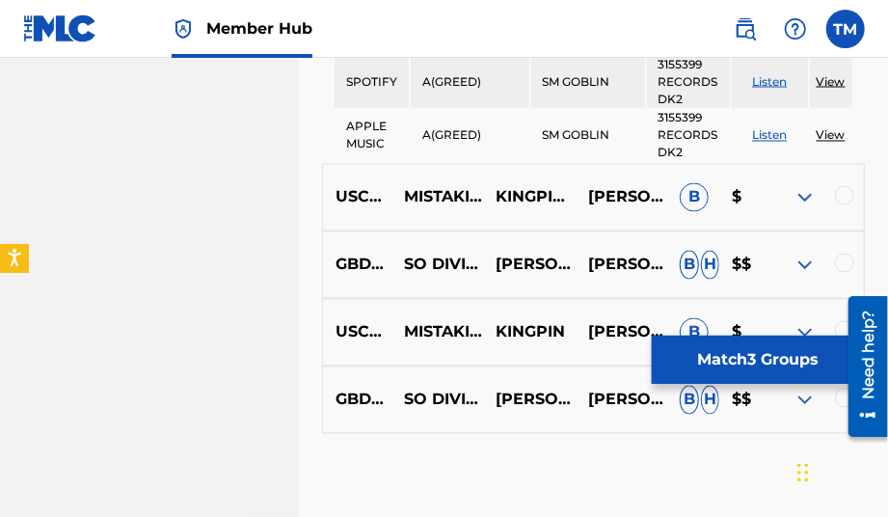
scroll to position [1261, 0]
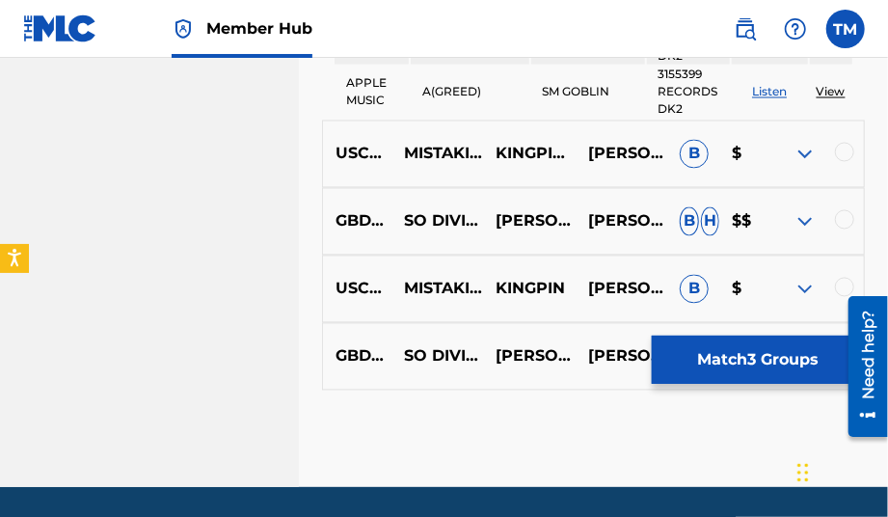
click at [808, 278] on img at bounding box center [805, 289] width 23 height 23
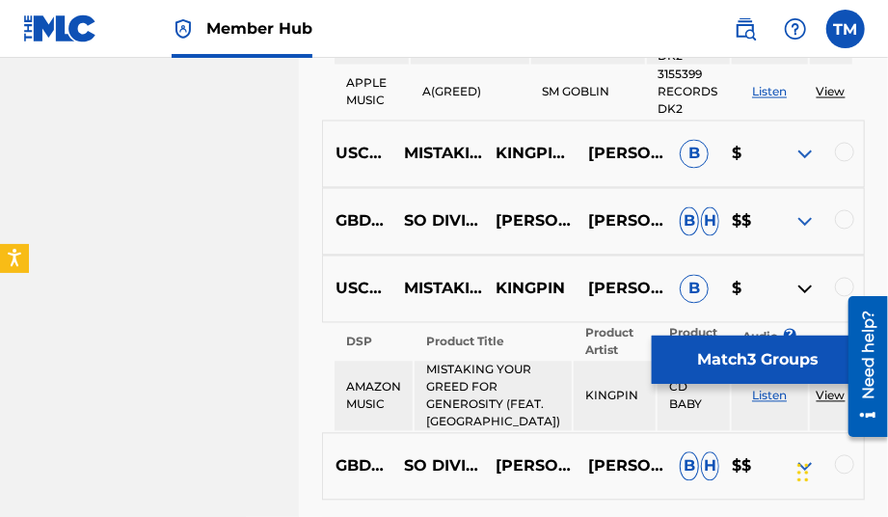
click at [809, 278] on img at bounding box center [805, 289] width 23 height 23
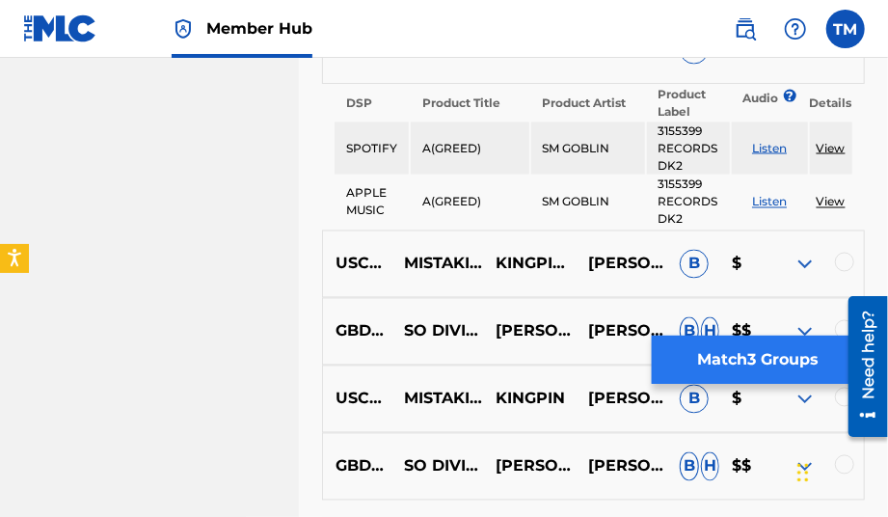
scroll to position [1118, 0]
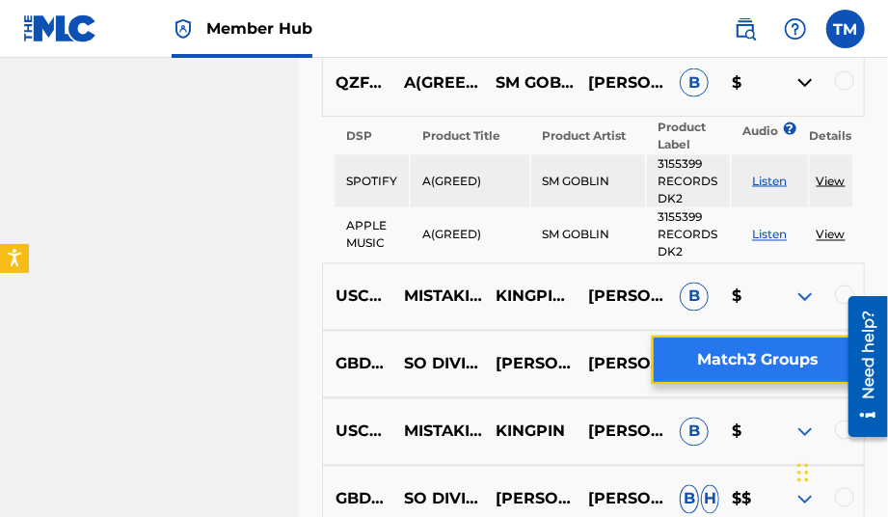
click at [779, 346] on button "Match 3 Groups" at bounding box center [758, 360] width 213 height 48
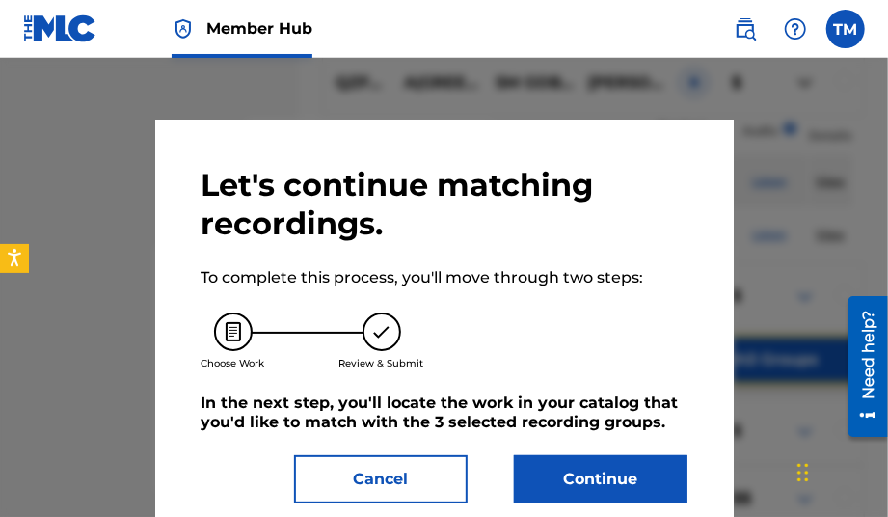
scroll to position [33, 0]
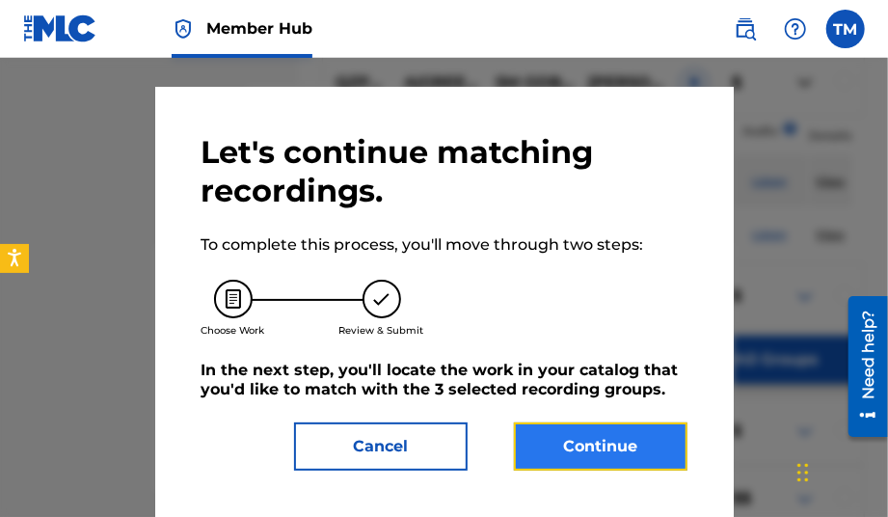
click at [566, 437] on button "Continue" at bounding box center [601, 446] width 174 height 48
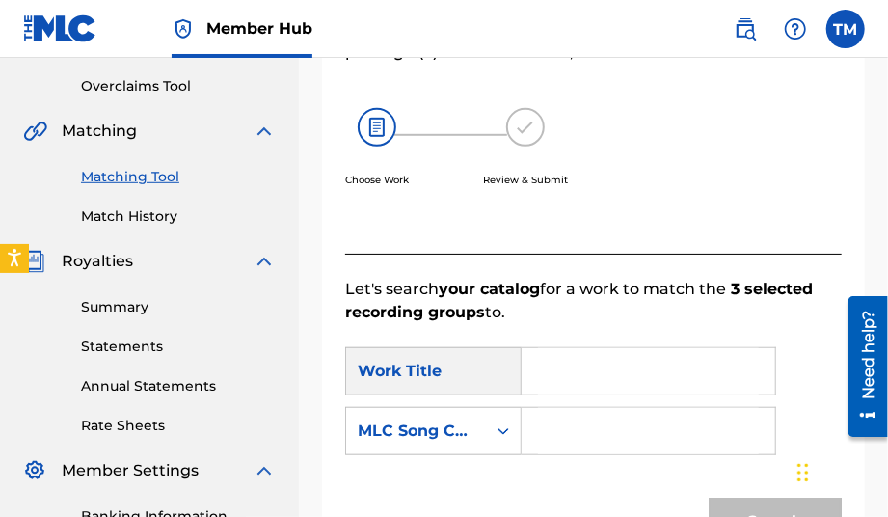
scroll to position [384, 0]
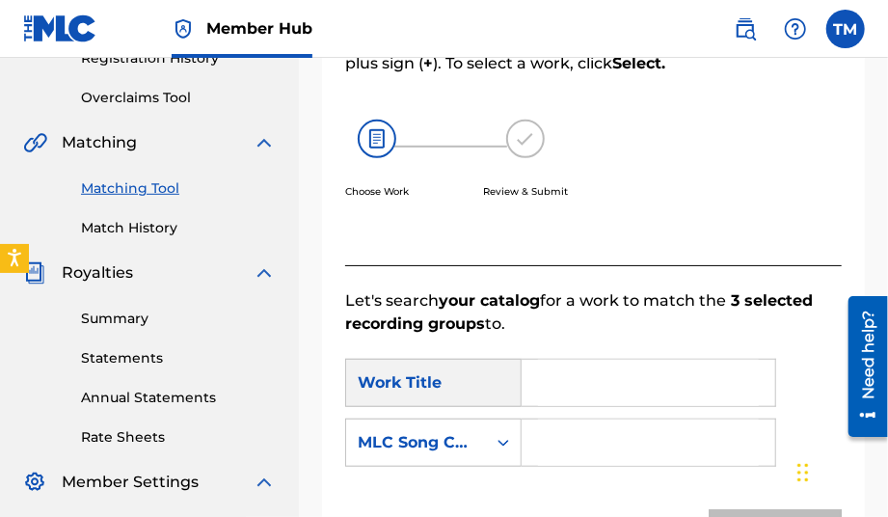
click at [588, 393] on input "Search Form" at bounding box center [648, 383] width 221 height 46
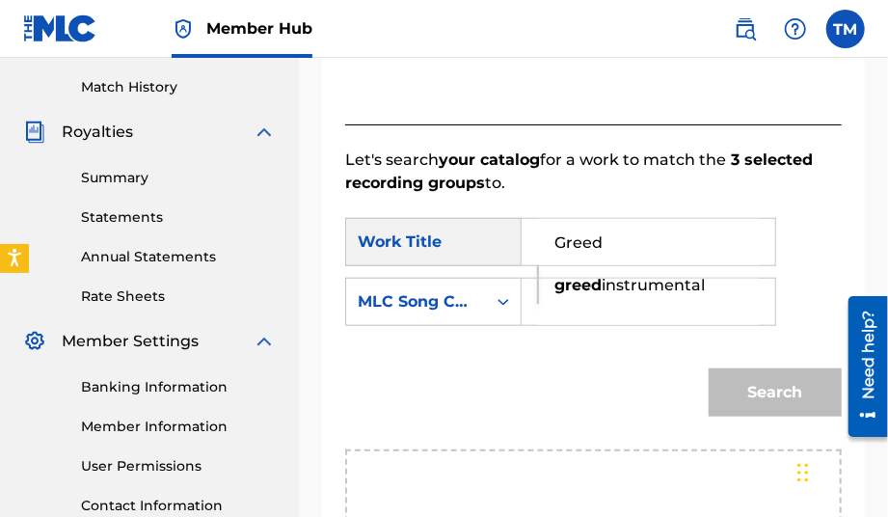
scroll to position [480, 0]
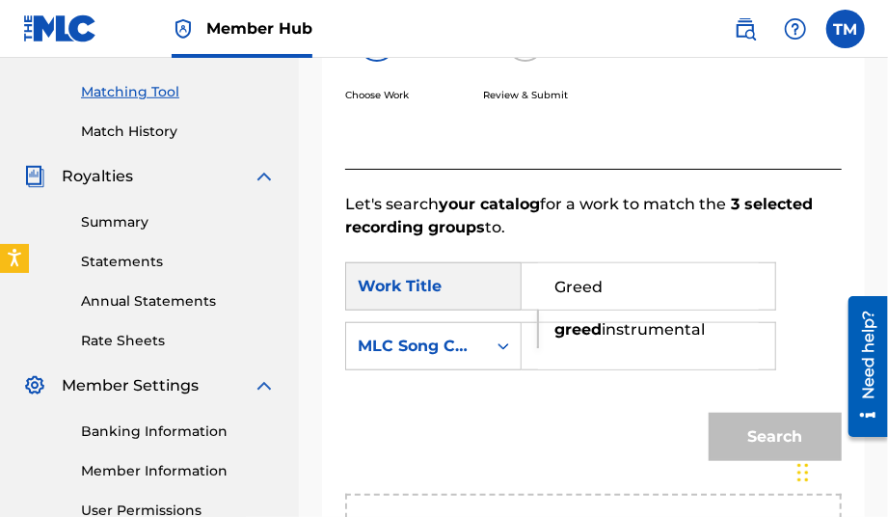
type input "Greed"
click at [656, 348] on input "Search Form" at bounding box center [648, 346] width 221 height 46
click at [604, 356] on input "Search Form" at bounding box center [648, 346] width 221 height 46
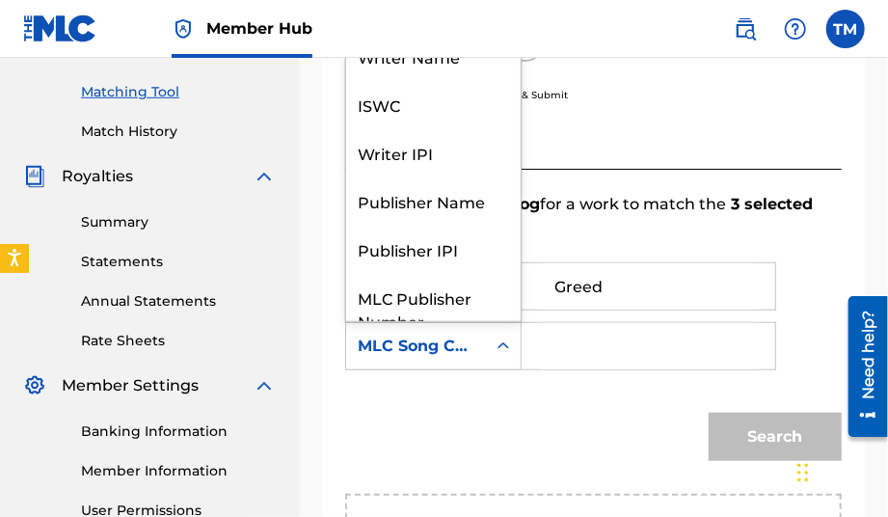
click at [511, 343] on icon "Search Form" at bounding box center [503, 346] width 19 height 19
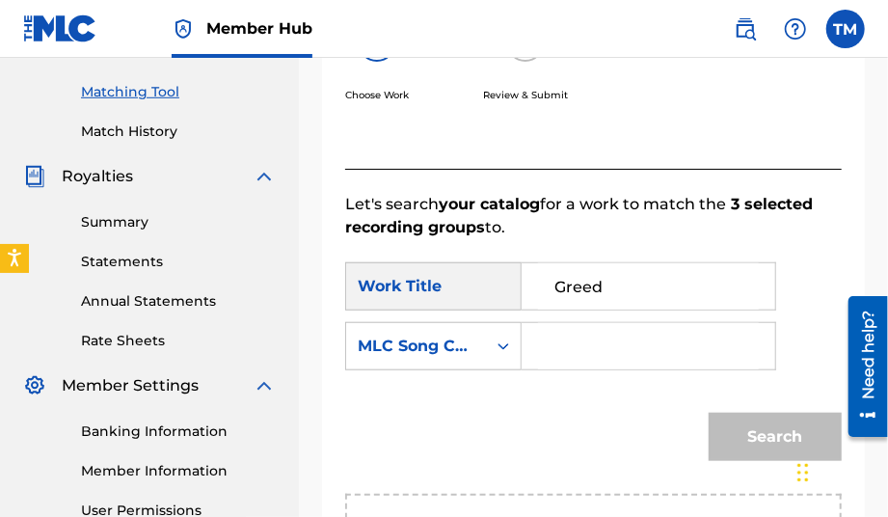
click at [534, 348] on div "Search Form" at bounding box center [649, 346] width 255 height 48
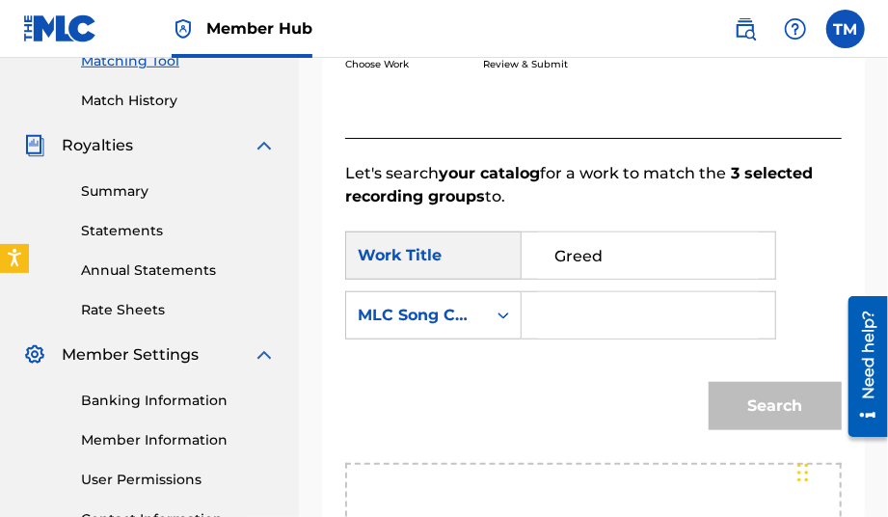
scroll to position [480, 0]
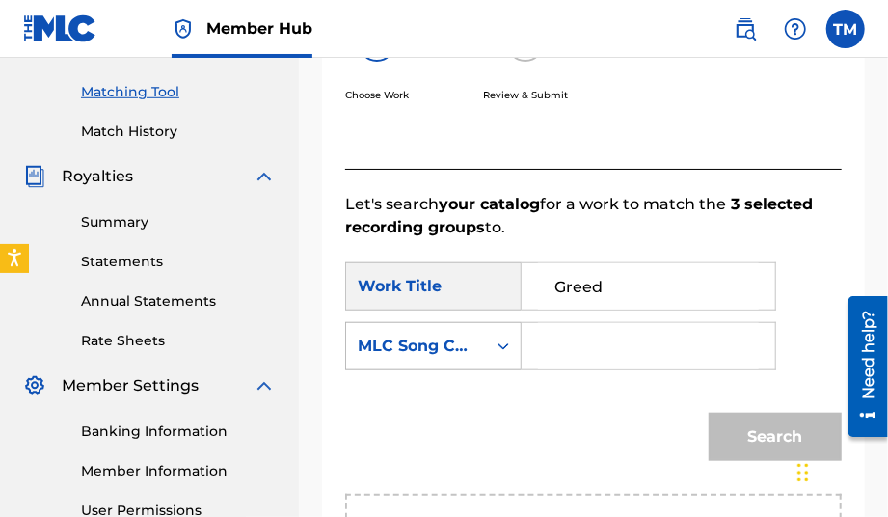
click at [503, 348] on icon "Search Form" at bounding box center [503, 346] width 19 height 19
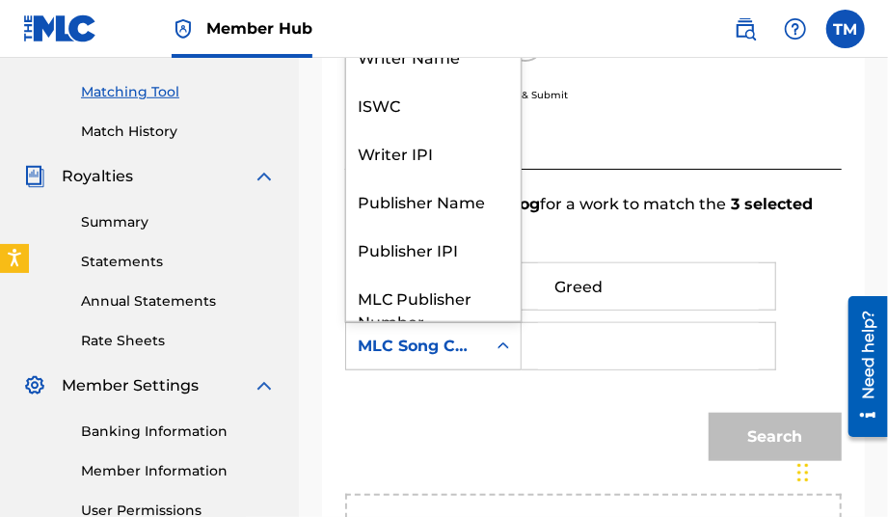
scroll to position [71, 0]
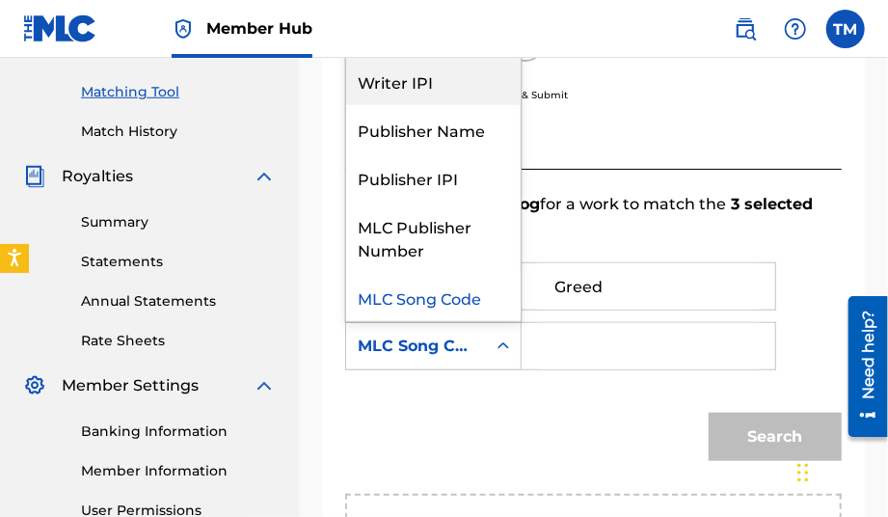
click at [394, 93] on div "Writer IPI" at bounding box center [433, 81] width 175 height 48
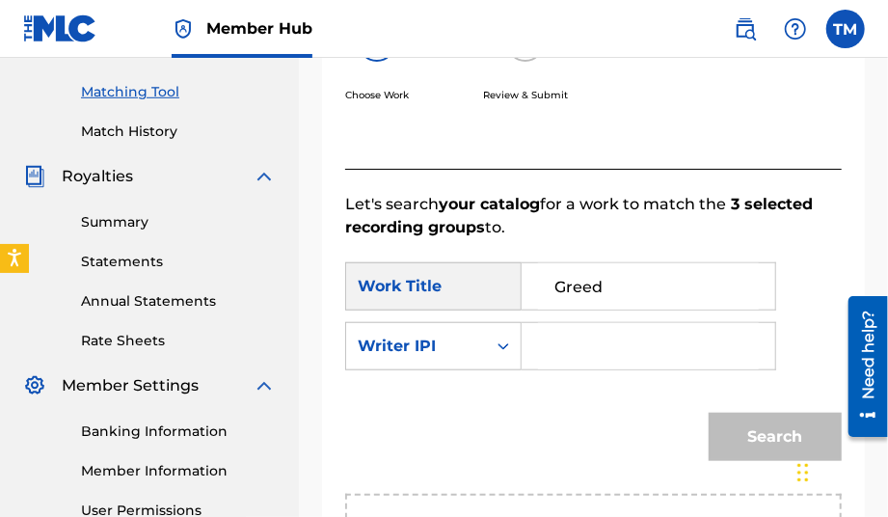
click at [550, 344] on input "Search Form" at bounding box center [648, 346] width 221 height 46
click at [858, 34] on label at bounding box center [846, 29] width 39 height 39
click at [846, 29] on input "[PERSON_NAME] [EMAIL_ADDRESS][DOMAIN_NAME] Notification Preferences Profile Log…" at bounding box center [846, 29] width 0 height 0
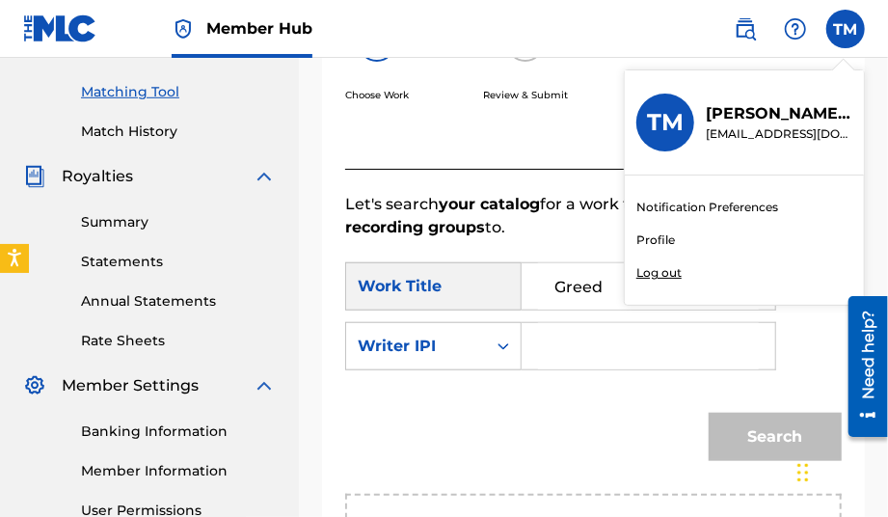
click at [667, 237] on link "Profile" at bounding box center [656, 239] width 39 height 17
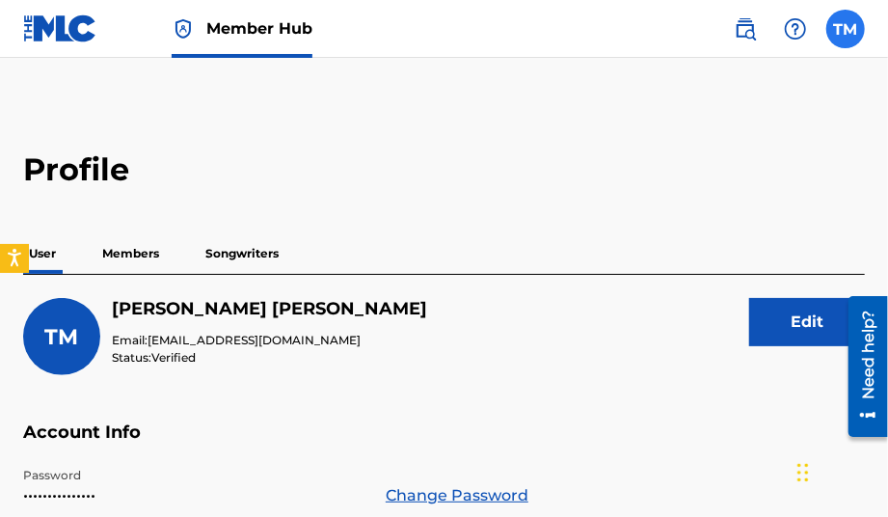
click at [849, 23] on label at bounding box center [846, 29] width 39 height 39
click at [846, 29] on input "[PERSON_NAME] [EMAIL_ADDRESS][DOMAIN_NAME] Notification Preferences Profile Log…" at bounding box center [846, 29] width 0 height 0
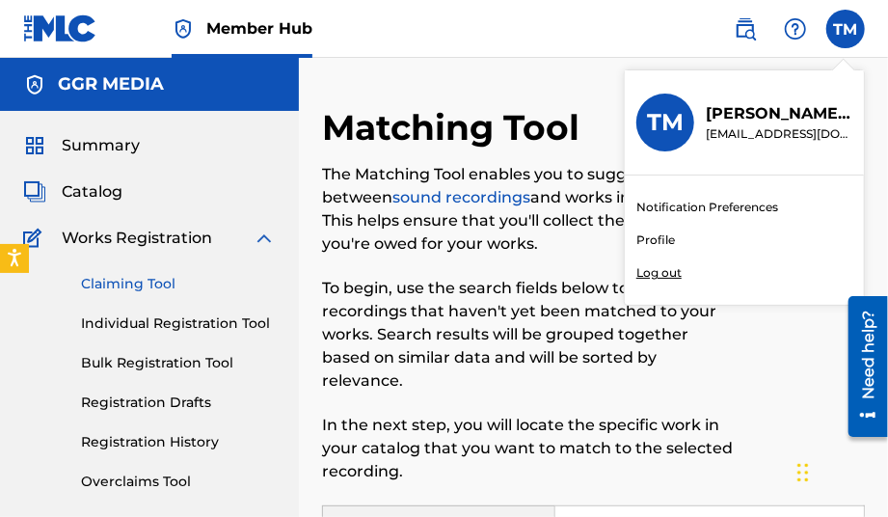
click at [132, 282] on link "Claiming Tool" at bounding box center [178, 284] width 195 height 20
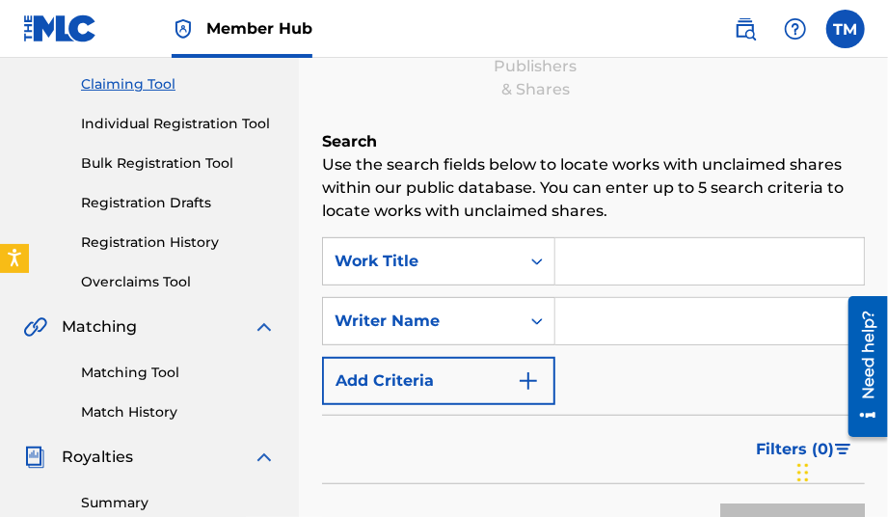
scroll to position [289, 0]
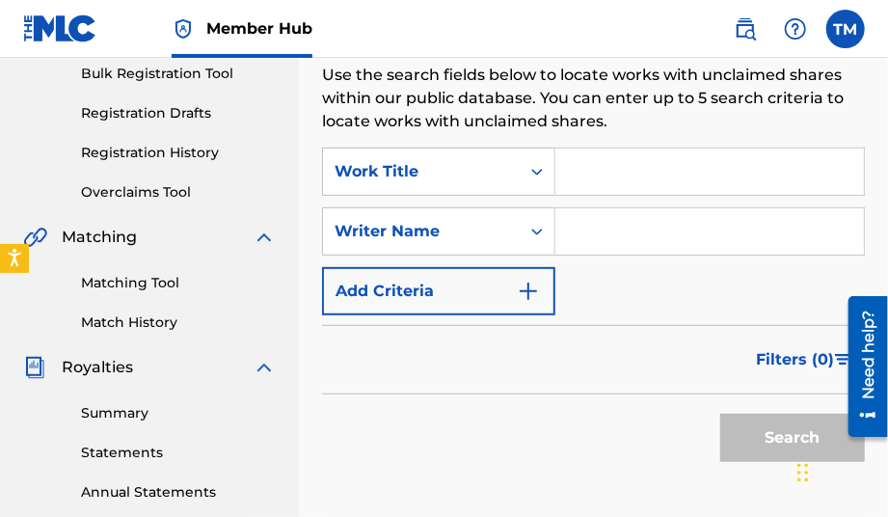
click at [612, 171] on input "Search Form" at bounding box center [710, 172] width 309 height 46
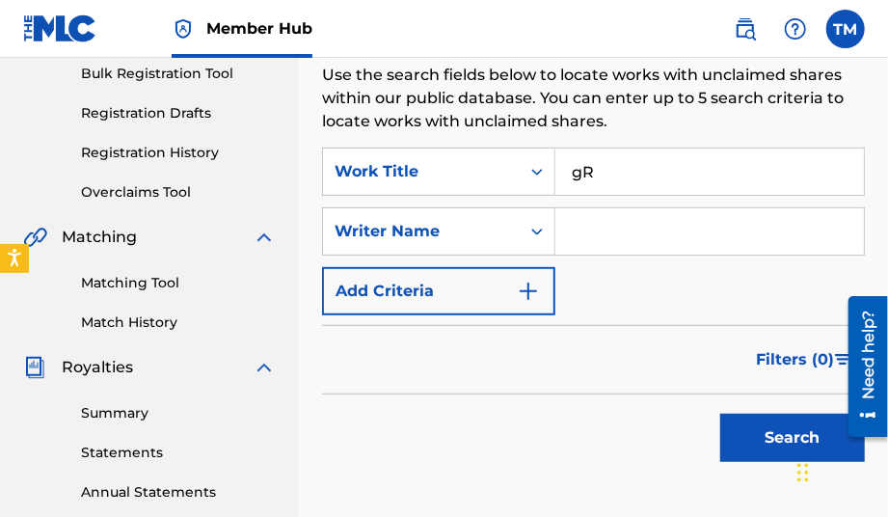
type input "g"
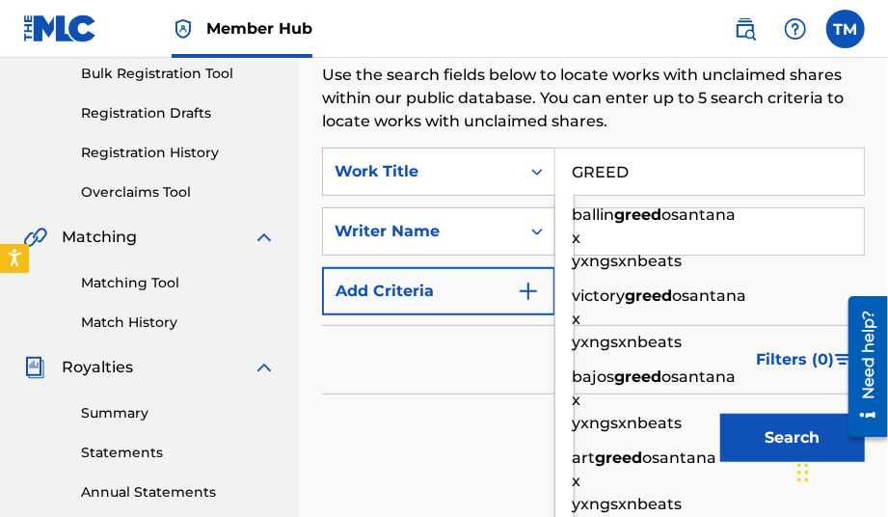
type input "GREED"
click at [857, 118] on p "Use the search fields below to locate works with unclaimed shares within our pu…" at bounding box center [593, 98] width 543 height 69
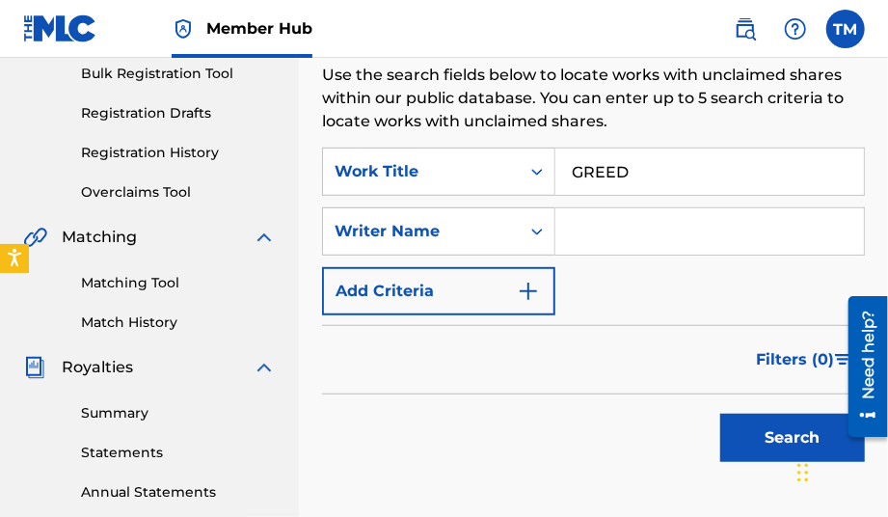
click at [665, 213] on input "Search Form" at bounding box center [710, 231] width 309 height 46
type input "[PERSON_NAME]"
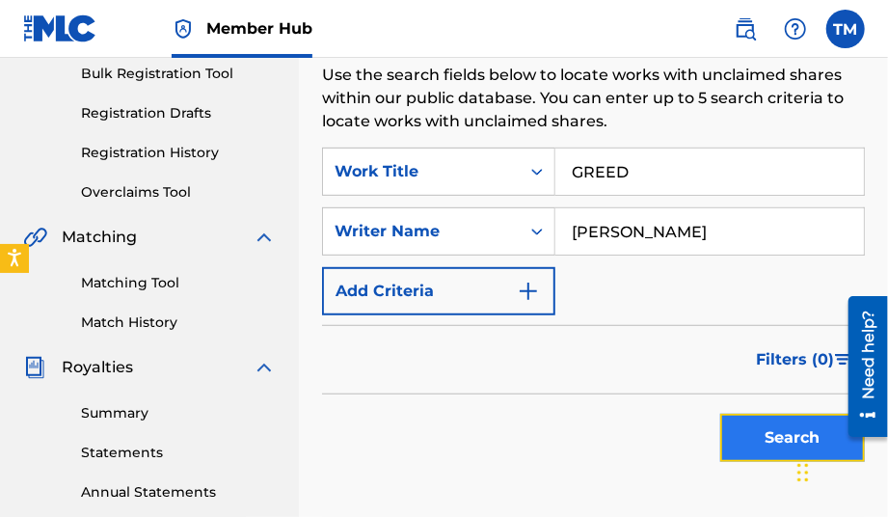
click at [732, 438] on button "Search" at bounding box center [792, 438] width 145 height 48
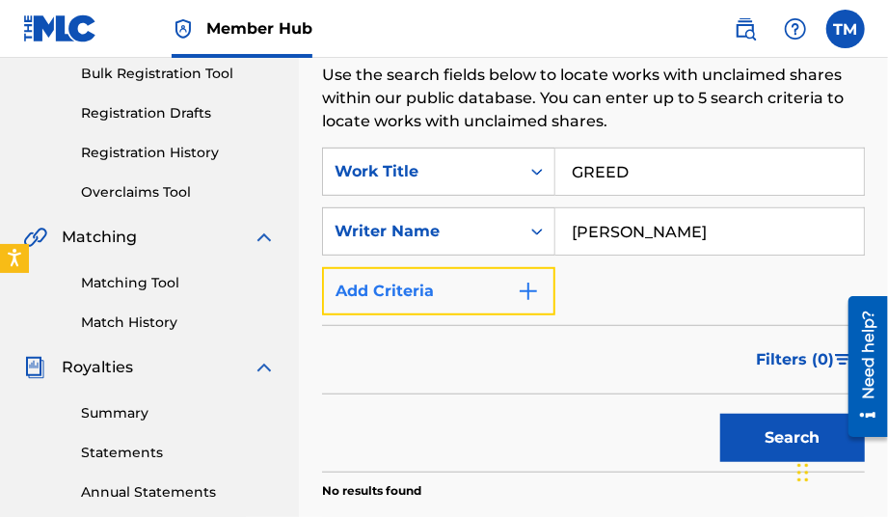
click at [527, 301] on img "Search Form" at bounding box center [528, 291] width 23 height 23
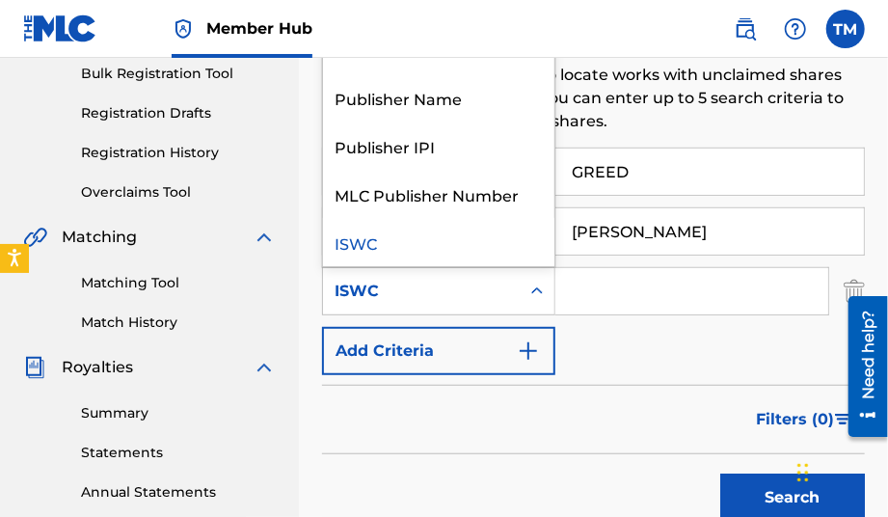
click at [532, 288] on icon "Search Form" at bounding box center [537, 291] width 19 height 19
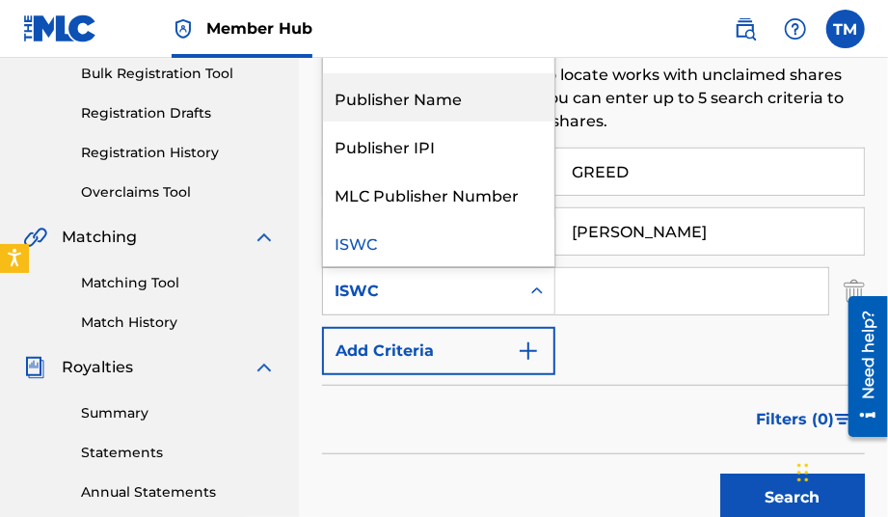
click at [500, 97] on div "Publisher Name" at bounding box center [438, 97] width 231 height 48
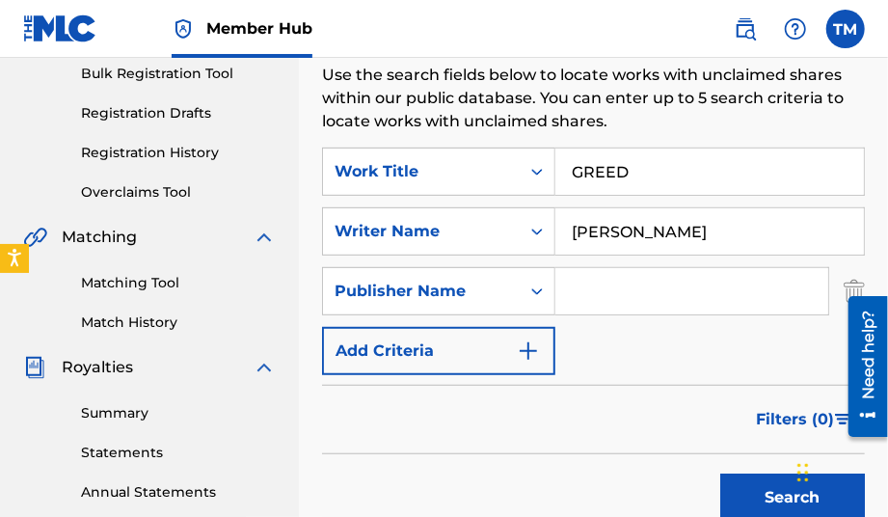
click at [573, 300] on input "Search Form" at bounding box center [692, 291] width 273 height 46
type input "g"
click at [720, 474] on button "Search" at bounding box center [792, 498] width 145 height 48
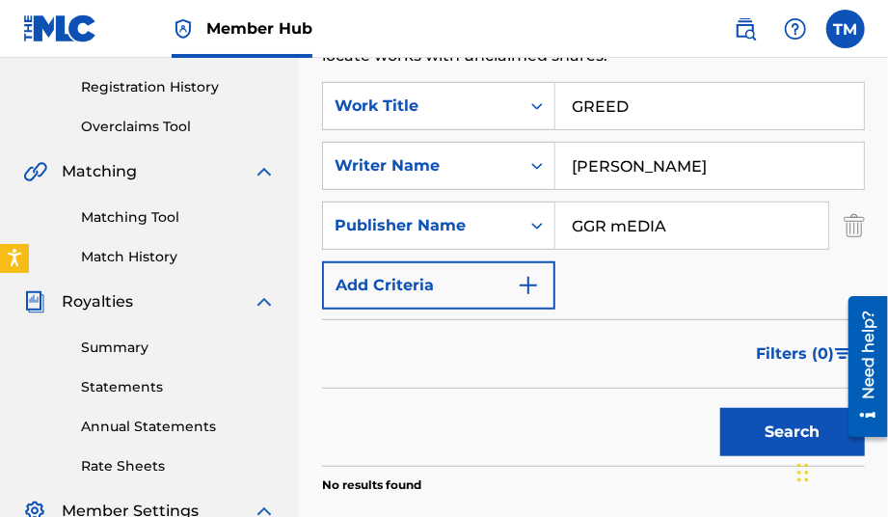
scroll to position [386, 0]
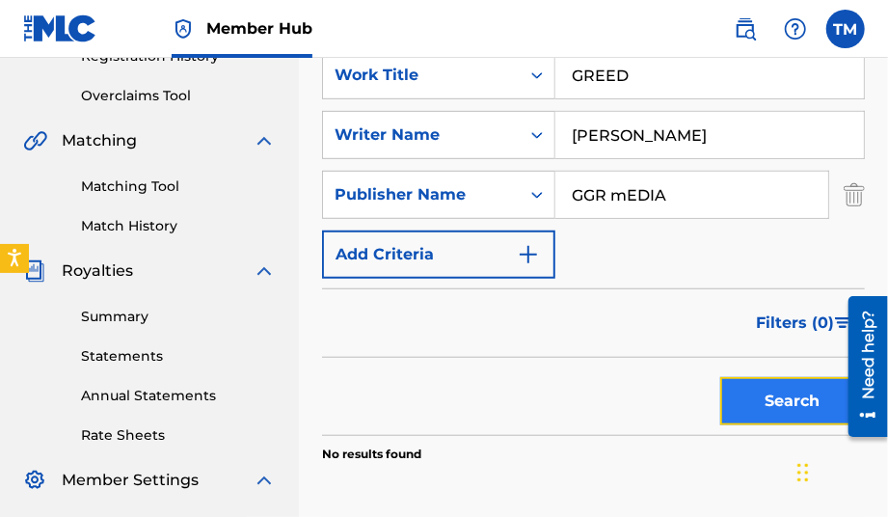
click at [763, 385] on button "Search" at bounding box center [792, 401] width 145 height 48
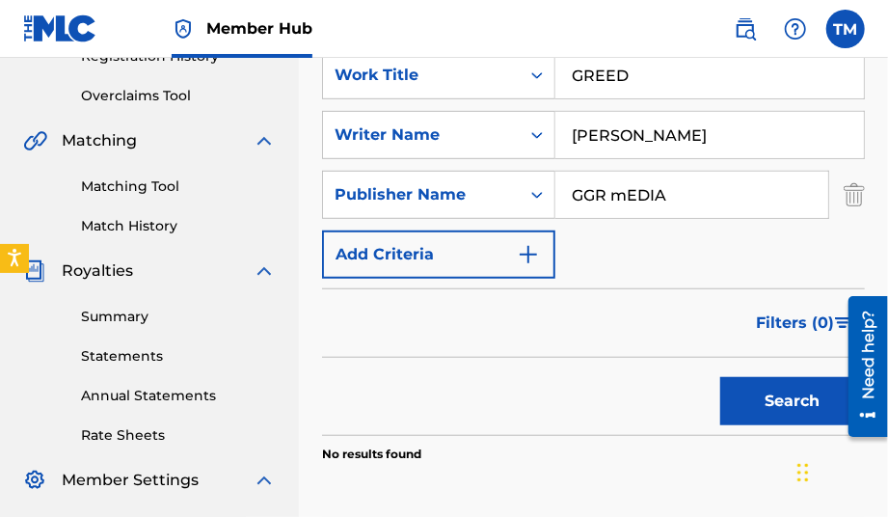
click at [693, 205] on input "GGR mEDIA" at bounding box center [692, 195] width 273 height 46
click at [720, 377] on button "Search" at bounding box center [792, 401] width 145 height 48
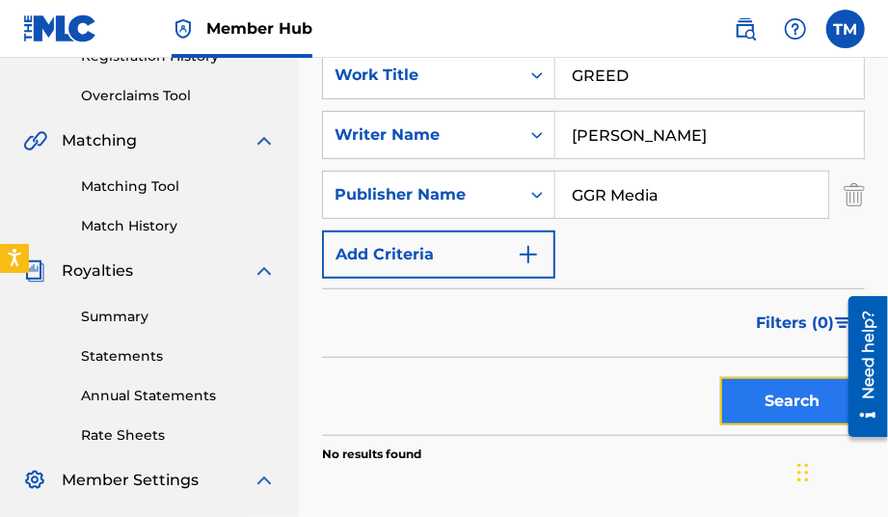
click at [777, 402] on button "Search" at bounding box center [792, 401] width 145 height 48
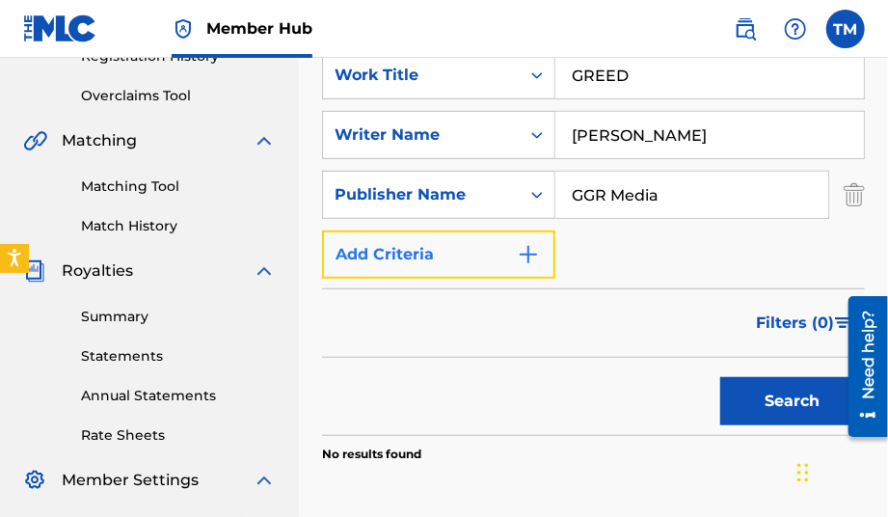
click at [532, 255] on img "Search Form" at bounding box center [528, 254] width 23 height 23
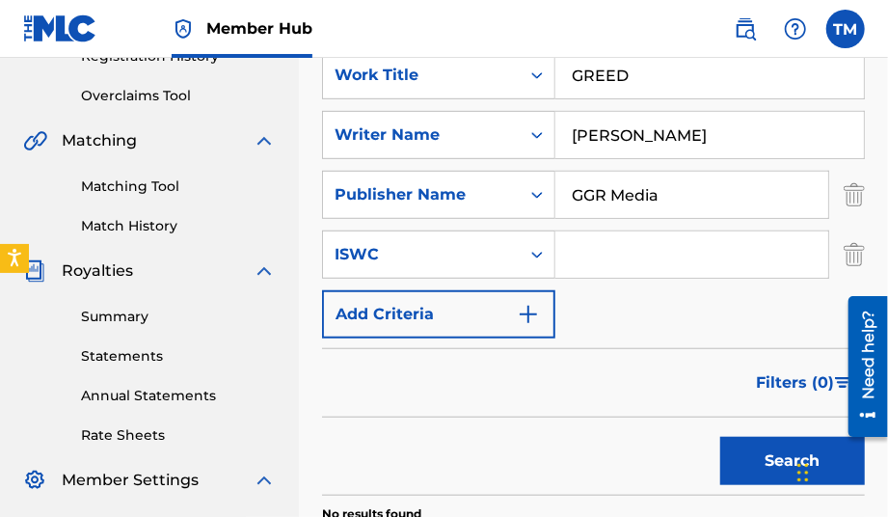
click at [698, 188] on input "GGR Media" at bounding box center [692, 195] width 273 height 46
type input "G"
type input "[PERSON_NAME]"
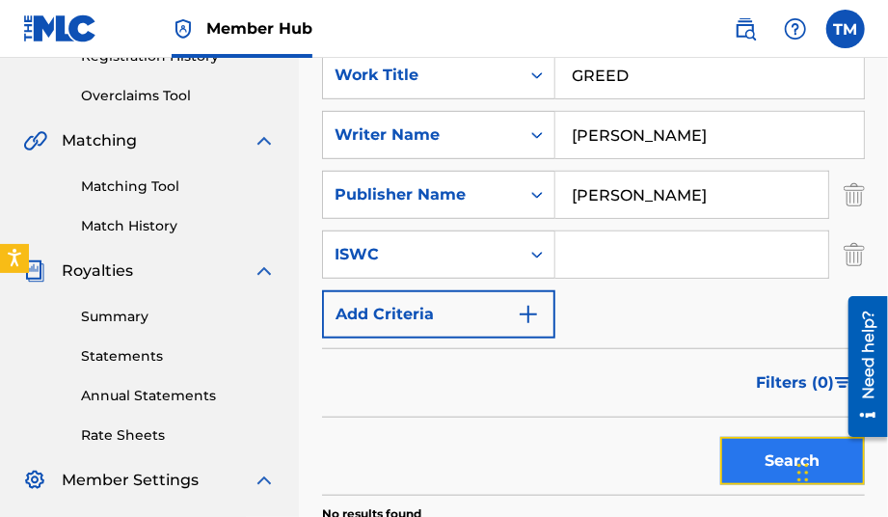
click at [749, 449] on button "Search" at bounding box center [792, 461] width 145 height 48
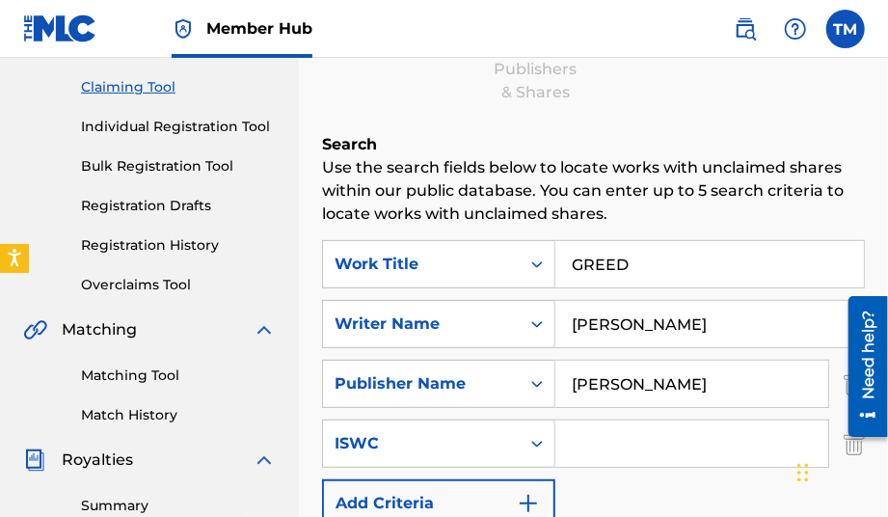
scroll to position [0, 0]
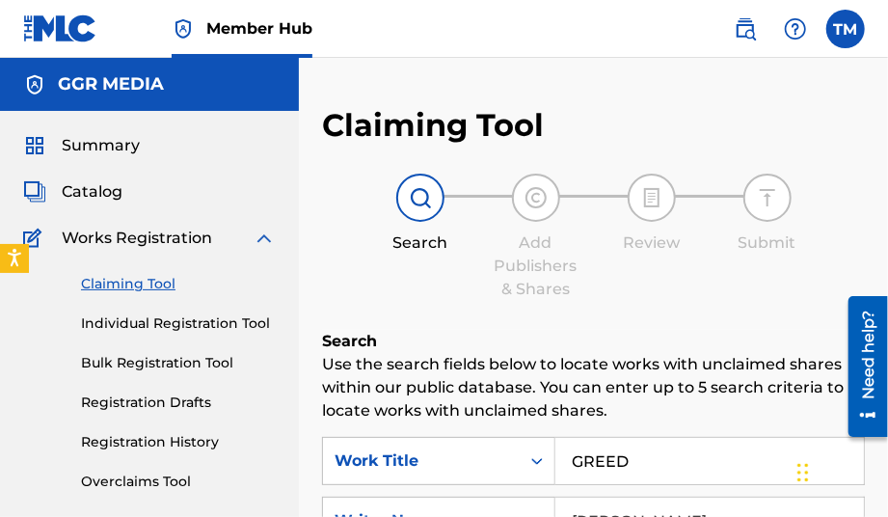
click at [134, 238] on span "Works Registration" at bounding box center [137, 238] width 150 height 23
click at [103, 194] on span "Catalog" at bounding box center [92, 191] width 61 height 23
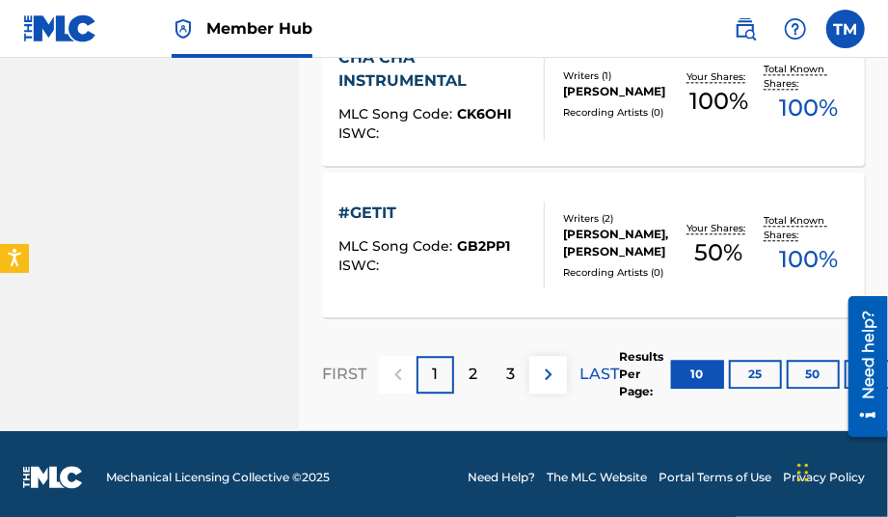
scroll to position [1704, 0]
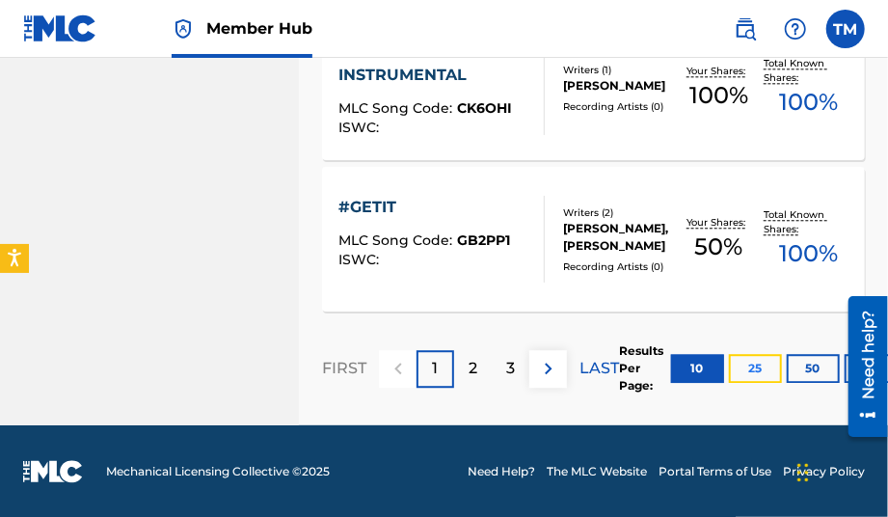
click at [753, 373] on button "25" at bounding box center [755, 368] width 53 height 29
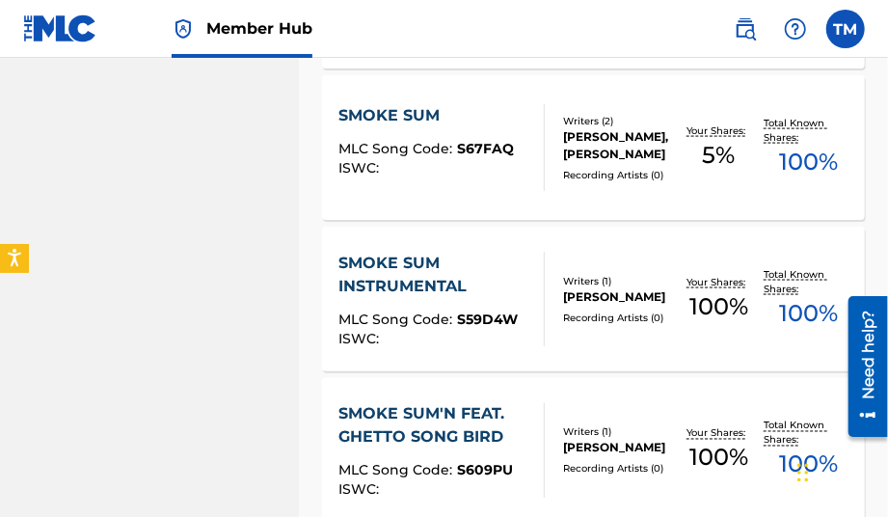
scroll to position [3923, 0]
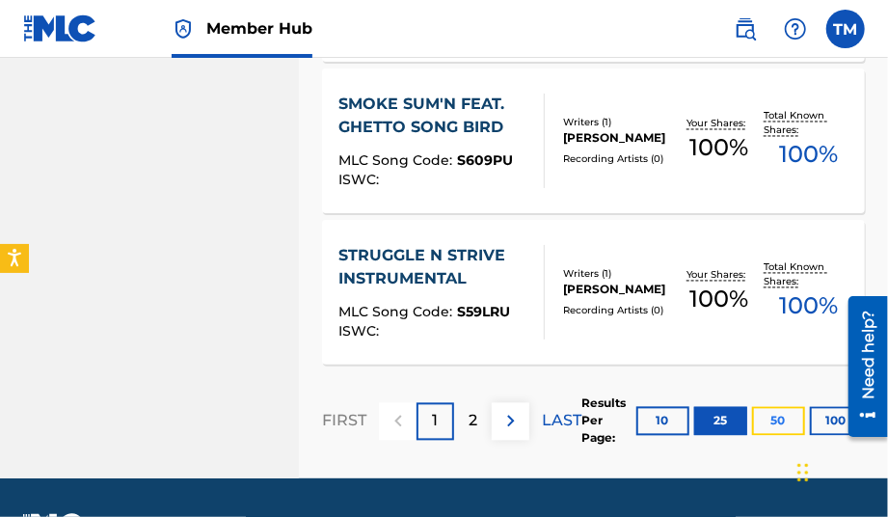
click at [785, 423] on button "50" at bounding box center [778, 421] width 53 height 29
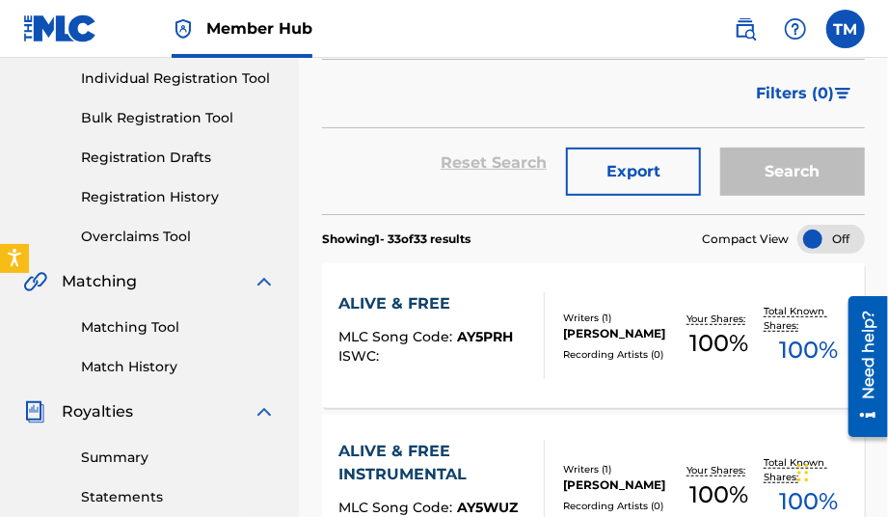
scroll to position [0, 0]
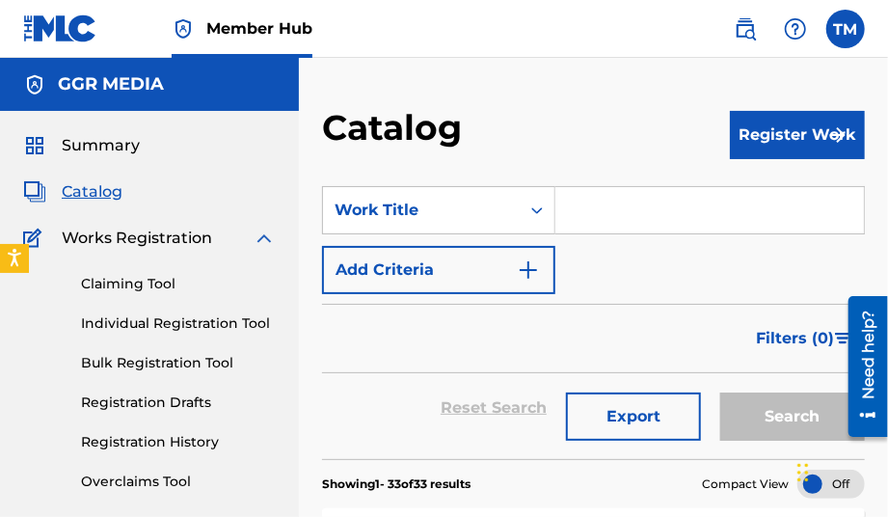
click at [613, 212] on input "Search Form" at bounding box center [710, 210] width 309 height 46
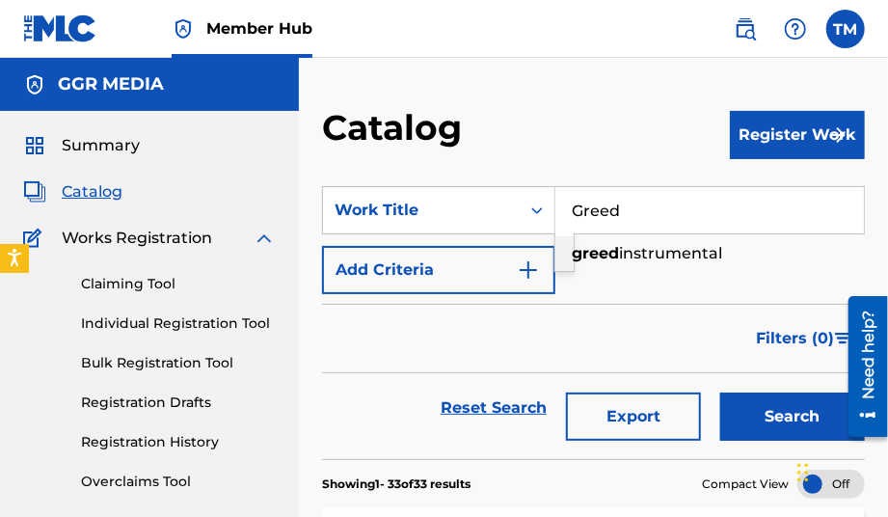
click at [615, 260] on strong "greed" at bounding box center [595, 253] width 47 height 18
type input "greed instrumental"
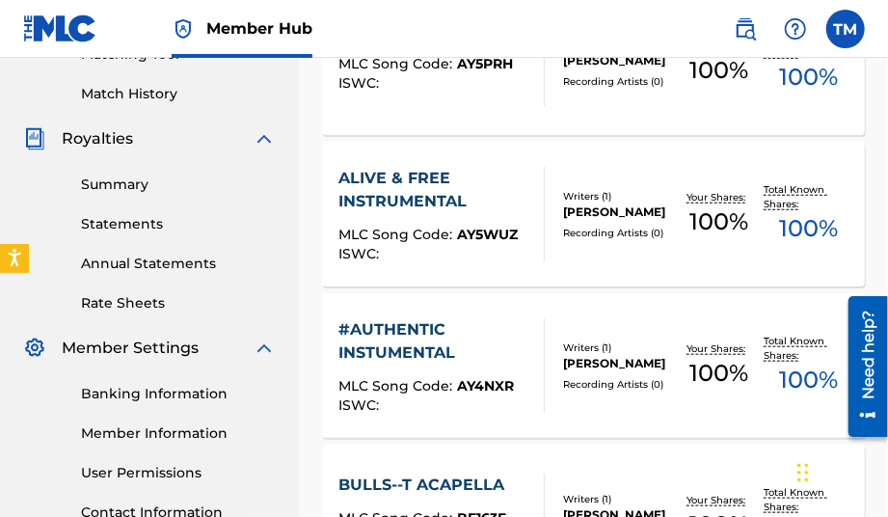
scroll to position [341, 0]
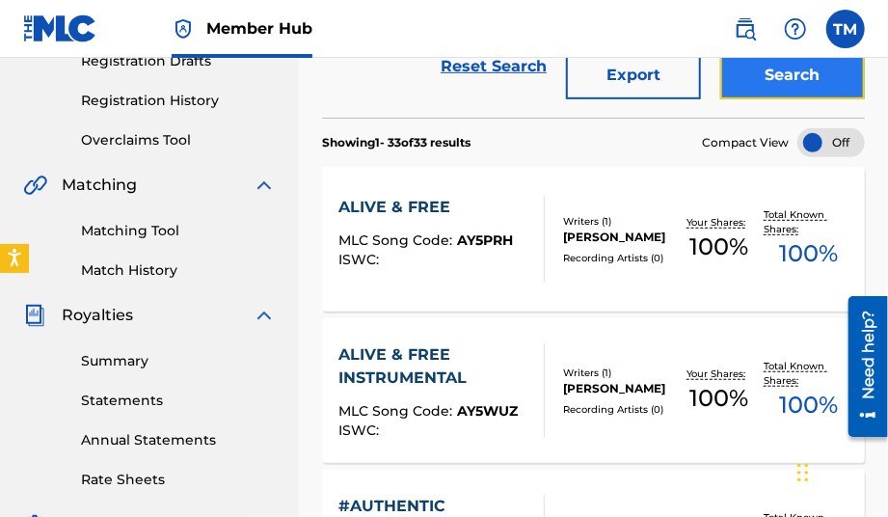
click at [775, 81] on button "Search" at bounding box center [792, 75] width 145 height 48
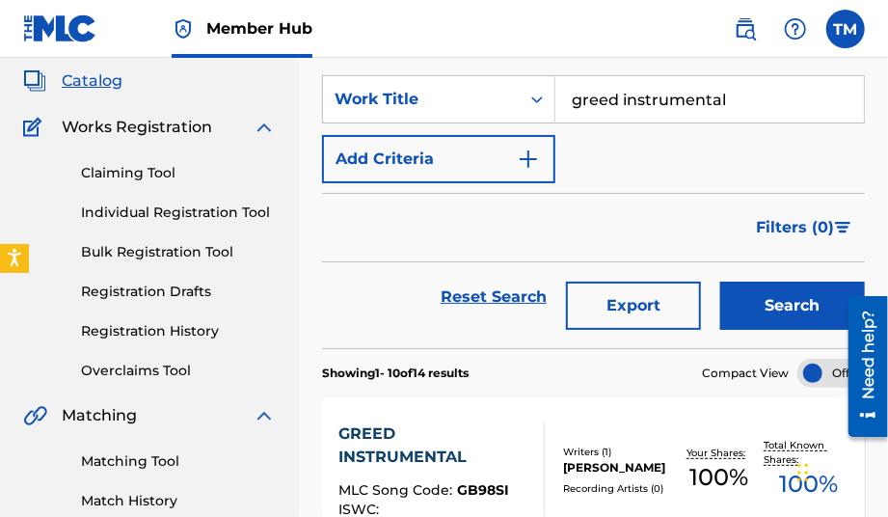
scroll to position [0, 0]
